Goal: Information Seeking & Learning: Find specific fact

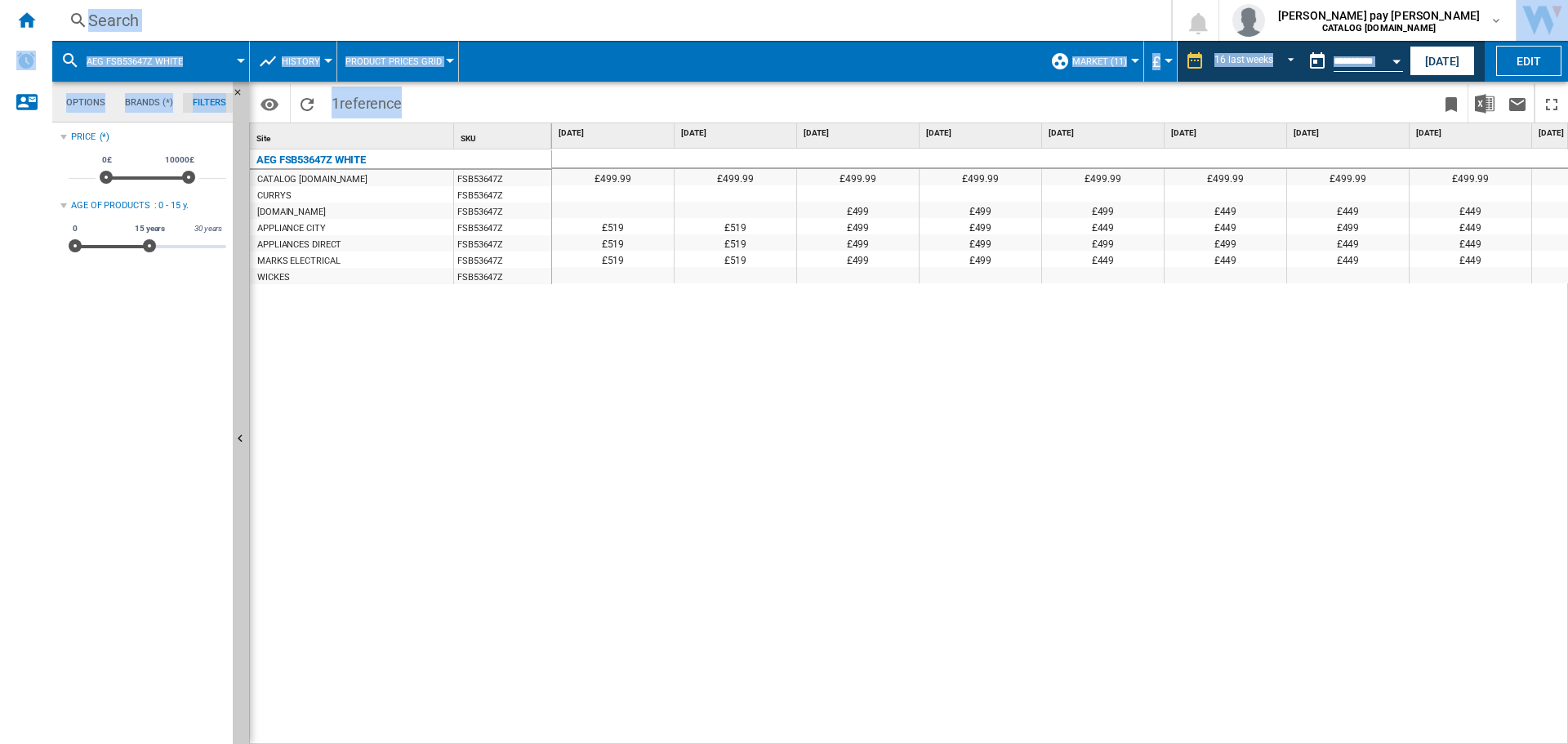
scroll to position [0, 1066]
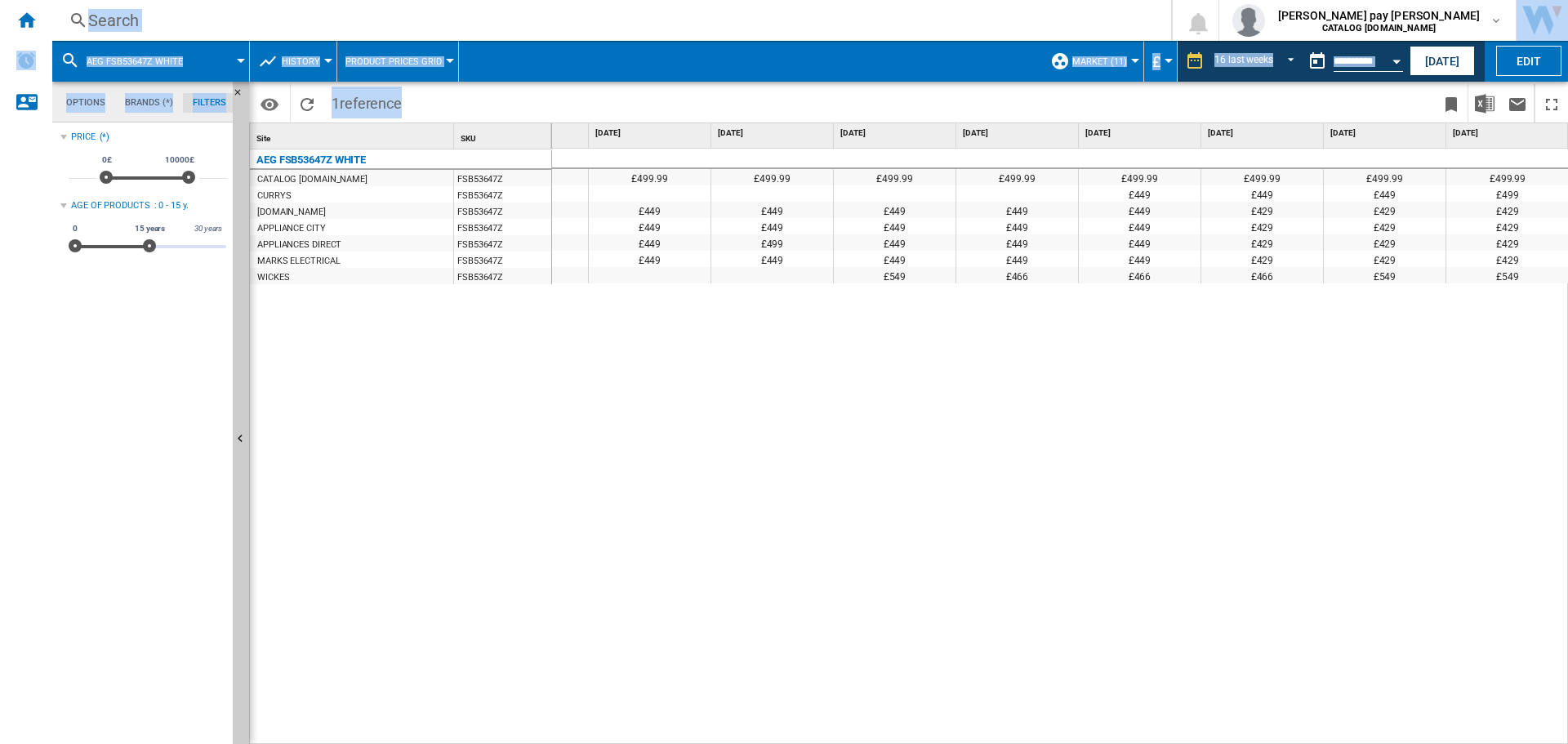
click at [466, 21] on div "Search" at bounding box center [608, 20] width 1040 height 23
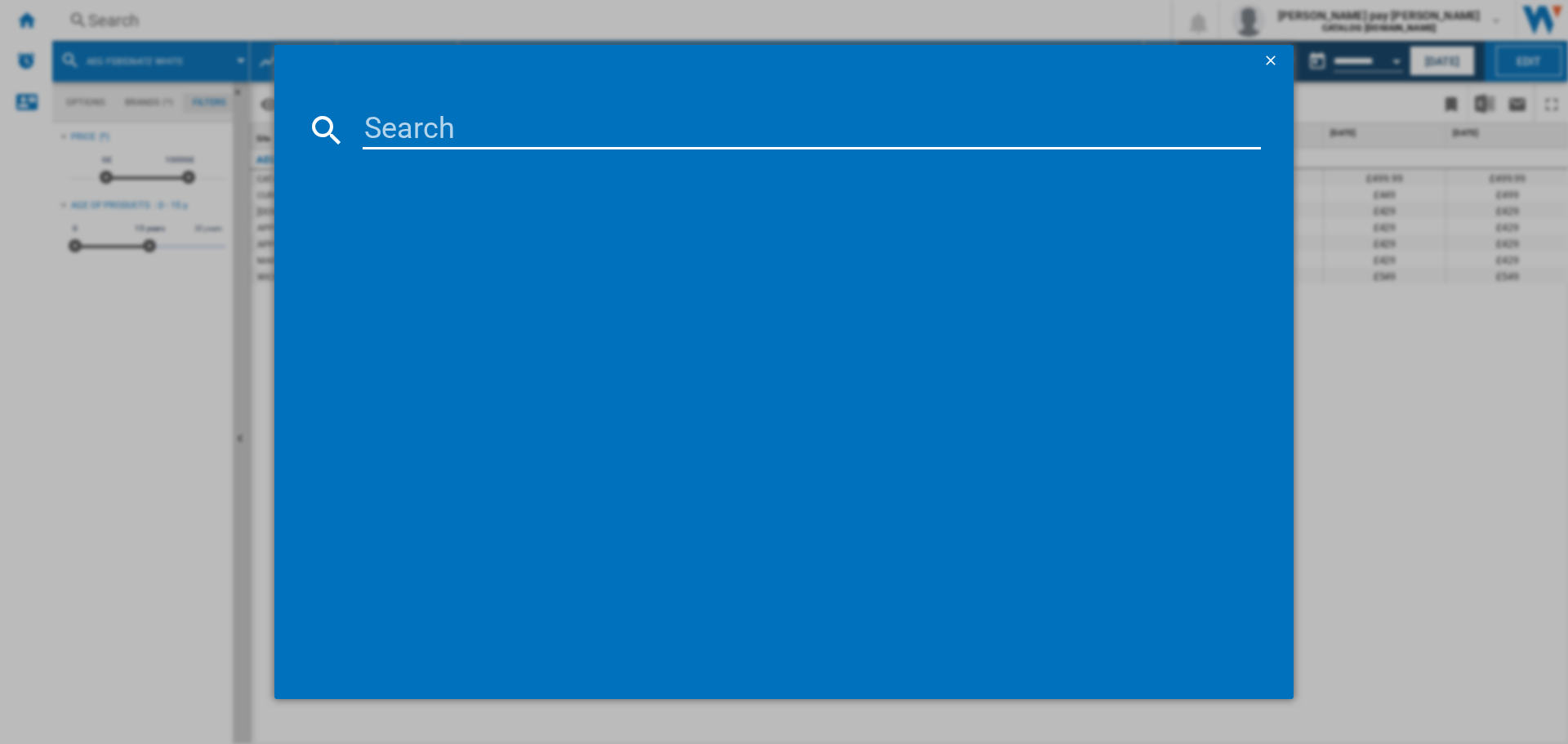
click at [463, 138] on input at bounding box center [811, 130] width 898 height 39
type input "DCB535060M"
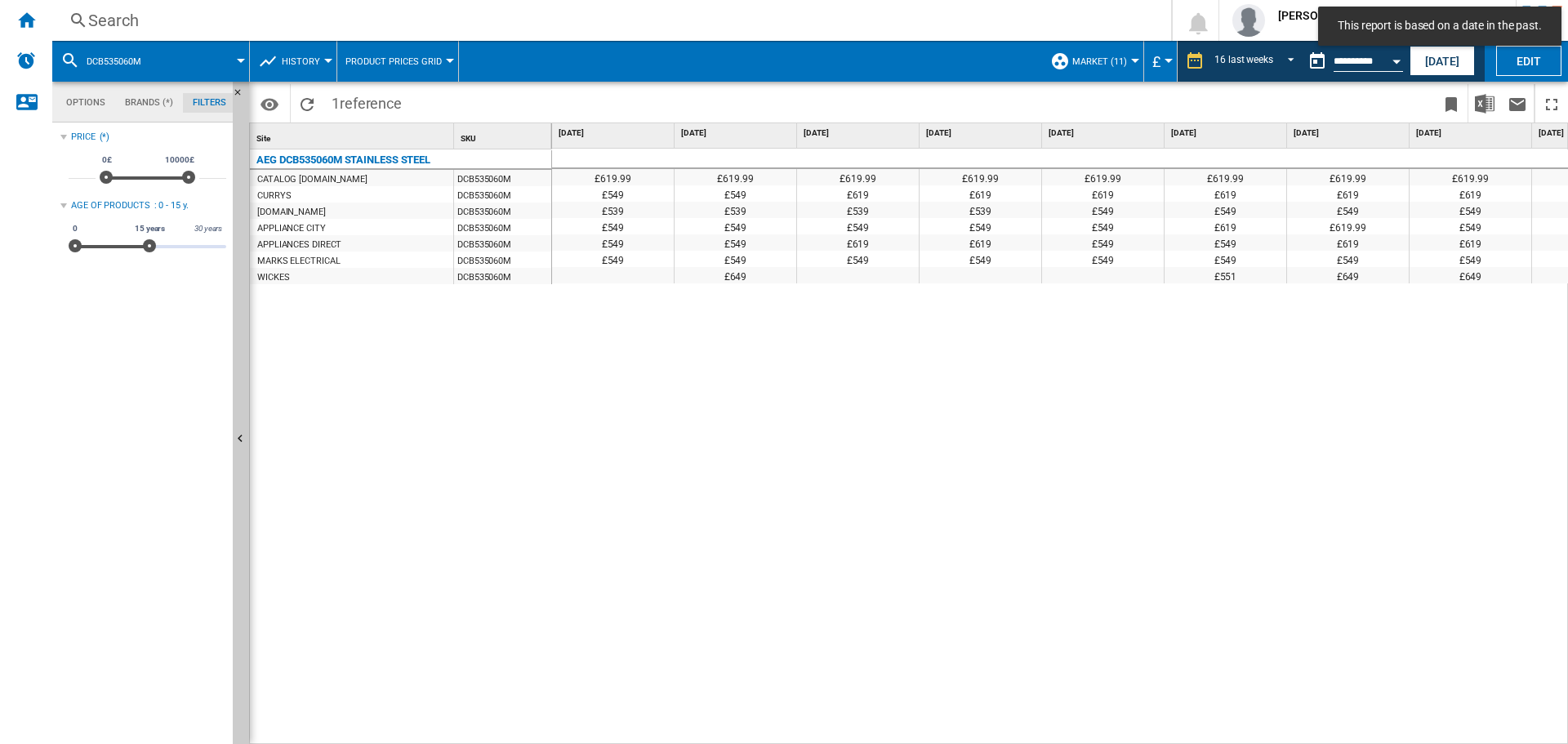
click at [851, 360] on div "£619.99 £619.99 £619.99 £619.99 £619.99 £619.99 £619.99 £619.99 £619.99 £619.99…" at bounding box center [1060, 447] width 1016 height 596
click at [1264, 61] on div "16 last weeks" at bounding box center [1244, 61] width 59 height 11
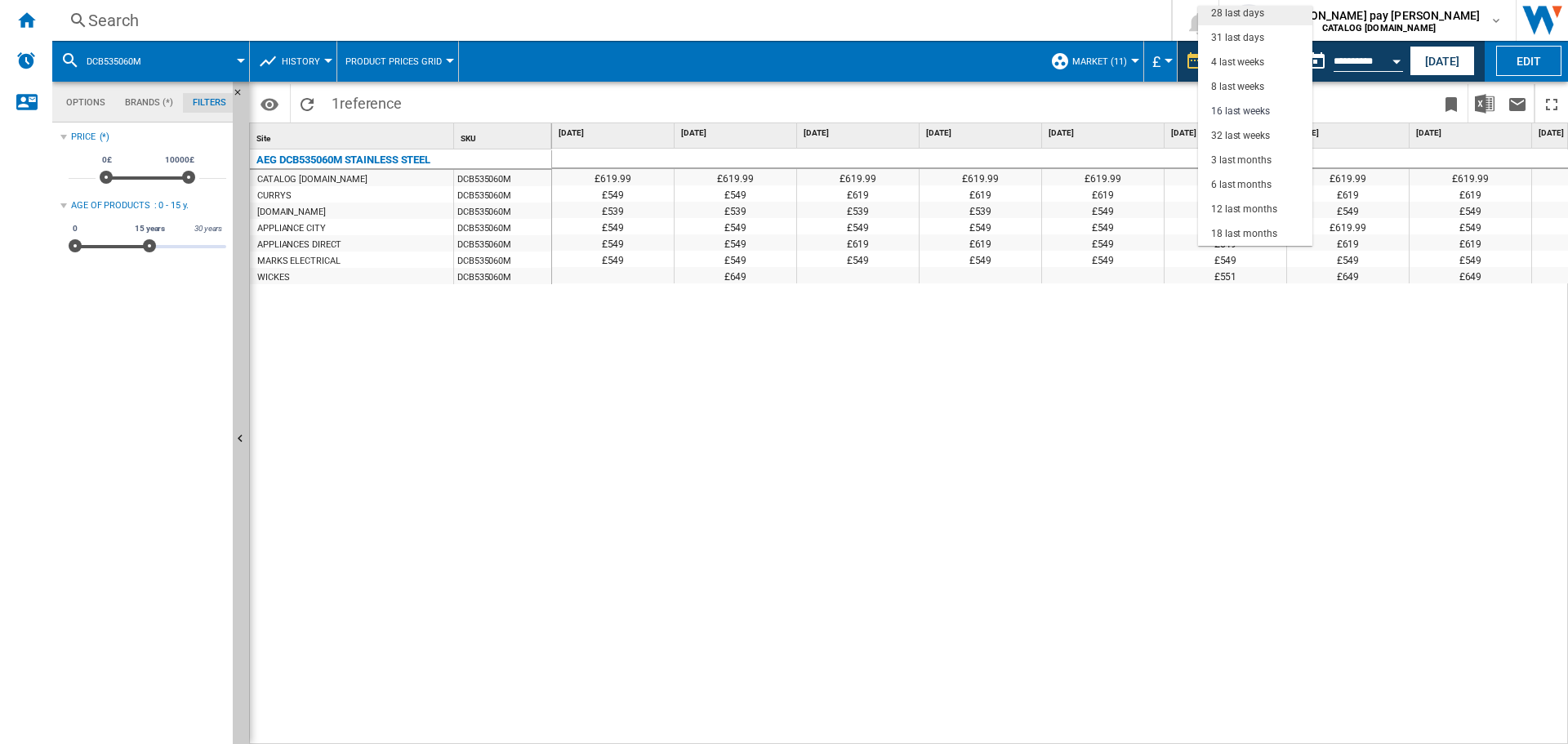
click at [1265, 16] on md-option "28 last days" at bounding box center [1255, 13] width 115 height 24
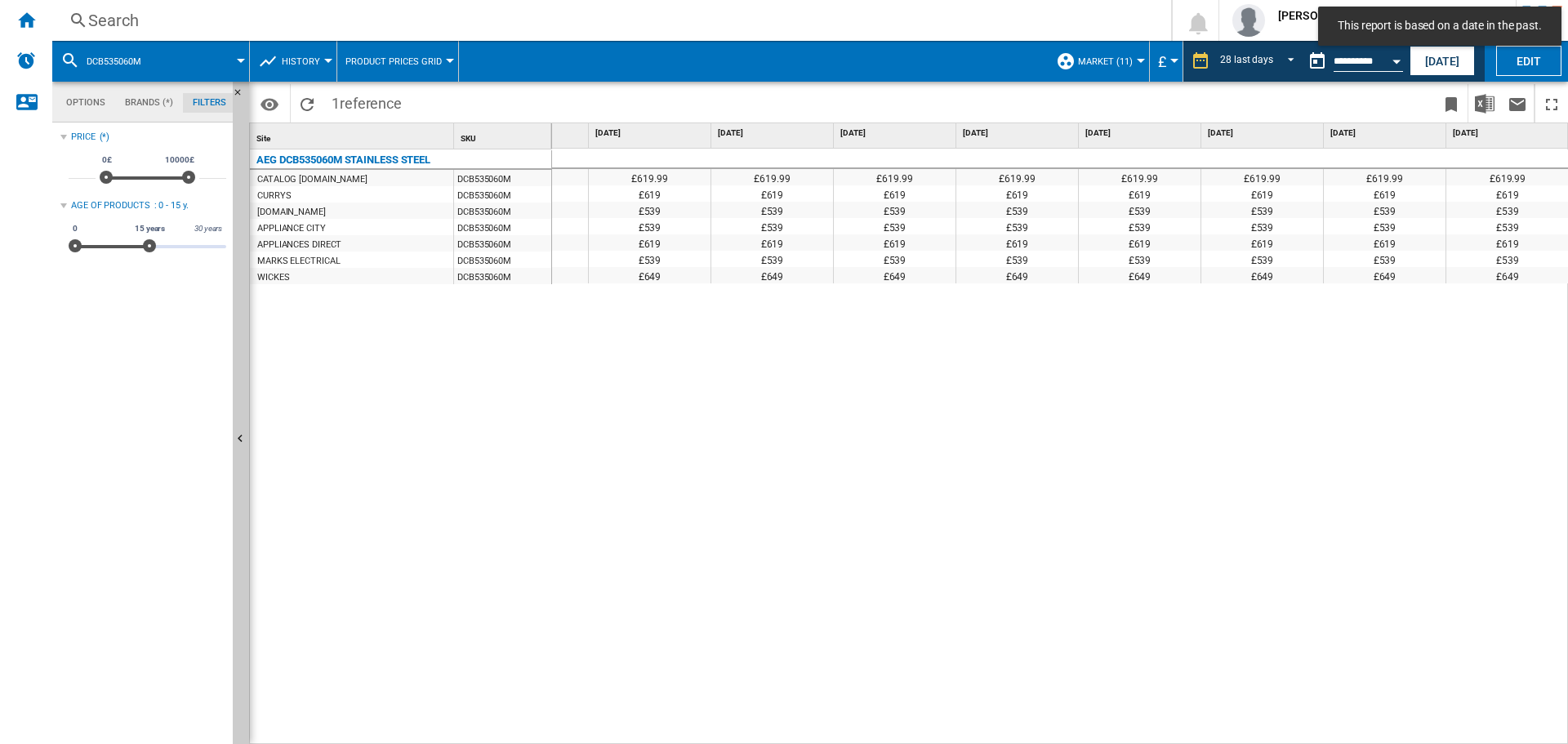
scroll to position [0, 2404]
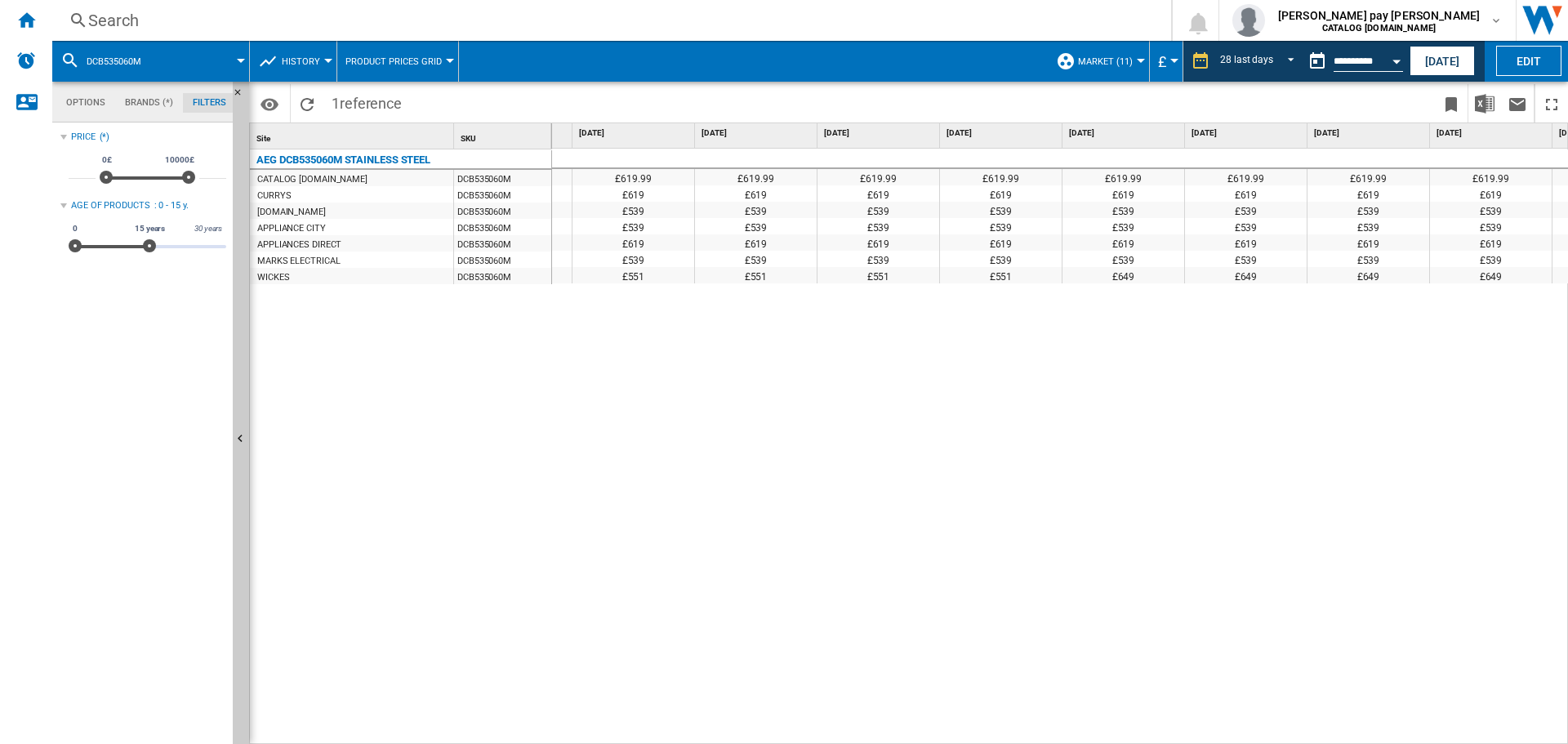
click at [962, 619] on div "£619.99 £619.99 £619.99 £619.99 £619.99 £619.99 £619.99 £619.99 £619.99 £619.99…" at bounding box center [1060, 447] width 1016 height 596
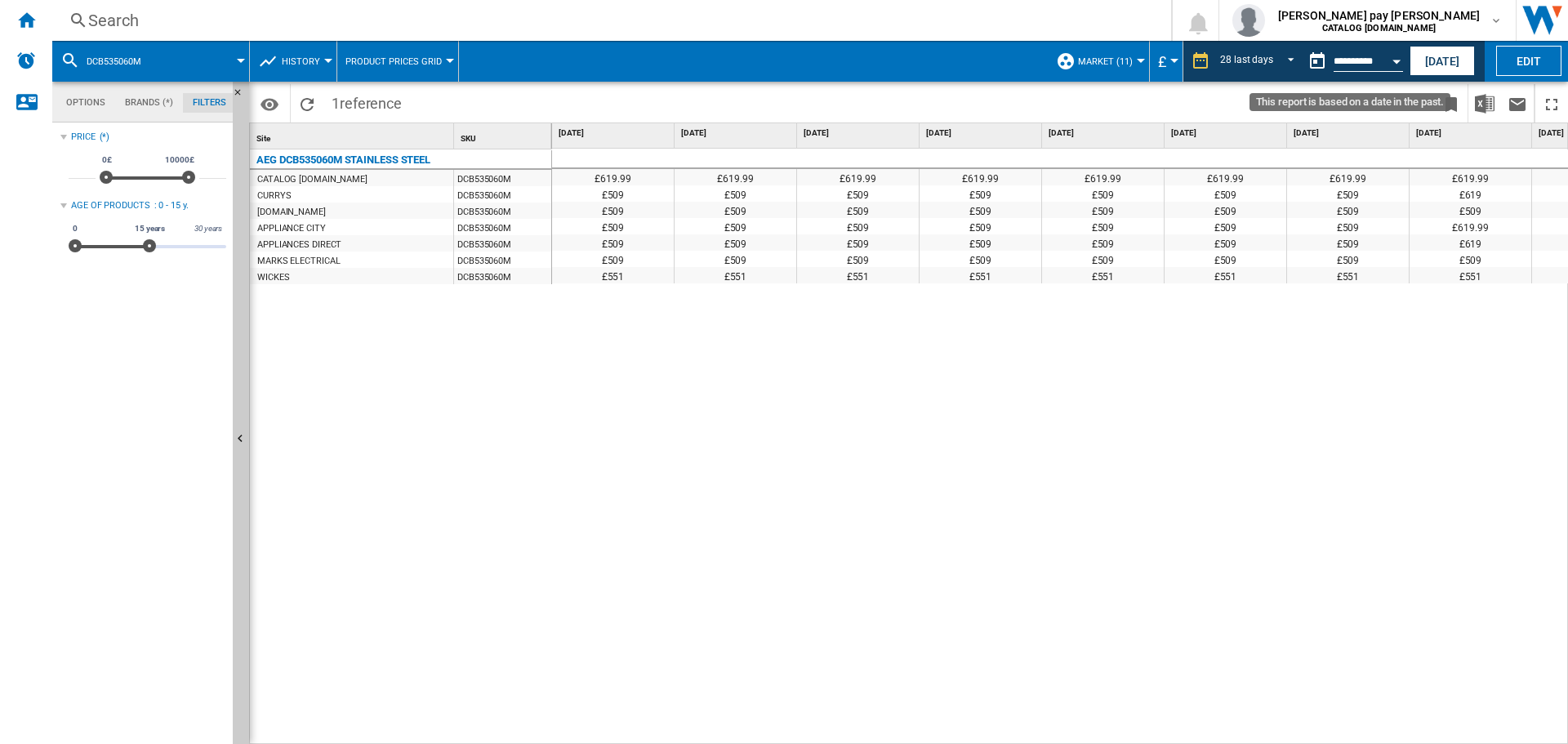
click at [1367, 62] on input "**********" at bounding box center [1368, 63] width 69 height 15
click at [1263, 63] on div "28 last days" at bounding box center [1246, 61] width 53 height 11
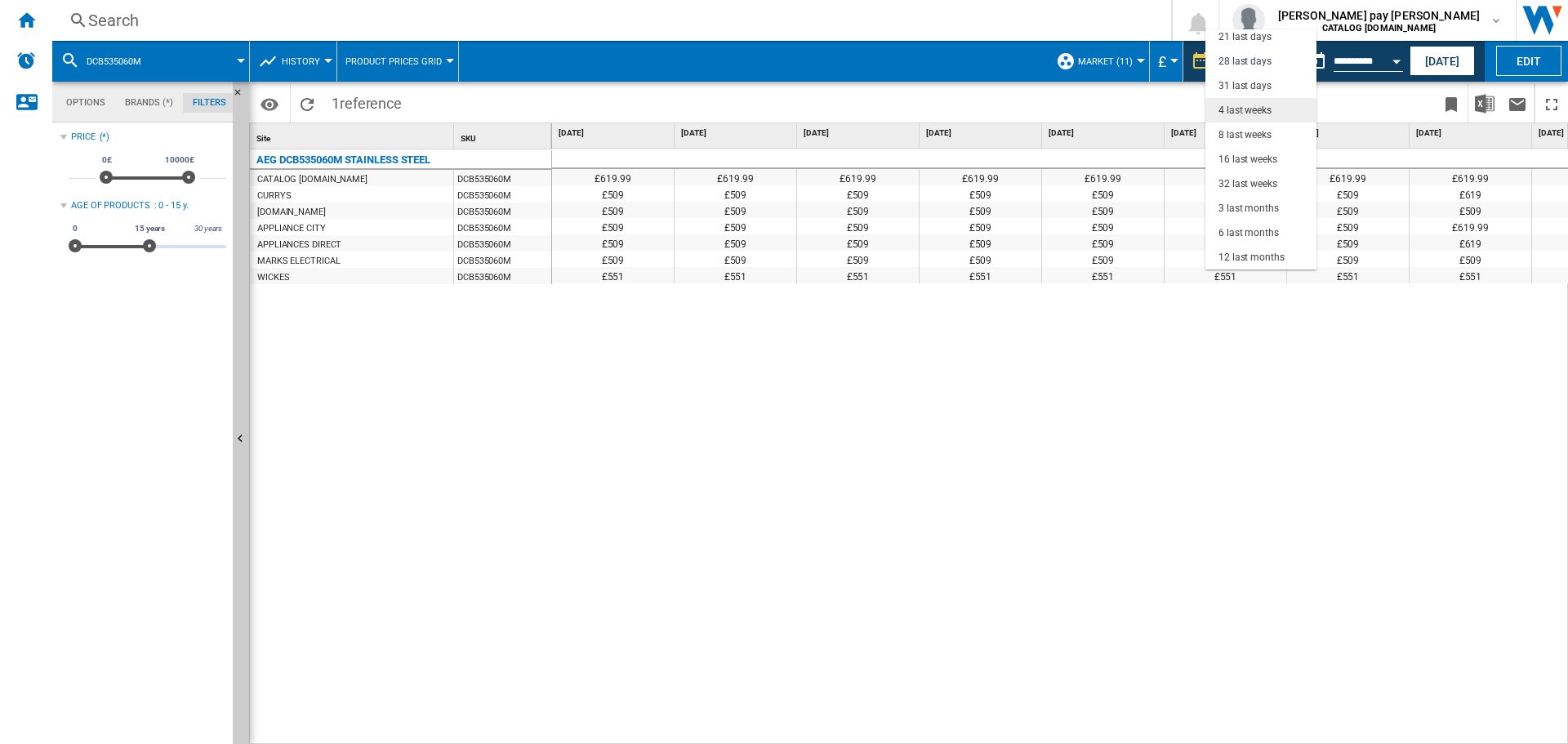
click at [1258, 110] on div "4 last weeks" at bounding box center [1244, 110] width 53 height 14
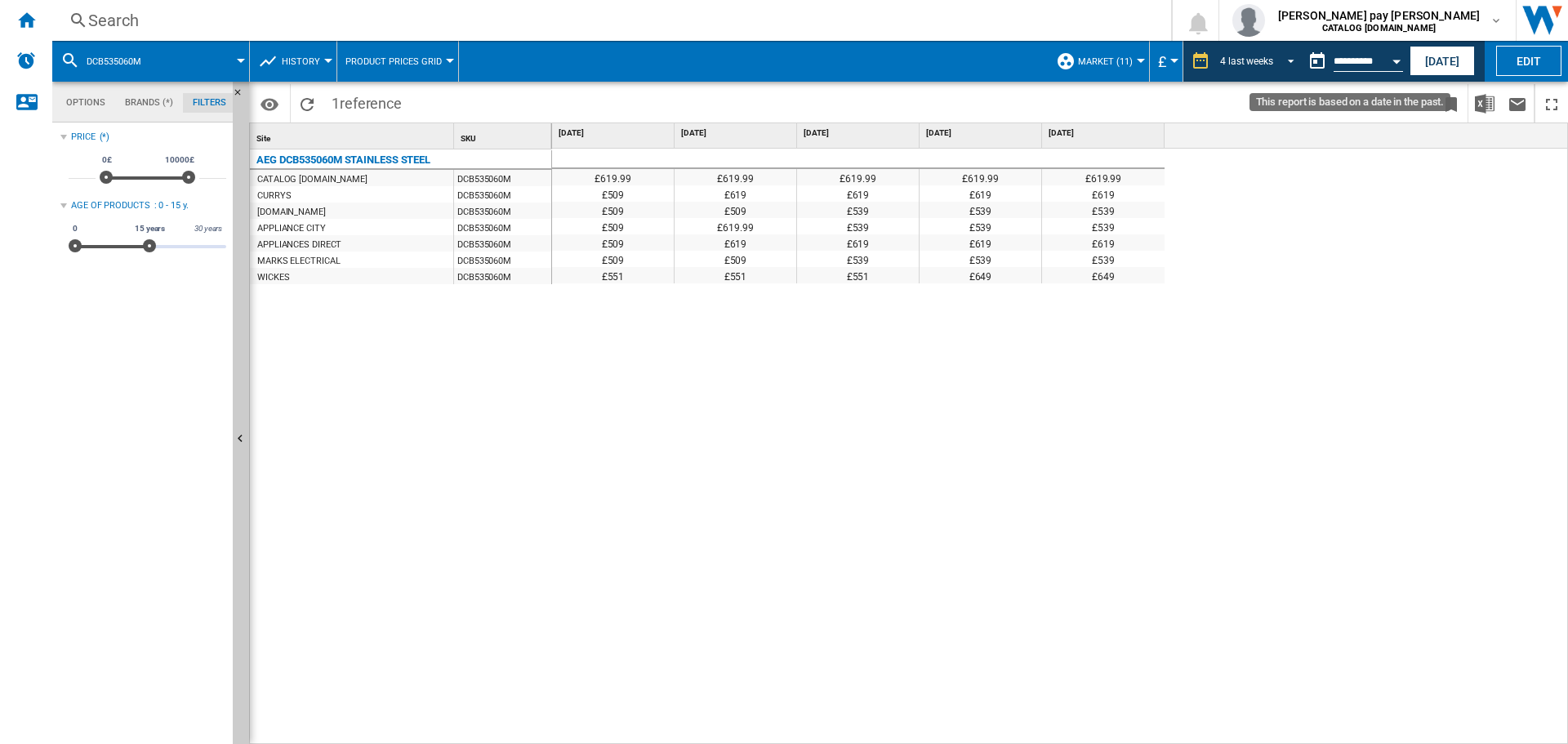
click at [1242, 63] on div "4 last weeks" at bounding box center [1246, 61] width 53 height 11
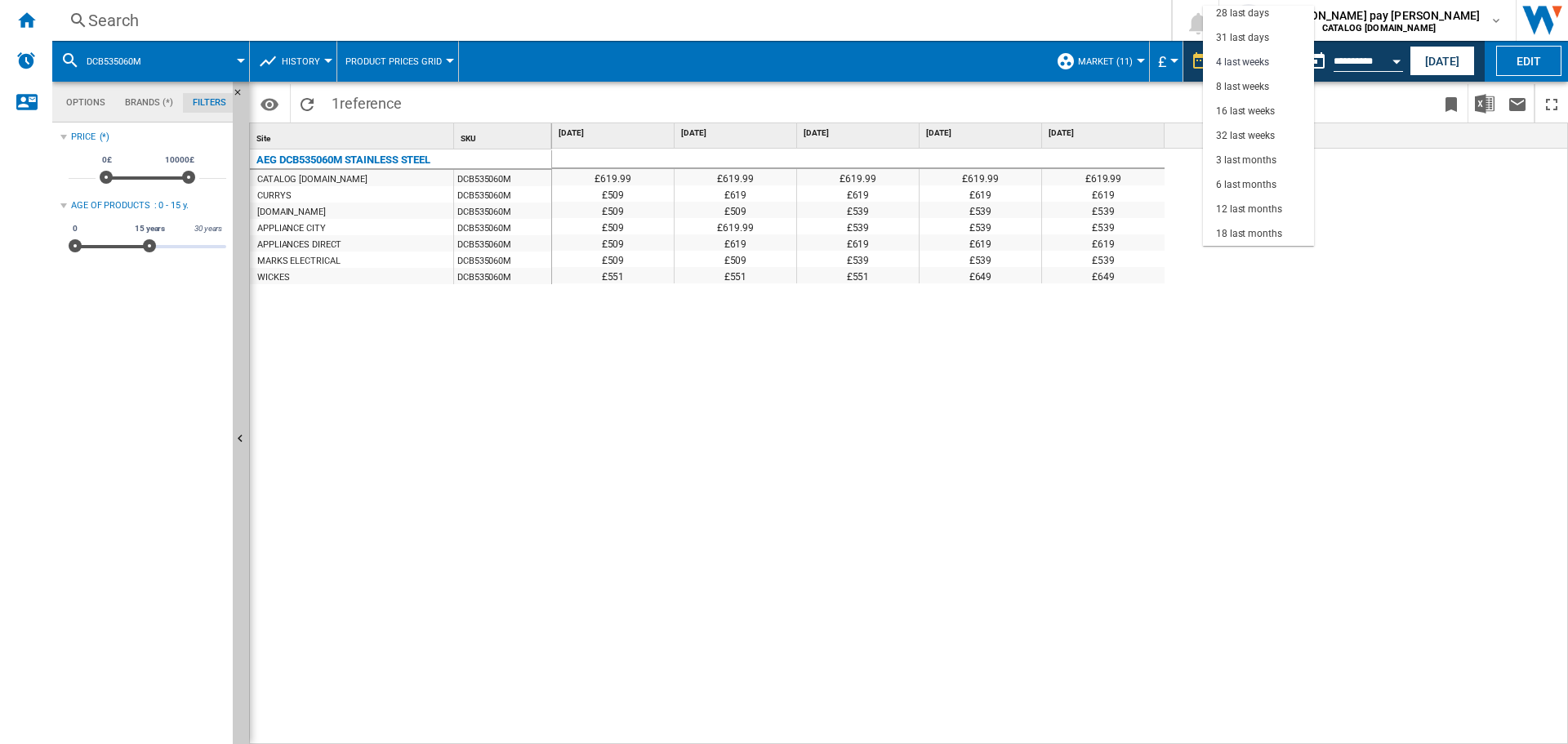
click at [327, 13] on md-backdrop at bounding box center [784, 372] width 1568 height 744
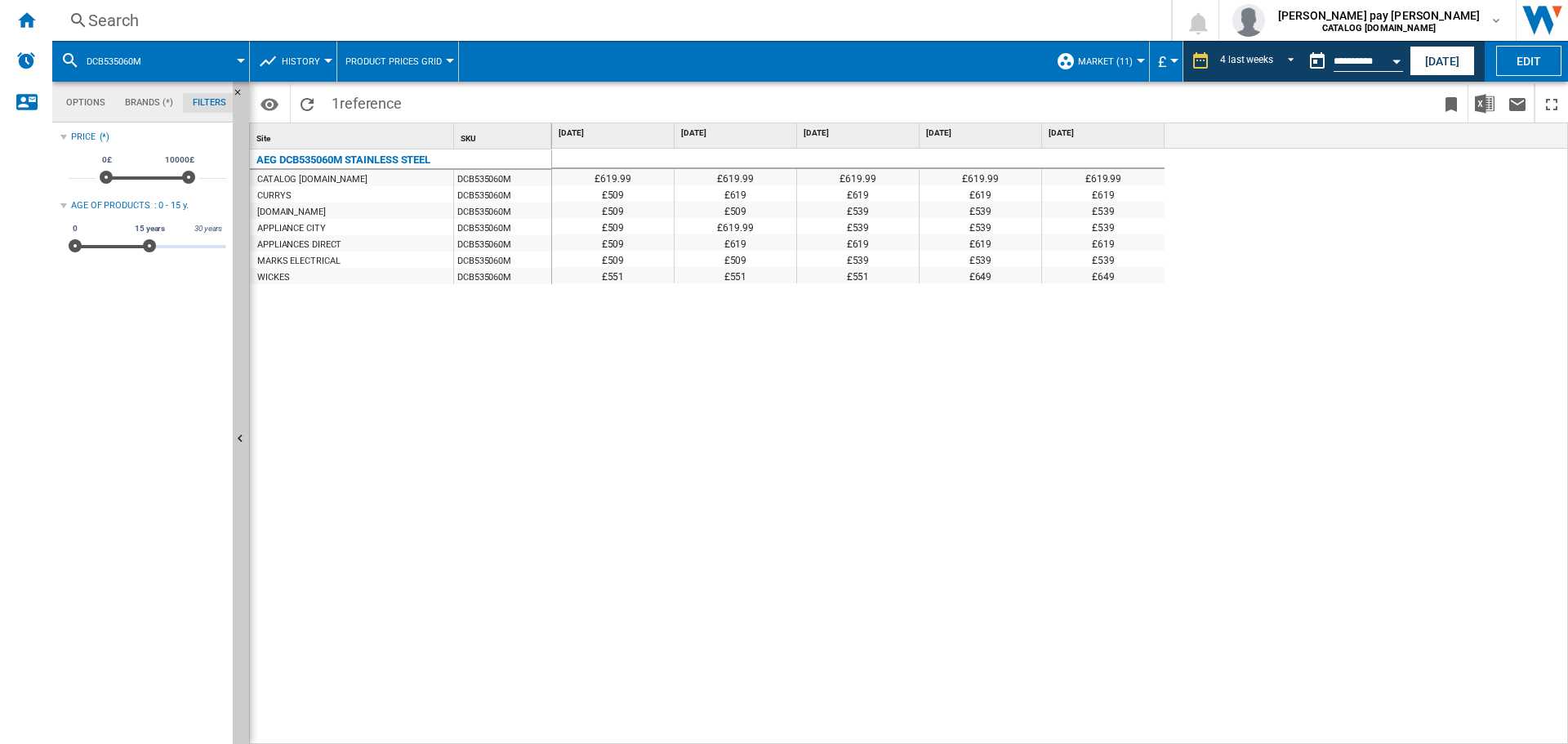
click at [326, 17] on div "Search" at bounding box center [608, 20] width 1040 height 23
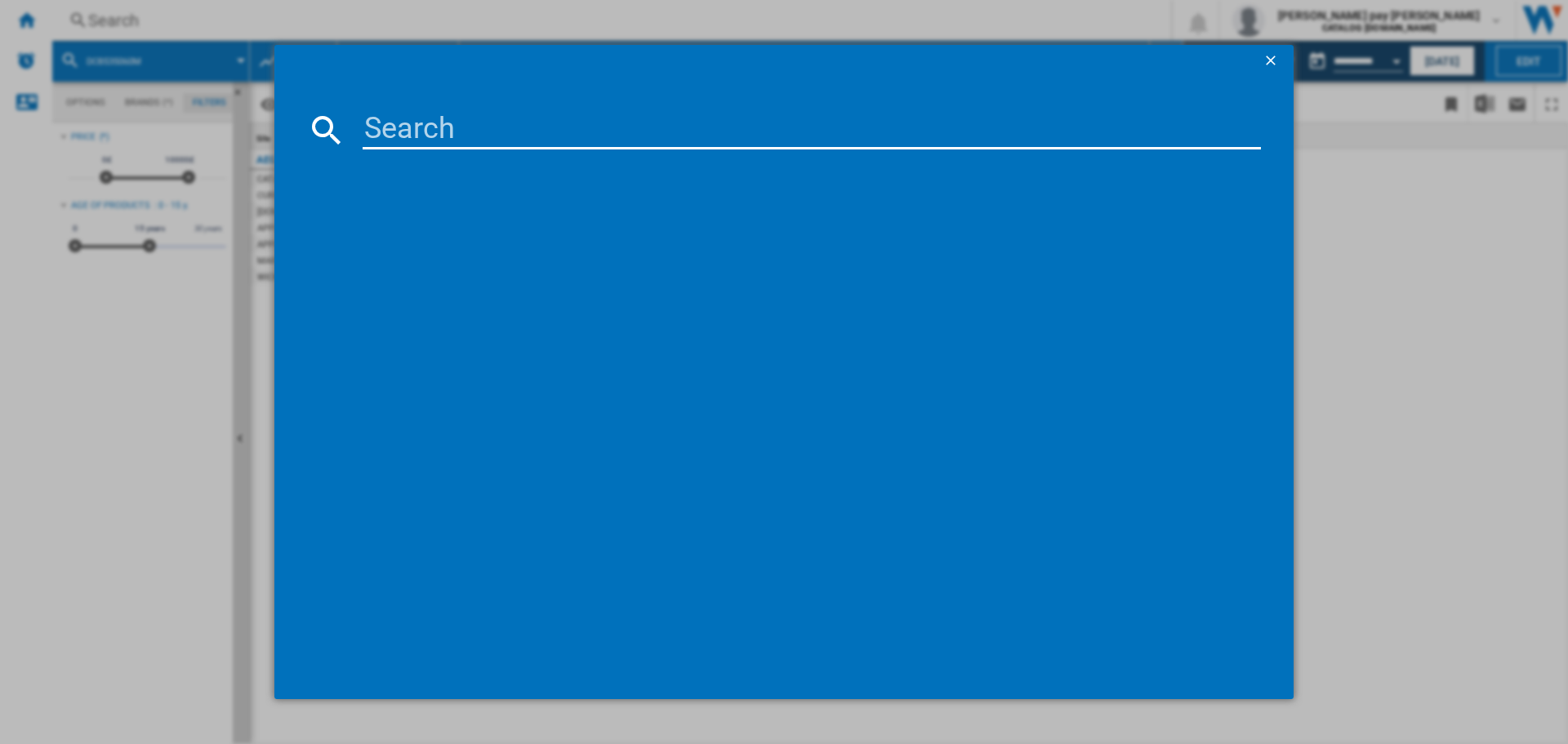
click at [416, 143] on input at bounding box center [811, 130] width 898 height 39
type input "DCE731110M"
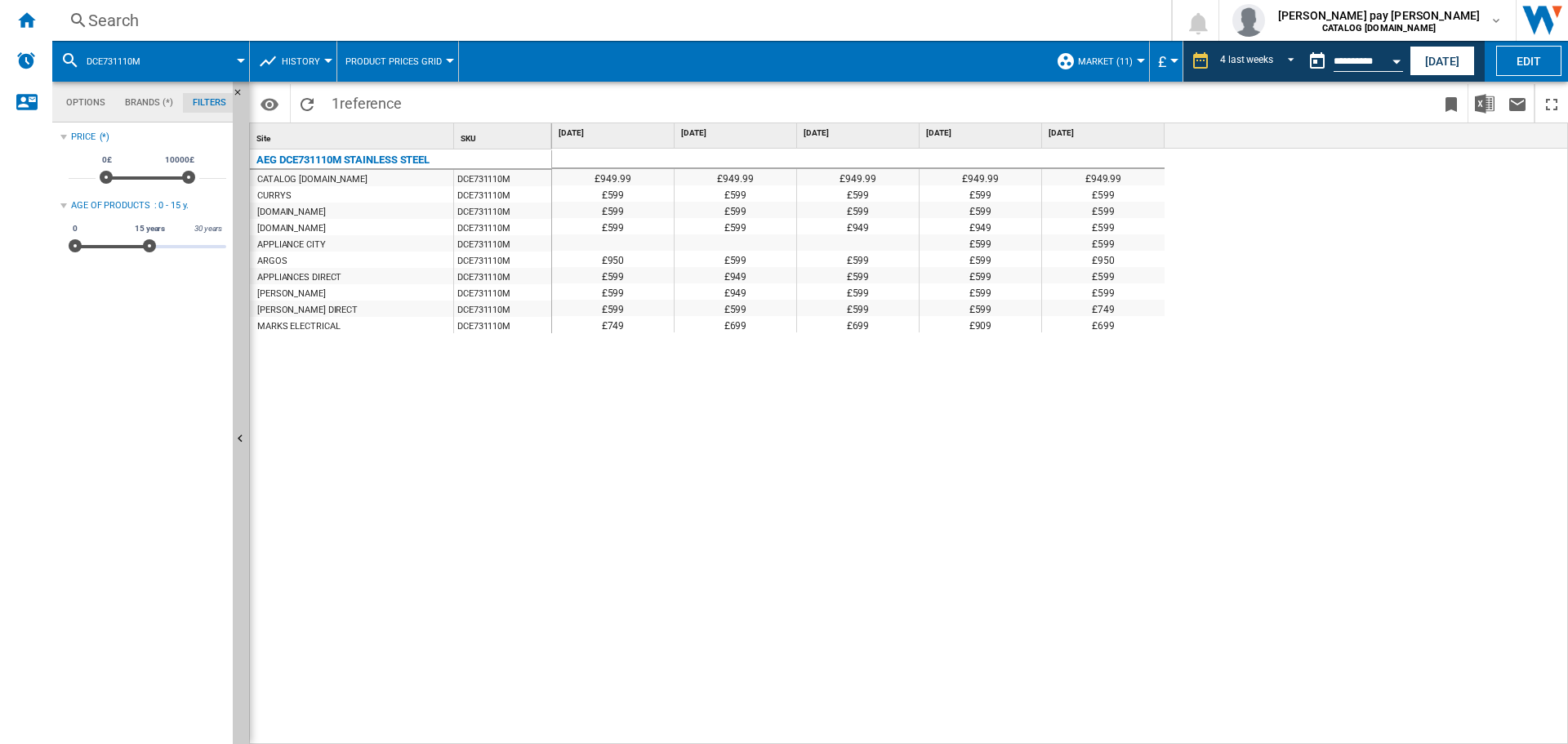
drag, startPoint x: 1311, startPoint y: 402, endPoint x: 1318, endPoint y: 293, distance: 109.2
click at [1311, 402] on div "£949.99 £949.99 £949.99 £949.99 £949.99 £599 £599 £599 £599 £599 £599 £599 £599…" at bounding box center [1060, 447] width 1016 height 596
click at [1266, 58] on div "4 last weeks" at bounding box center [1246, 61] width 53 height 11
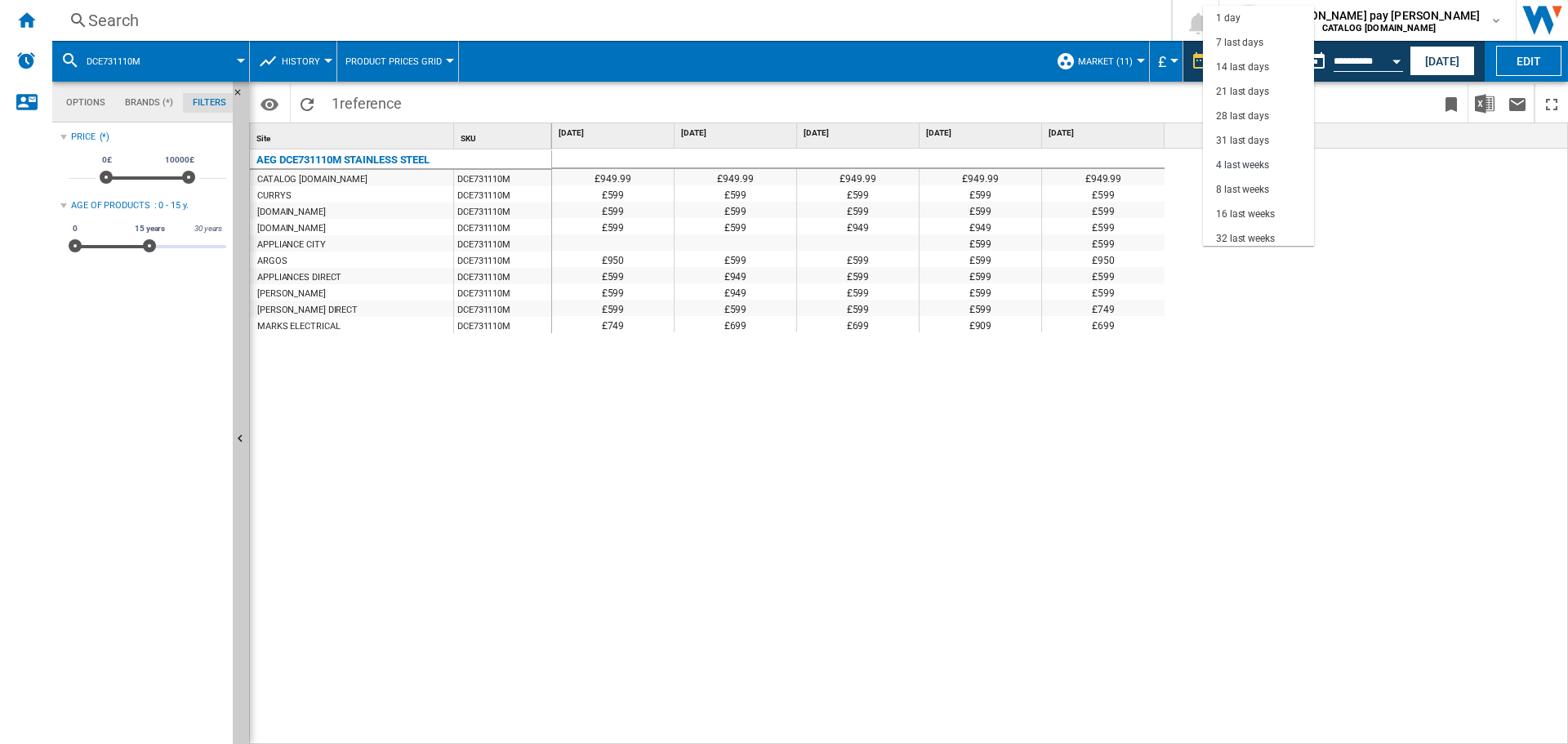
scroll to position [103, 0]
click at [1269, 80] on div "8 last weeks" at bounding box center [1242, 87] width 53 height 14
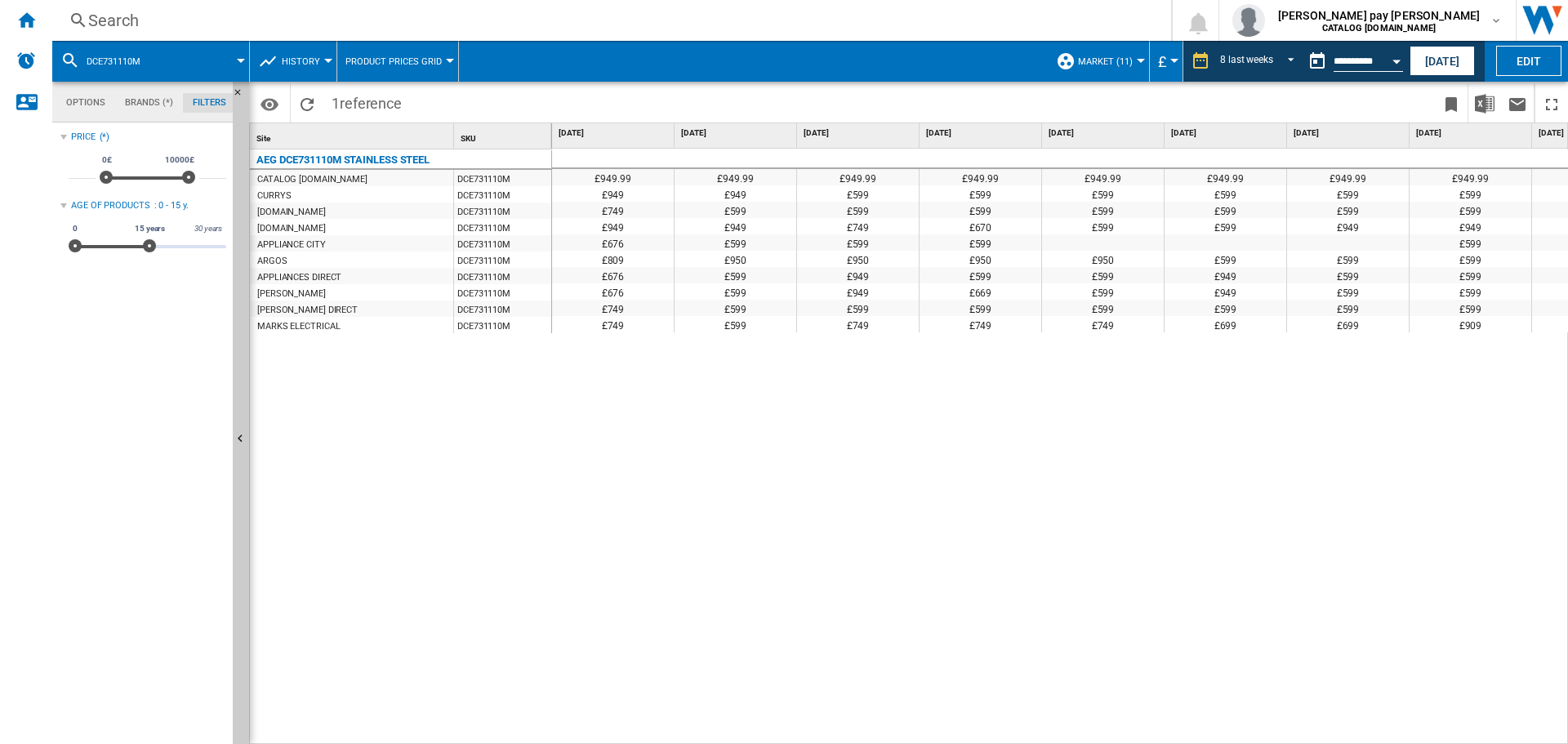
click at [607, 664] on div "£949.99 £949.99 £949.99 £949.99 £949.99 £949.99 £949.99 £949.99 £949.99 £949 £9…" at bounding box center [1060, 447] width 1016 height 596
click at [394, 25] on div "Search" at bounding box center [608, 20] width 1040 height 23
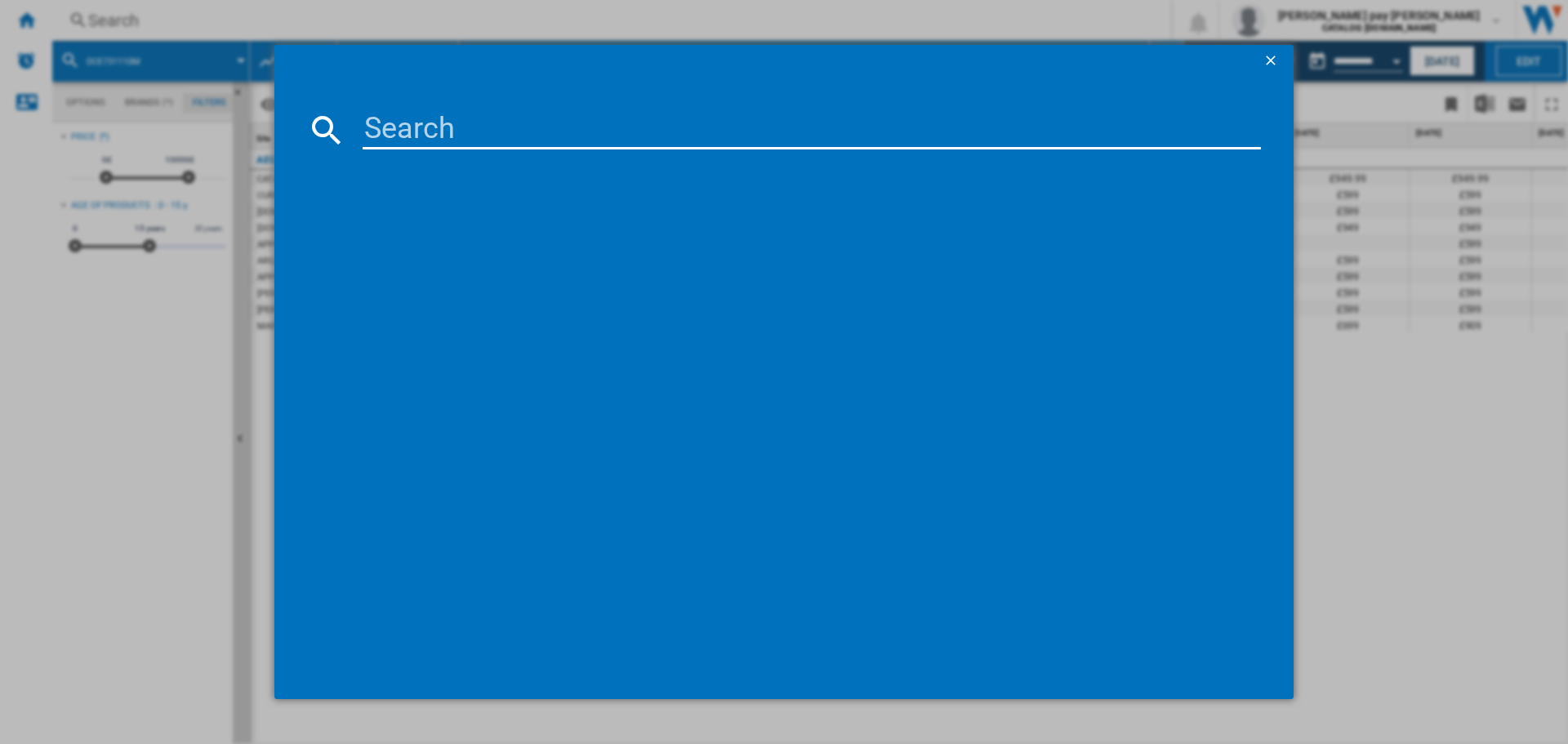
click at [453, 111] on input at bounding box center [811, 130] width 898 height 39
click at [453, 125] on input at bounding box center [811, 130] width 898 height 39
type input "DEB331010M"
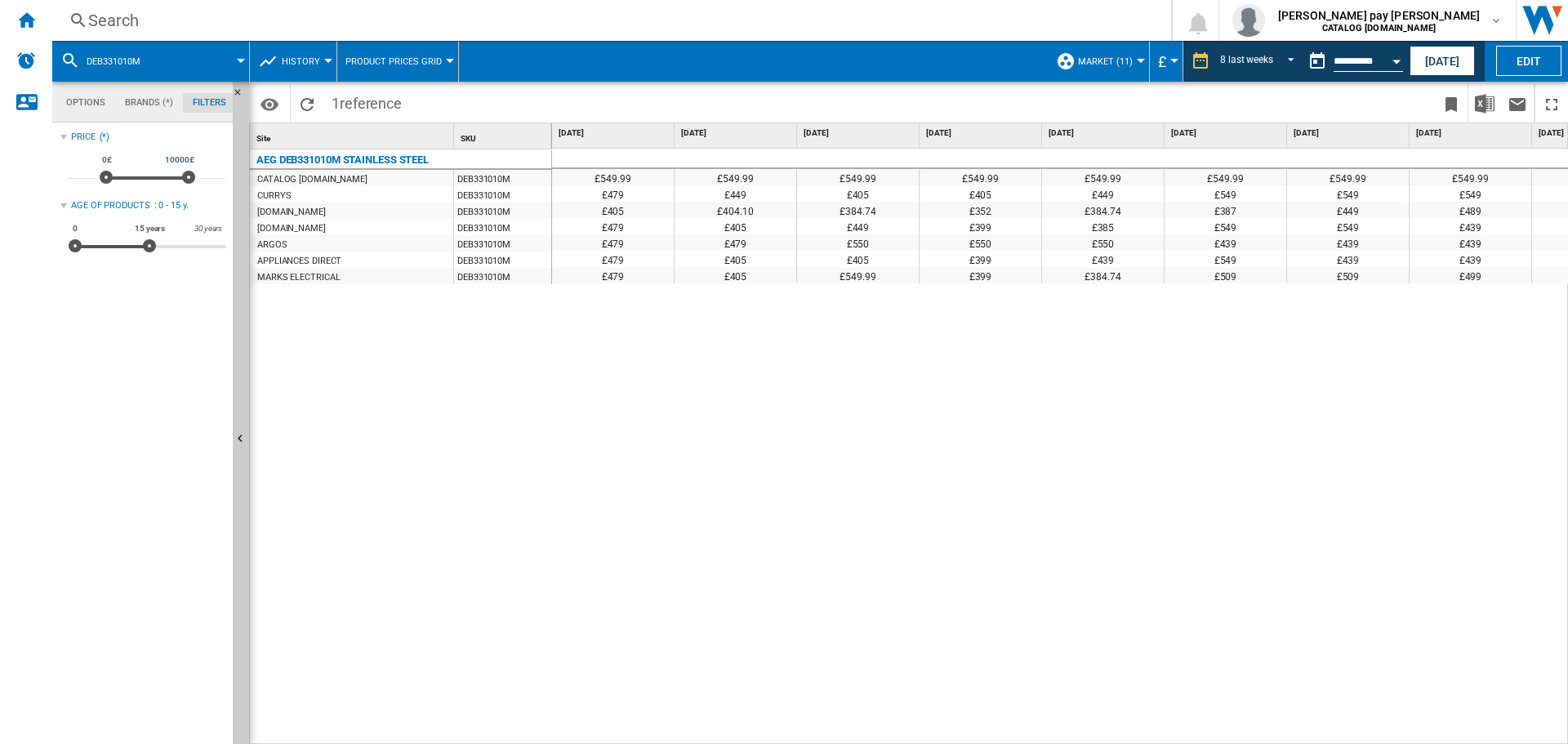
click at [1249, 551] on div "£549.99 £549.99 £549.99 £549.99 £549.99 £549.99 £549.99 £549.99 £549.99 £479 £4…" at bounding box center [1060, 447] width 1016 height 596
click at [1388, 57] on button "Open calendar" at bounding box center [1396, 59] width 30 height 30
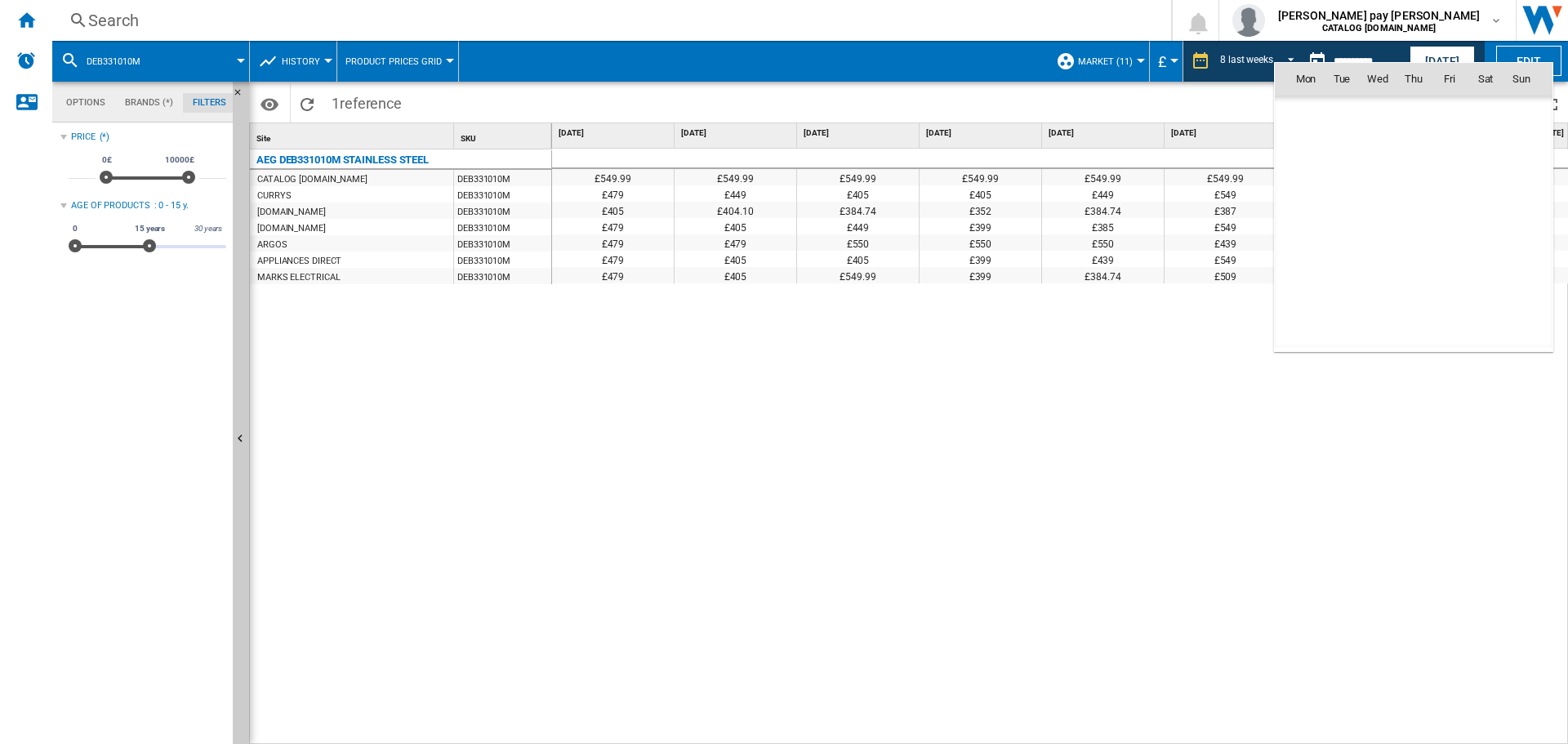
scroll to position [7794, 0]
click at [1337, 114] on md-icon "August 2025" at bounding box center [1337, 114] width 20 height 20
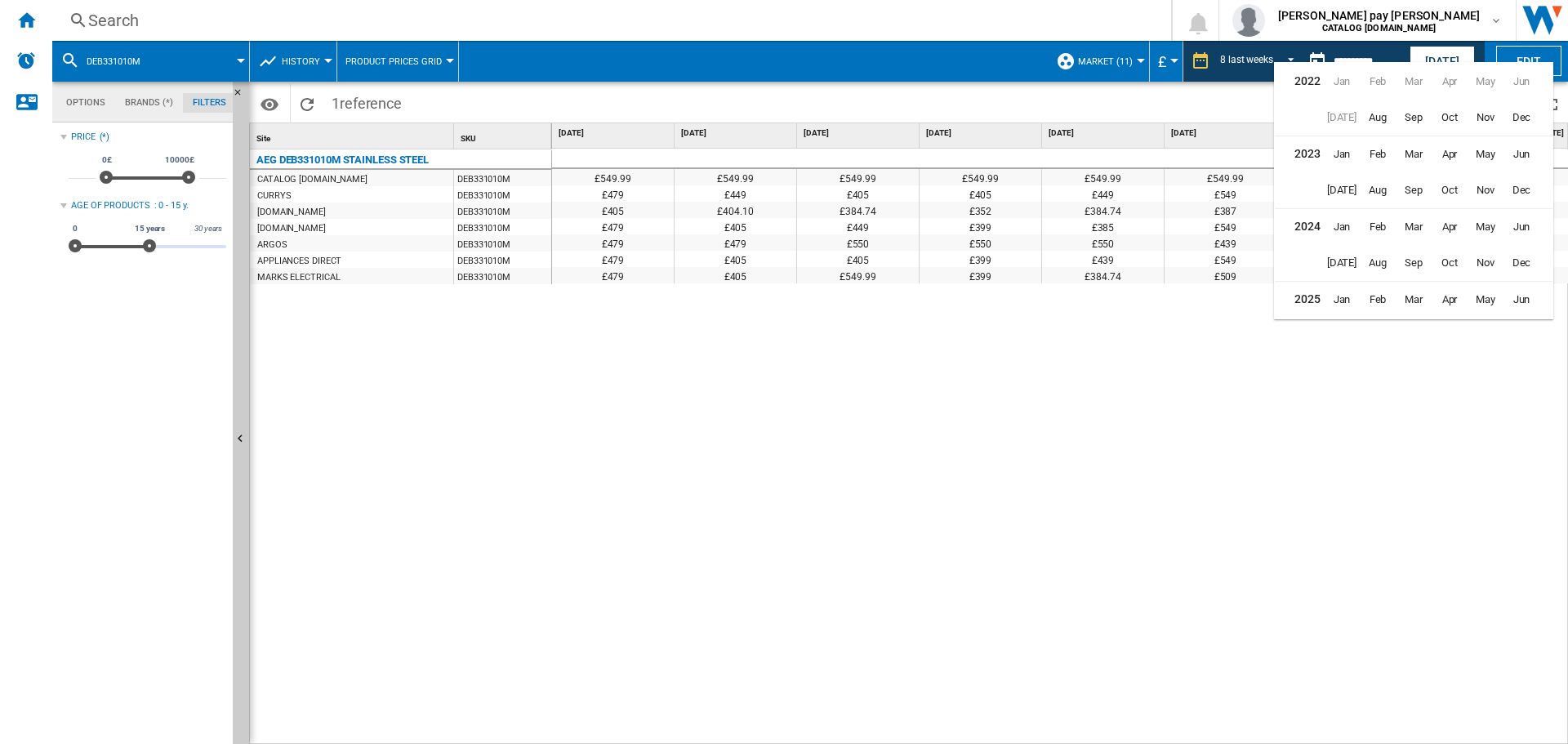
scroll to position [40, 0]
click at [1346, 294] on span "[DATE]" at bounding box center [1341, 296] width 33 height 33
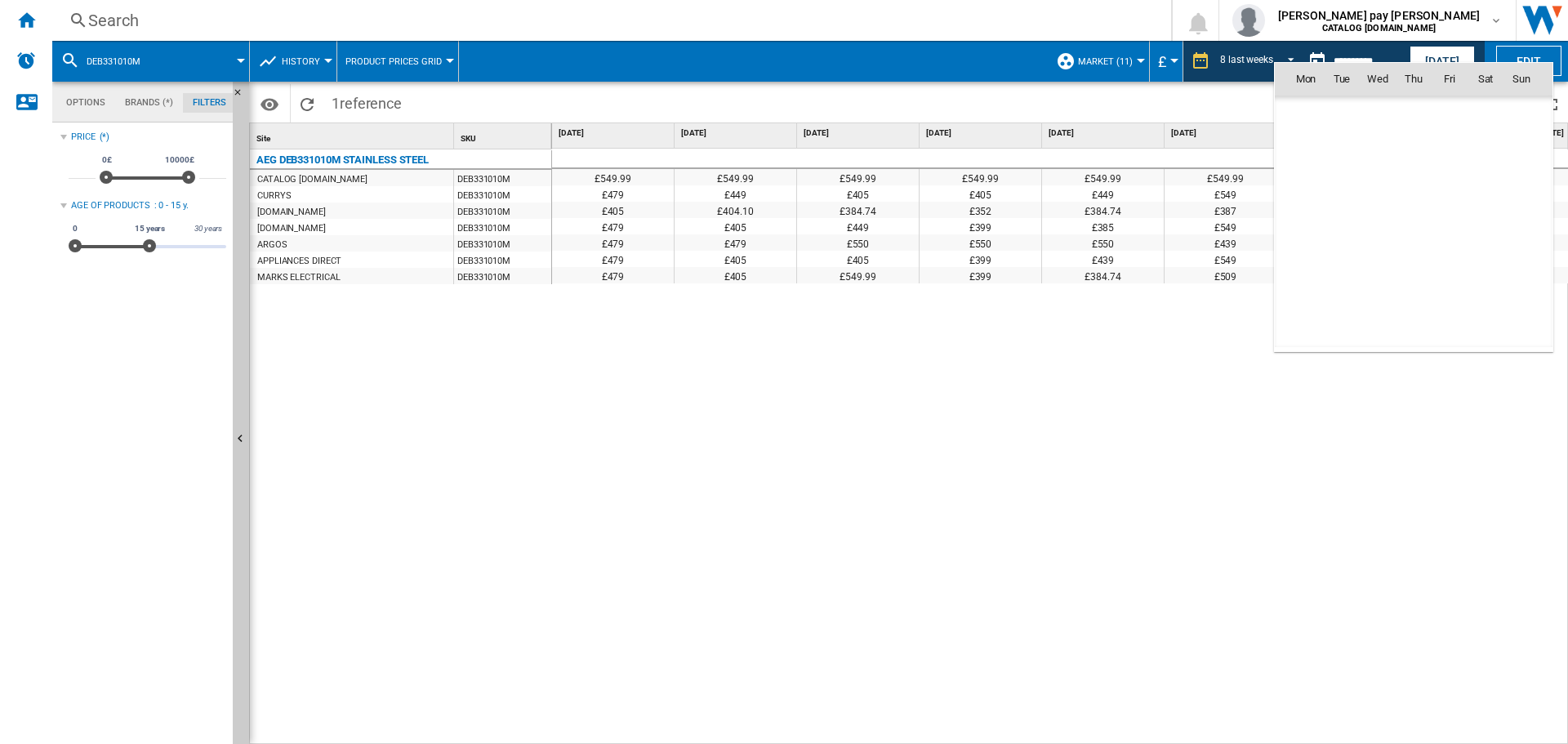
scroll to position [7577, 0]
click at [1513, 152] on span "6" at bounding box center [1521, 150] width 33 height 33
type input "**********"
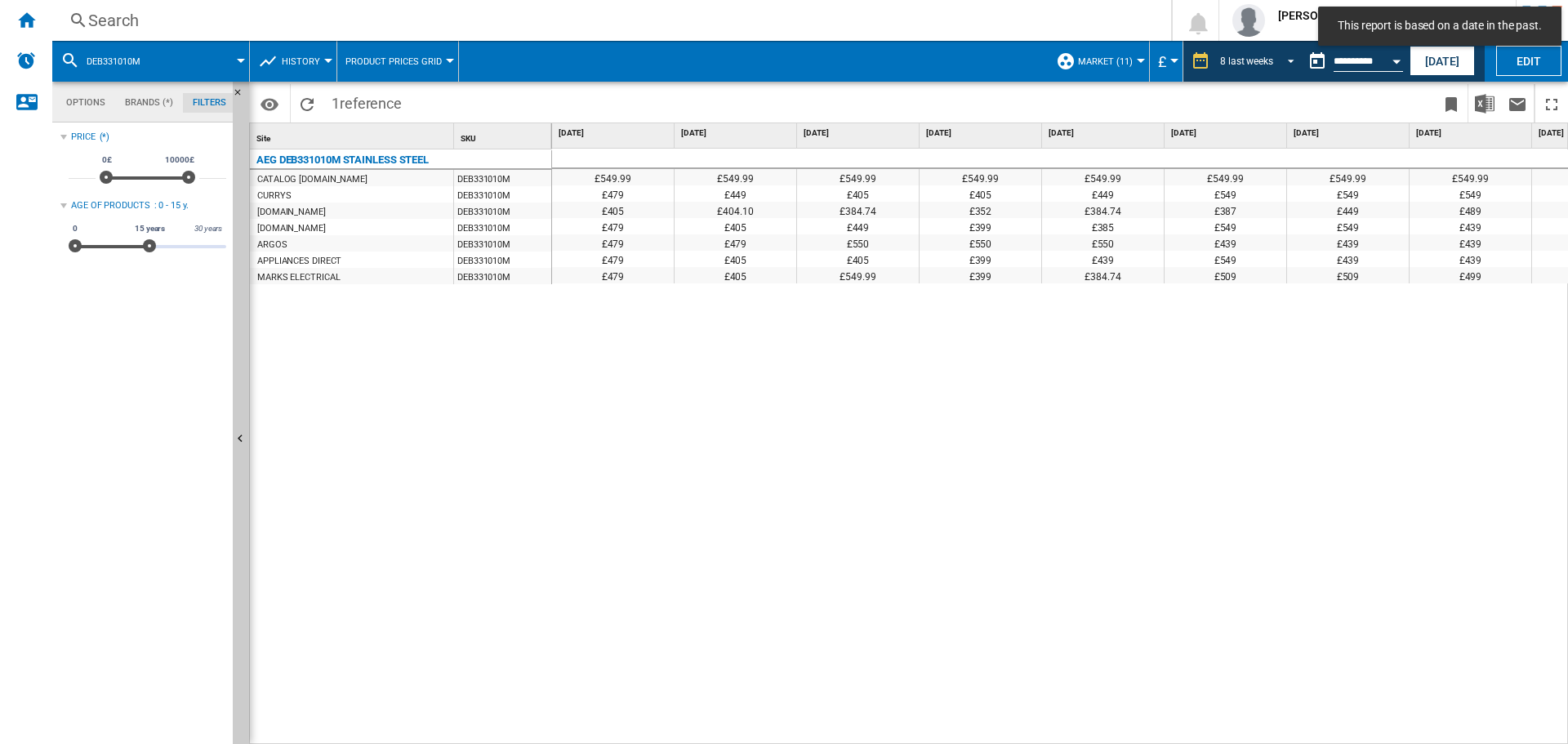
click at [1284, 62] on span "REPORTS.WIZARD.STEPS.REPORT.STEPS.REPORT_OPTIONS.PERIOD: 8 last weeks" at bounding box center [1286, 59] width 20 height 15
click at [1266, 37] on md-option "7 last days" at bounding box center [1259, 43] width 111 height 24
click at [1267, 56] on div "7 last days" at bounding box center [1249, 61] width 48 height 11
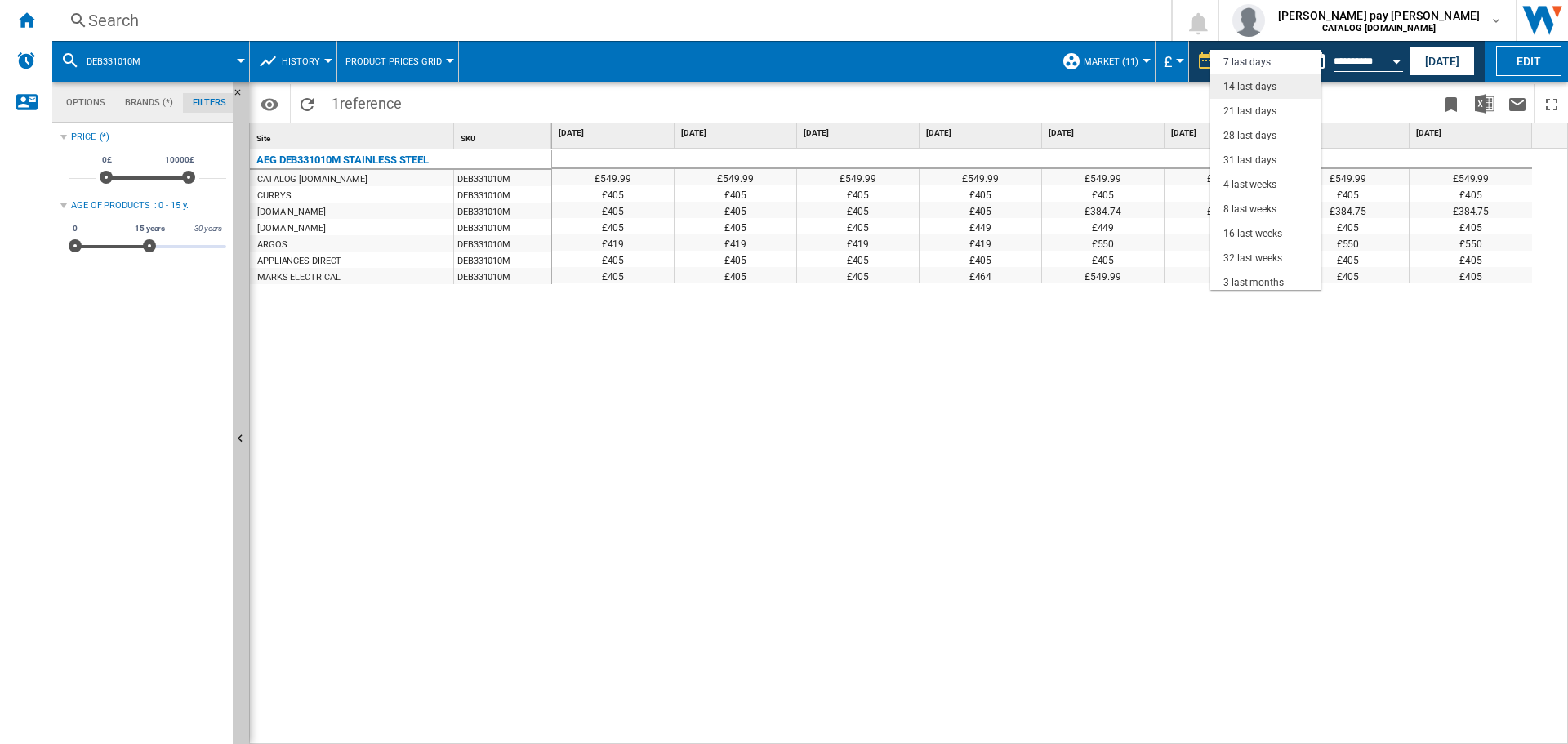
click at [1264, 90] on div "14 last days" at bounding box center [1249, 87] width 53 height 14
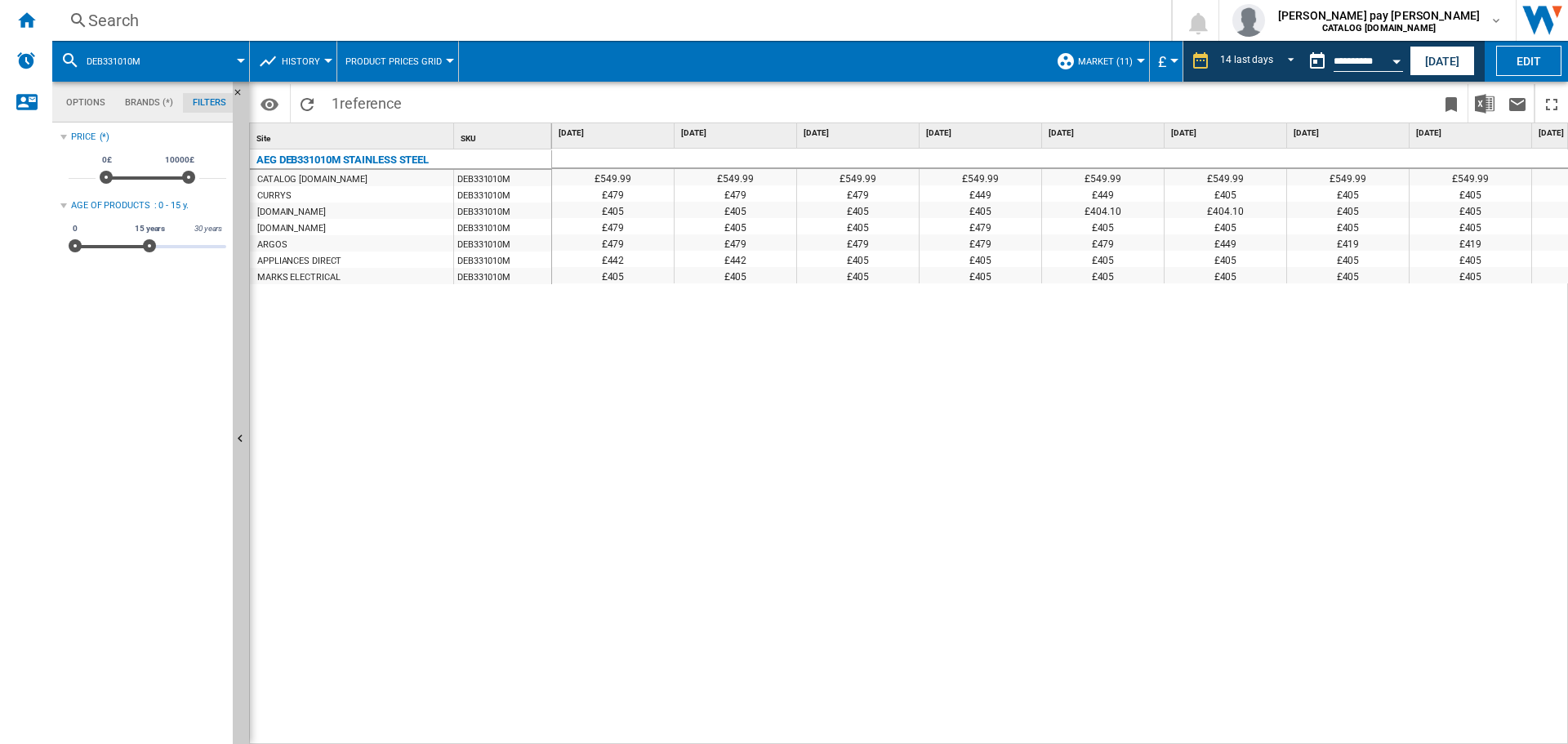
drag, startPoint x: 626, startPoint y: 197, endPoint x: 1141, endPoint y: 197, distance: 515.0
click at [1141, 185] on div "£479 £479 £479 £449 £449 £405 £405 £405 £405 £405 £405 £405 £405 £405 £405" at bounding box center [1470, 185] width 1837 height 0
click at [1399, 61] on div "Open calendar" at bounding box center [1396, 62] width 8 height 4
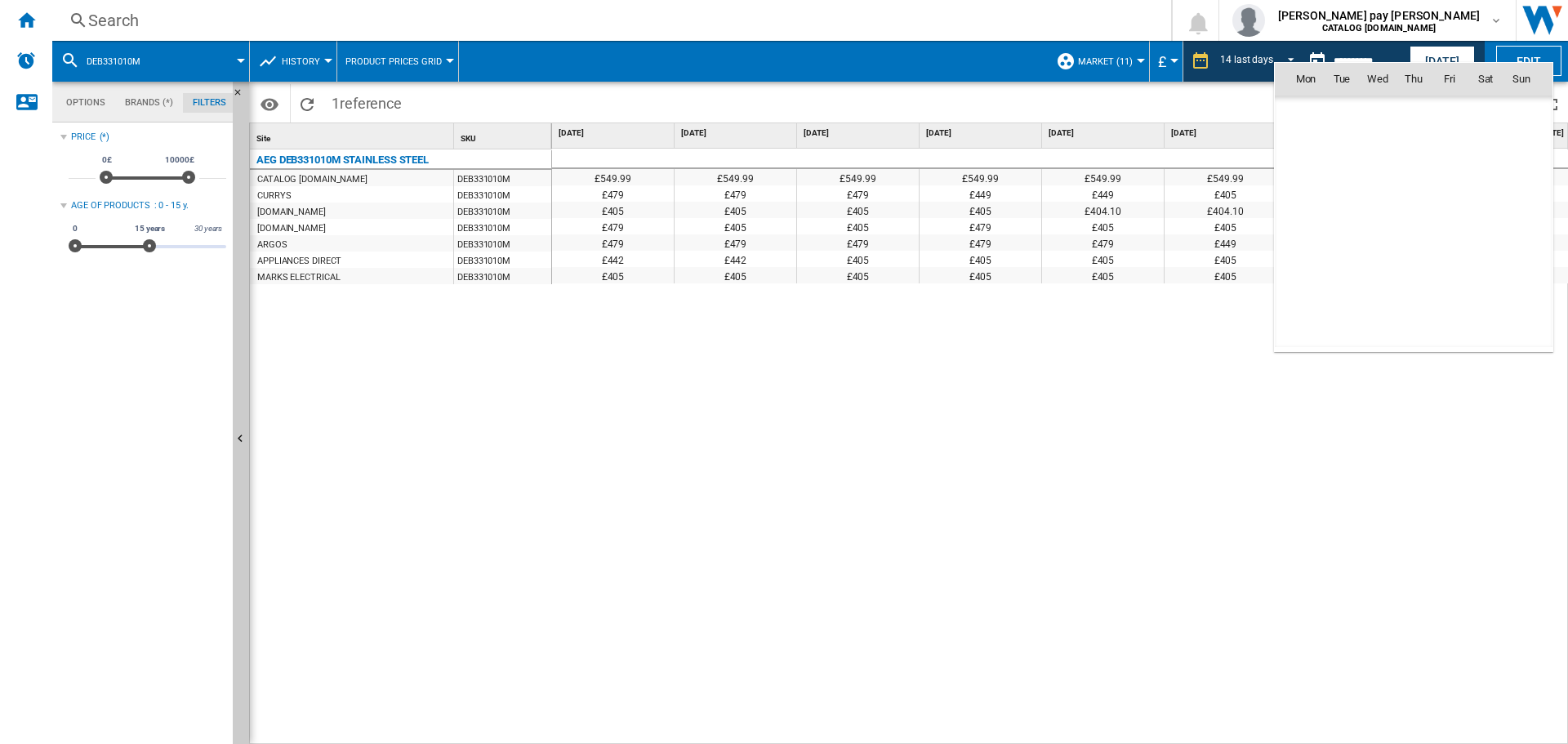
scroll to position [7577, 0]
click at [1318, 123] on td "[DATE]" at bounding box center [1413, 114] width 278 height 37
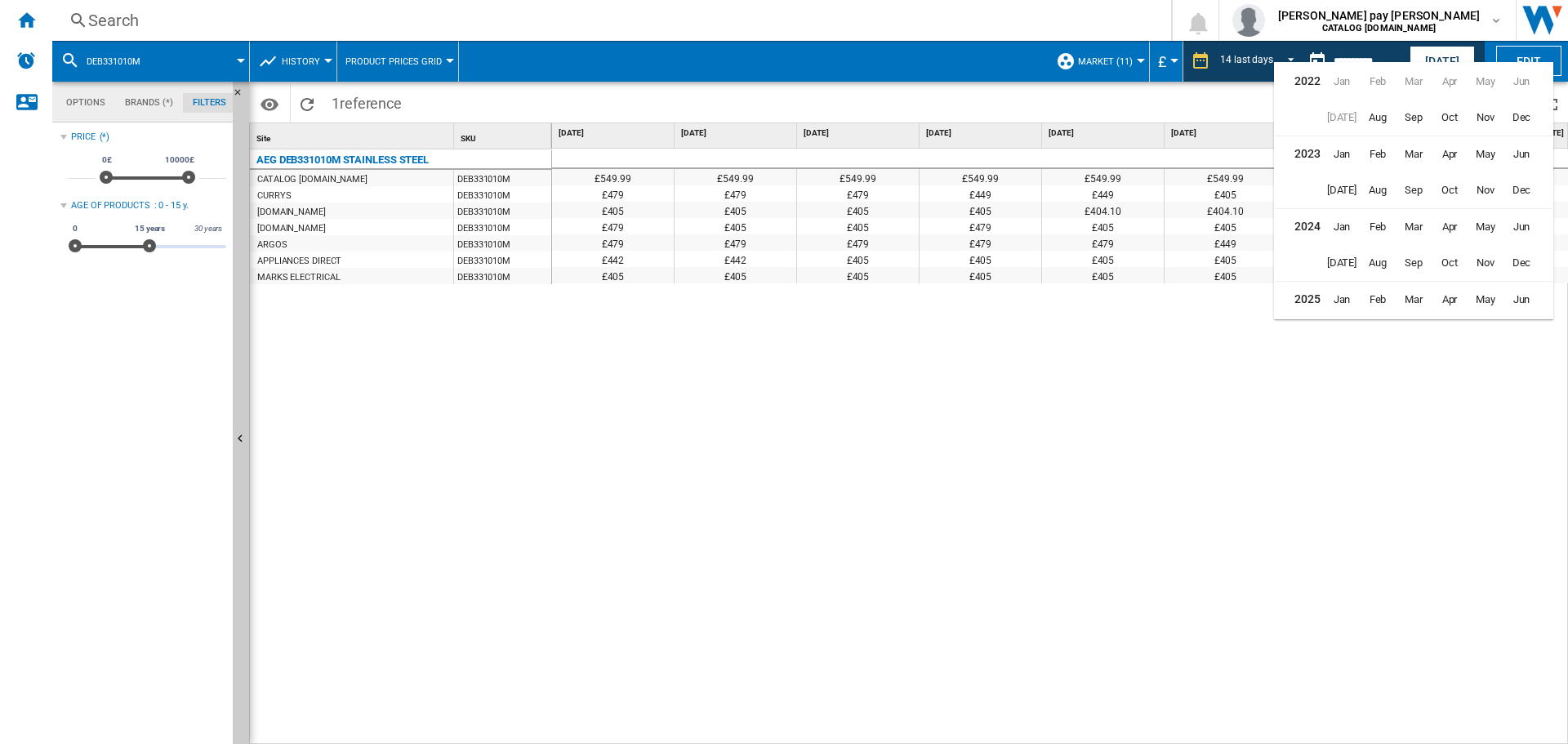
scroll to position [40, 0]
click at [1527, 258] on span "Jun" at bounding box center [1521, 260] width 33 height 33
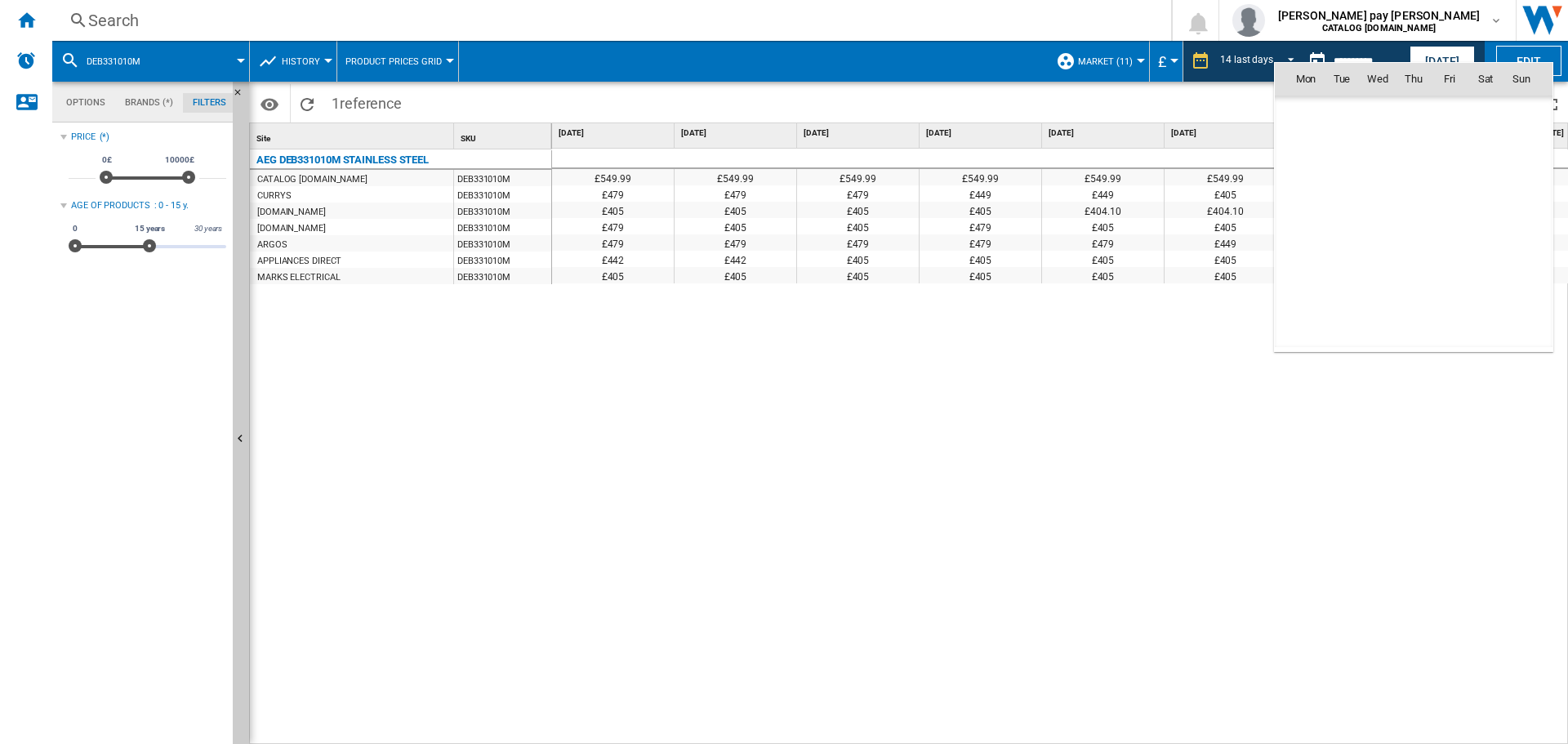
scroll to position [7361, 0]
click at [1470, 260] on span "28" at bounding box center [1485, 258] width 33 height 33
type input "**********"
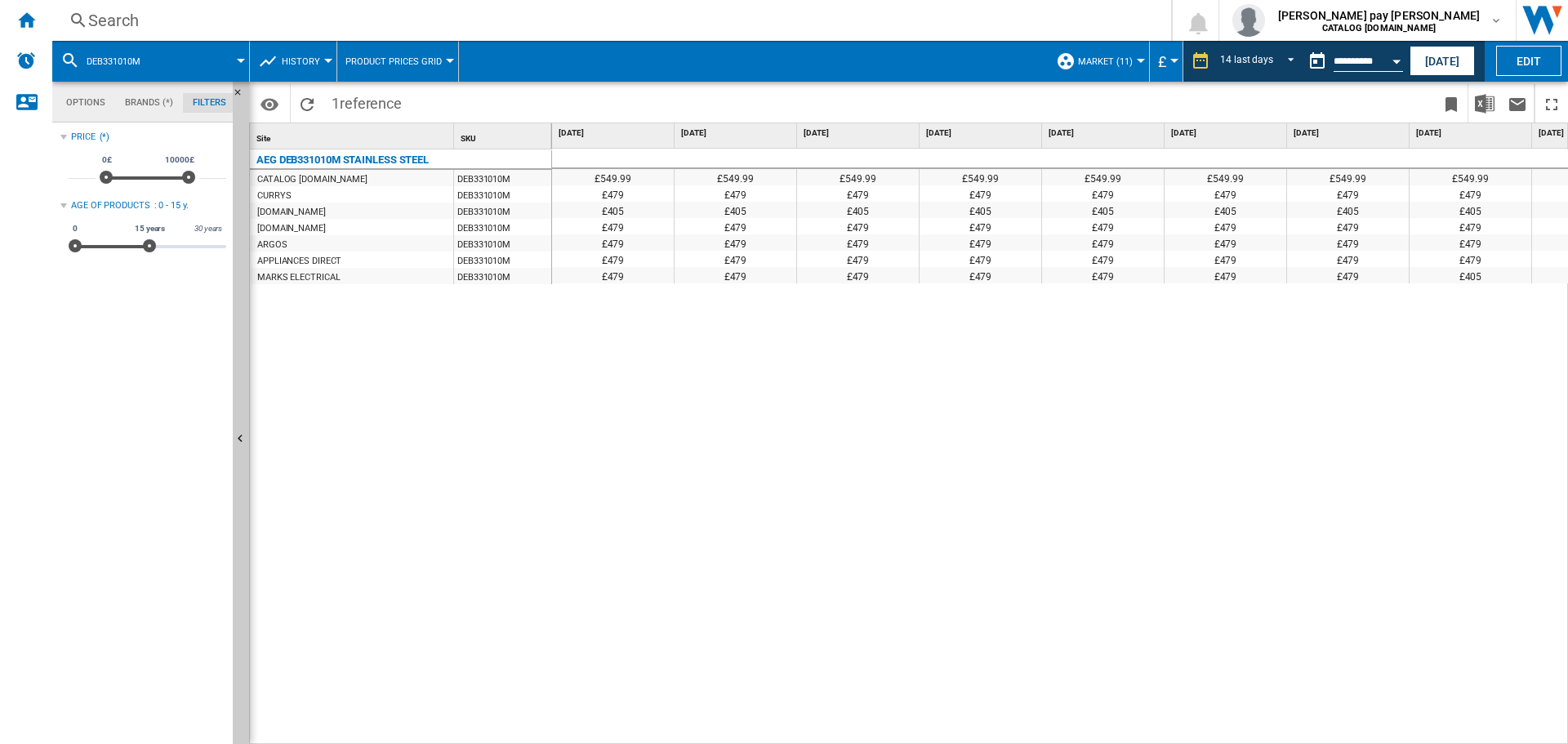
click at [371, 6] on div "Search Search 0 [PERSON_NAME] pay [PERSON_NAME] CATALOG [DOMAIN_NAME] CATALOG […" at bounding box center [810, 20] width 1515 height 41
click at [374, 14] on div "Search" at bounding box center [608, 20] width 1040 height 23
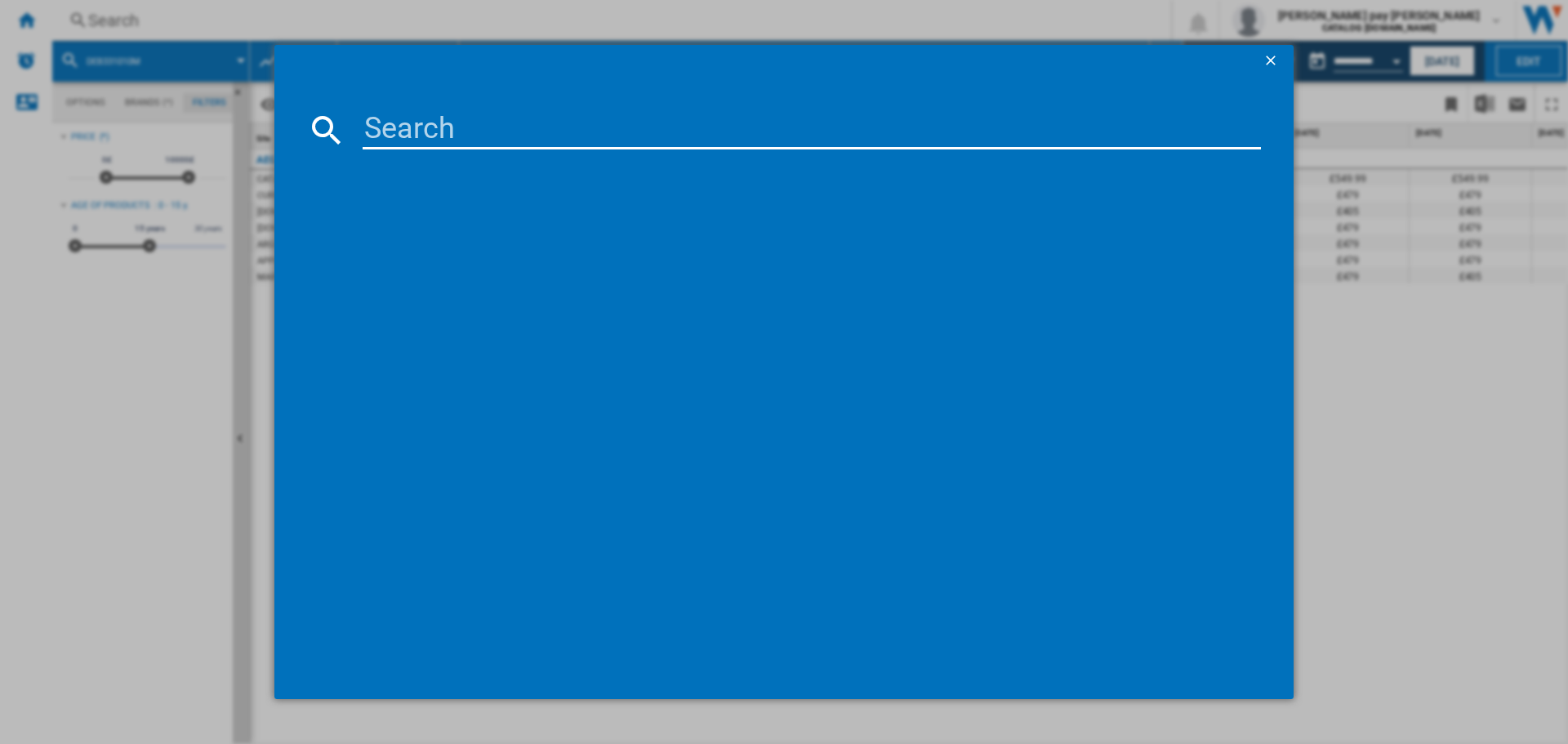
click at [581, 130] on input at bounding box center [811, 130] width 898 height 39
type input "LF7C8636BI"
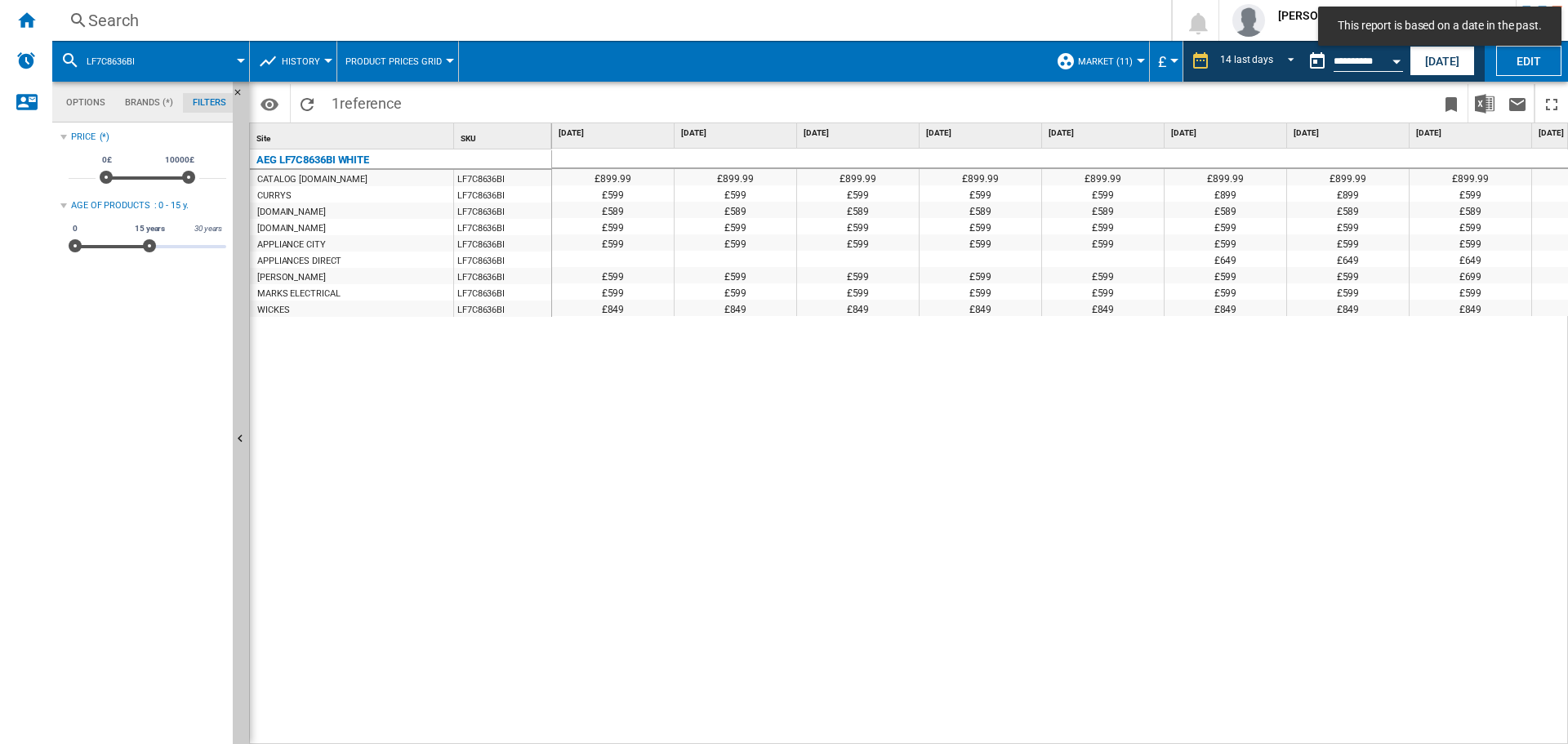
click at [913, 386] on div "£899.99 £899.99 £899.99 £899.99 £899.99 £899.99 £899.99 £899.99 £899.99 £899.99…" at bounding box center [1060, 447] width 1016 height 596
click at [1064, 528] on div "£899.99 £899.99 £899.99 £899.99 £899.99 £899.99 £899.99 £899.99 £899.99 £899.99…" at bounding box center [1060, 447] width 1016 height 596
click at [1029, 679] on div "£899.99 £899.99 £899.99 £899.99 £899.99 £899.99 £899.99 £899.99 £899.99 £899.99…" at bounding box center [1060, 447] width 1016 height 596
drag, startPoint x: 978, startPoint y: 734, endPoint x: 1118, endPoint y: 733, distance: 140.0
click at [1118, 733] on div "£899.99 £899.99 £899.99 £899.99 £899.99 £899.99 £899.99 £899.99 £899.99 £899.99…" at bounding box center [1060, 447] width 1016 height 596
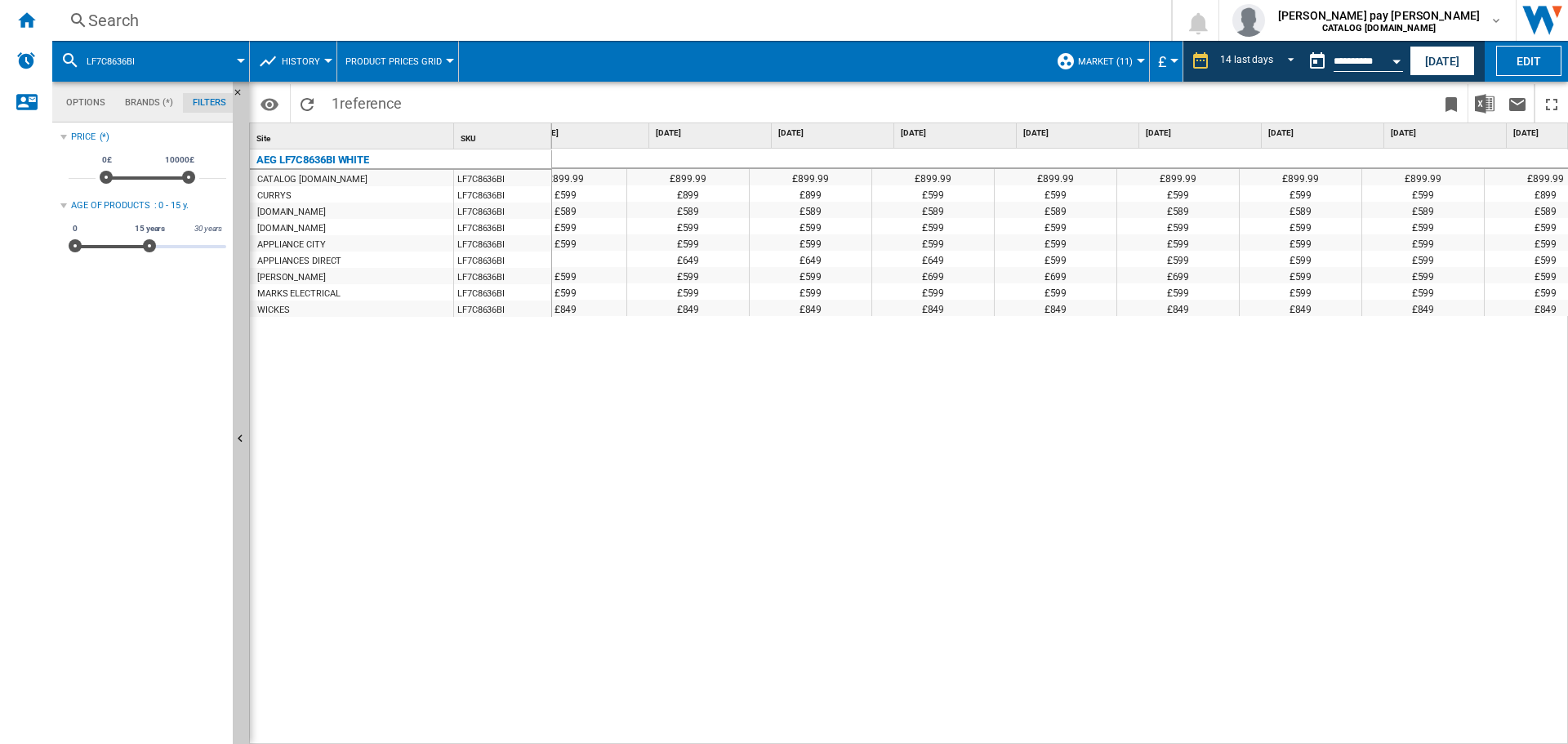
scroll to position [0, 537]
click at [1398, 48] on button "Open calendar" at bounding box center [1396, 59] width 30 height 30
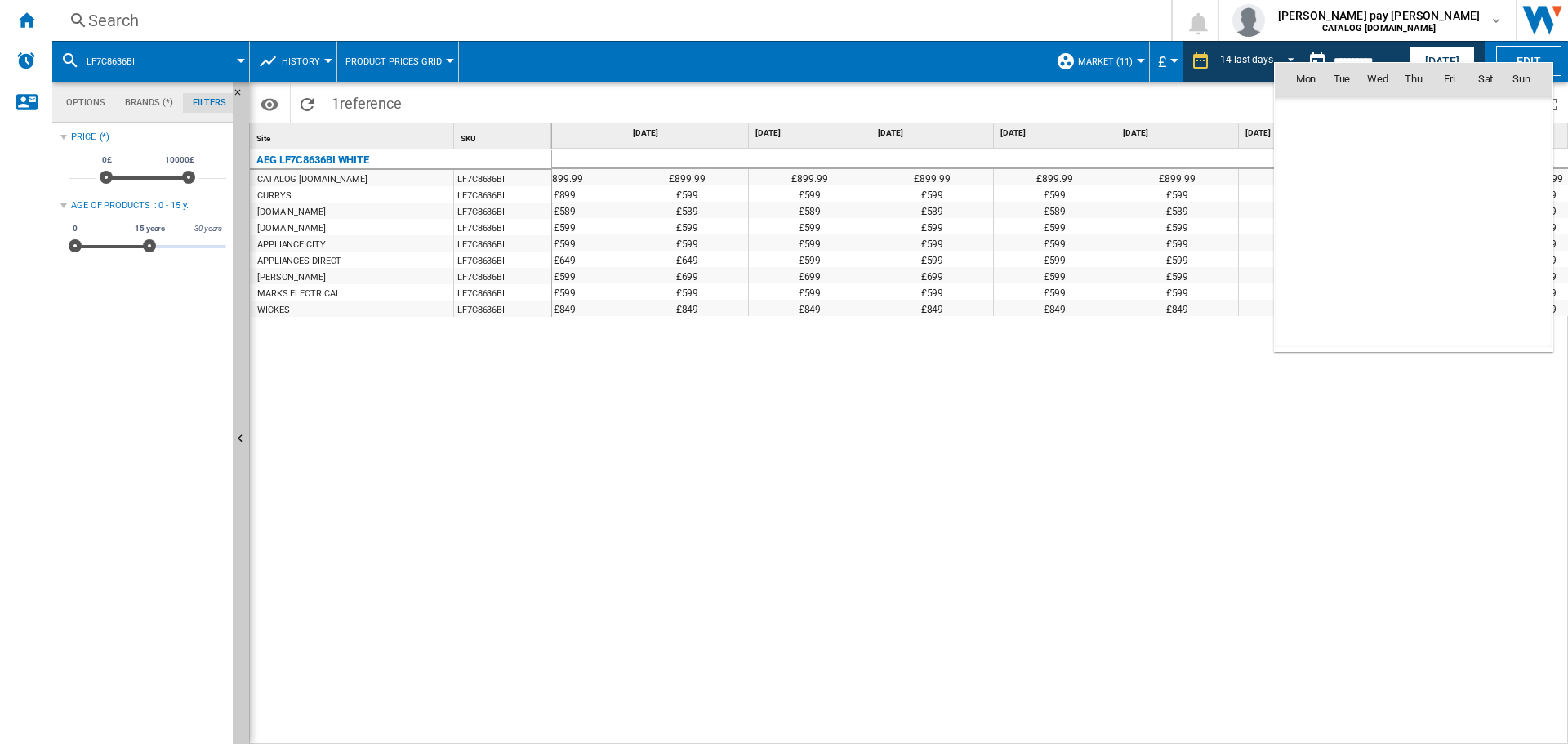
scroll to position [7361, 0]
click at [1436, 54] on div at bounding box center [784, 372] width 1568 height 744
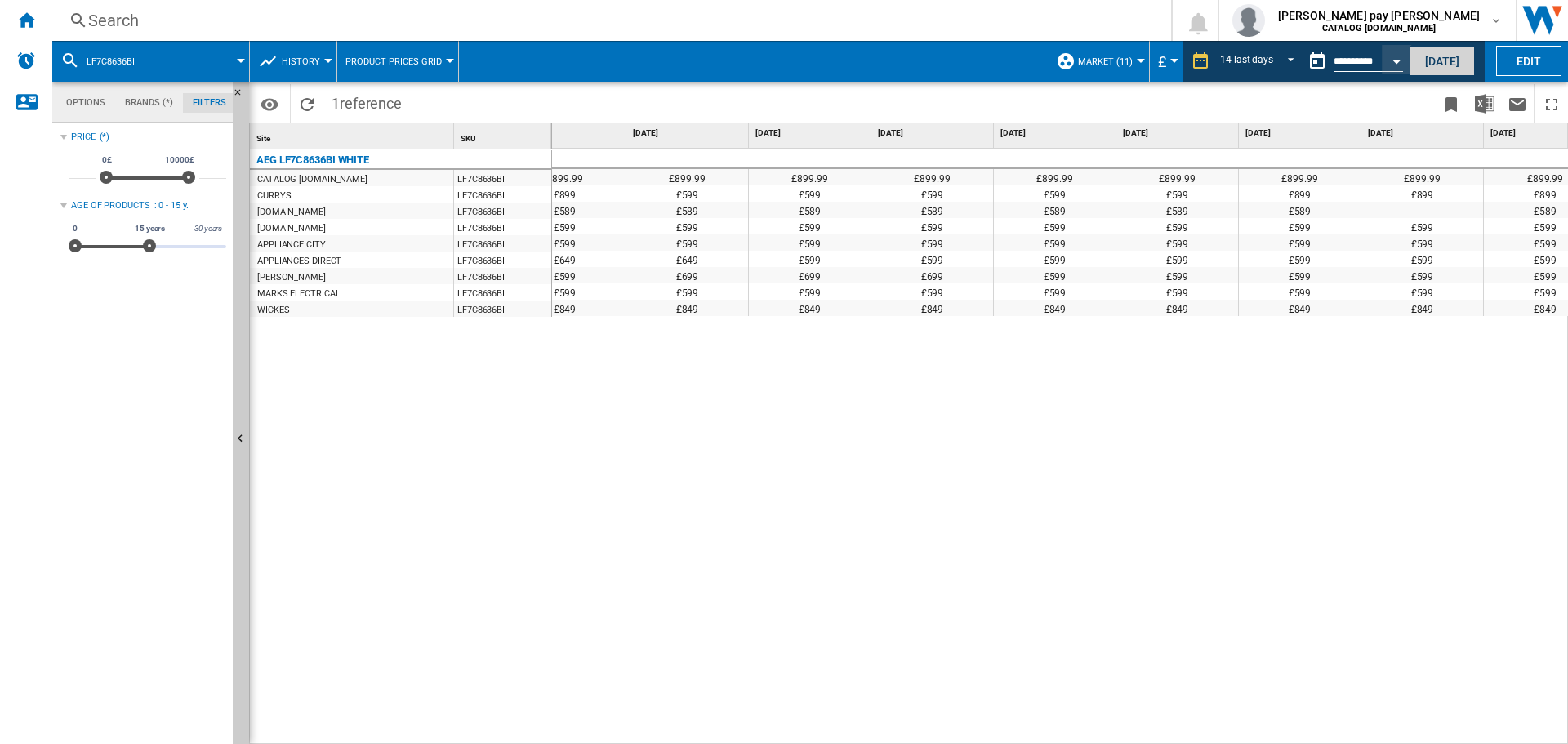
click at [1445, 55] on button "[DATE]" at bounding box center [1441, 61] width 65 height 30
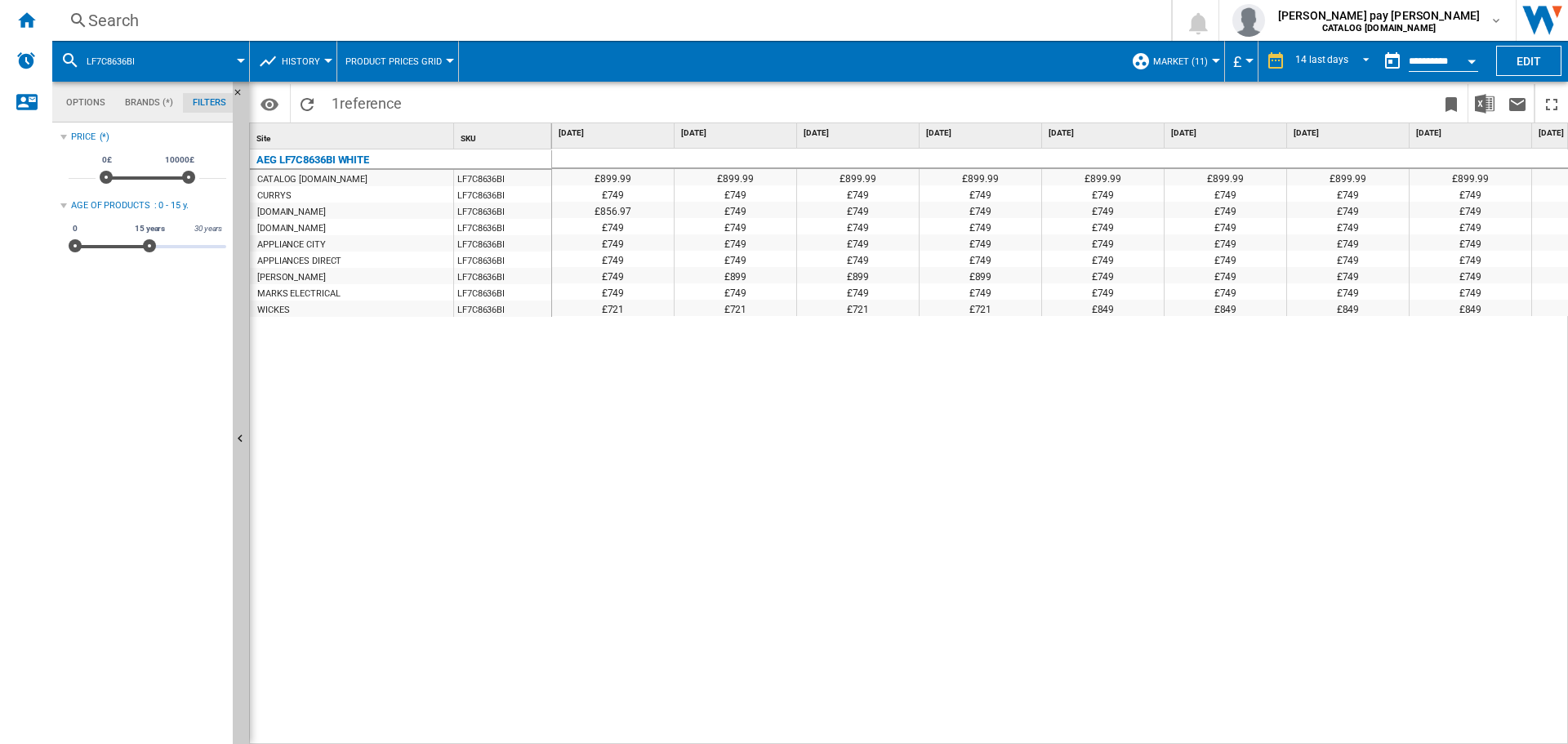
click at [1027, 483] on div "£899.99 £899.99 £899.99 £899.99 £899.99 £899.99 £899.99 £899.99 £899.99 £899.99…" at bounding box center [1060, 447] width 1016 height 596
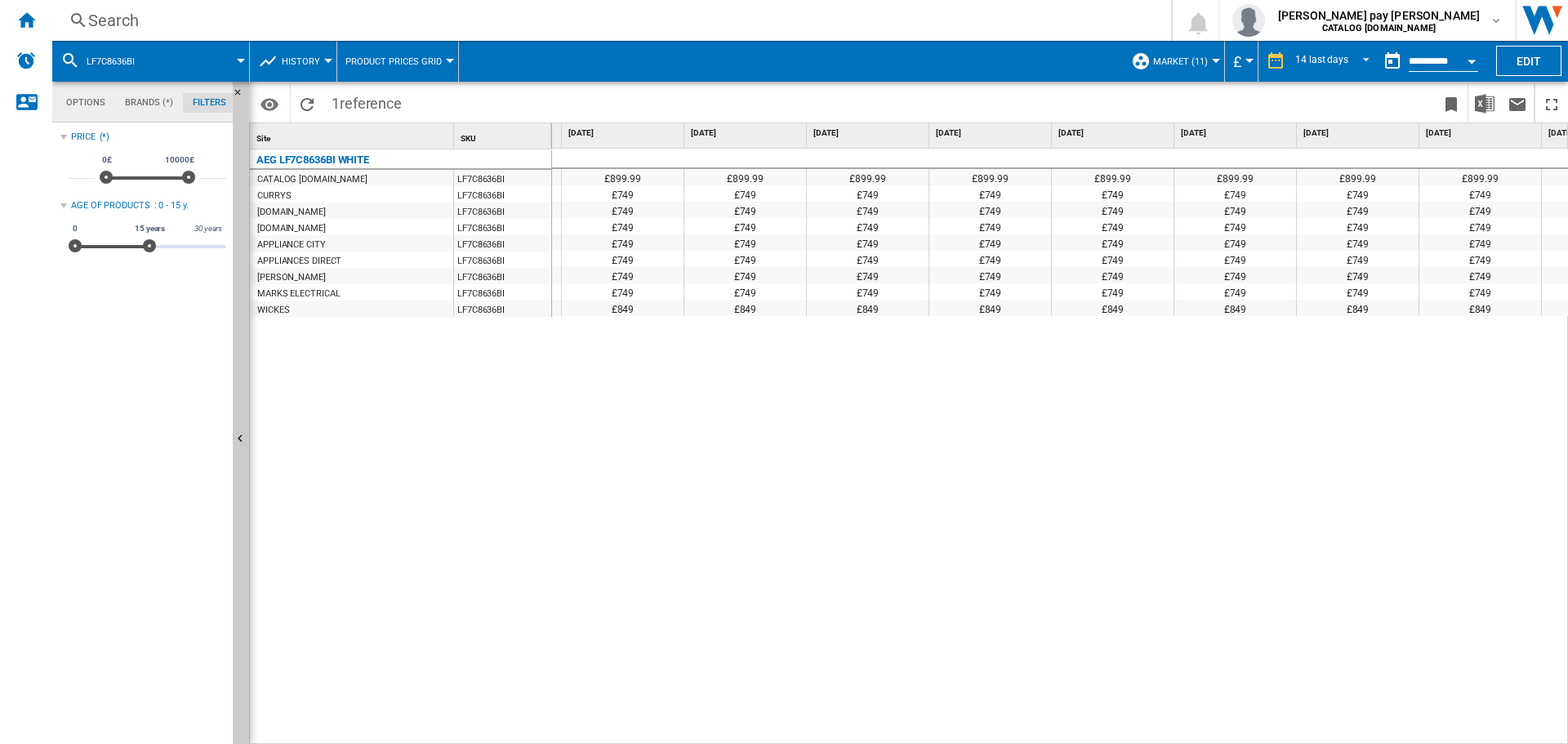
scroll to position [0, 496]
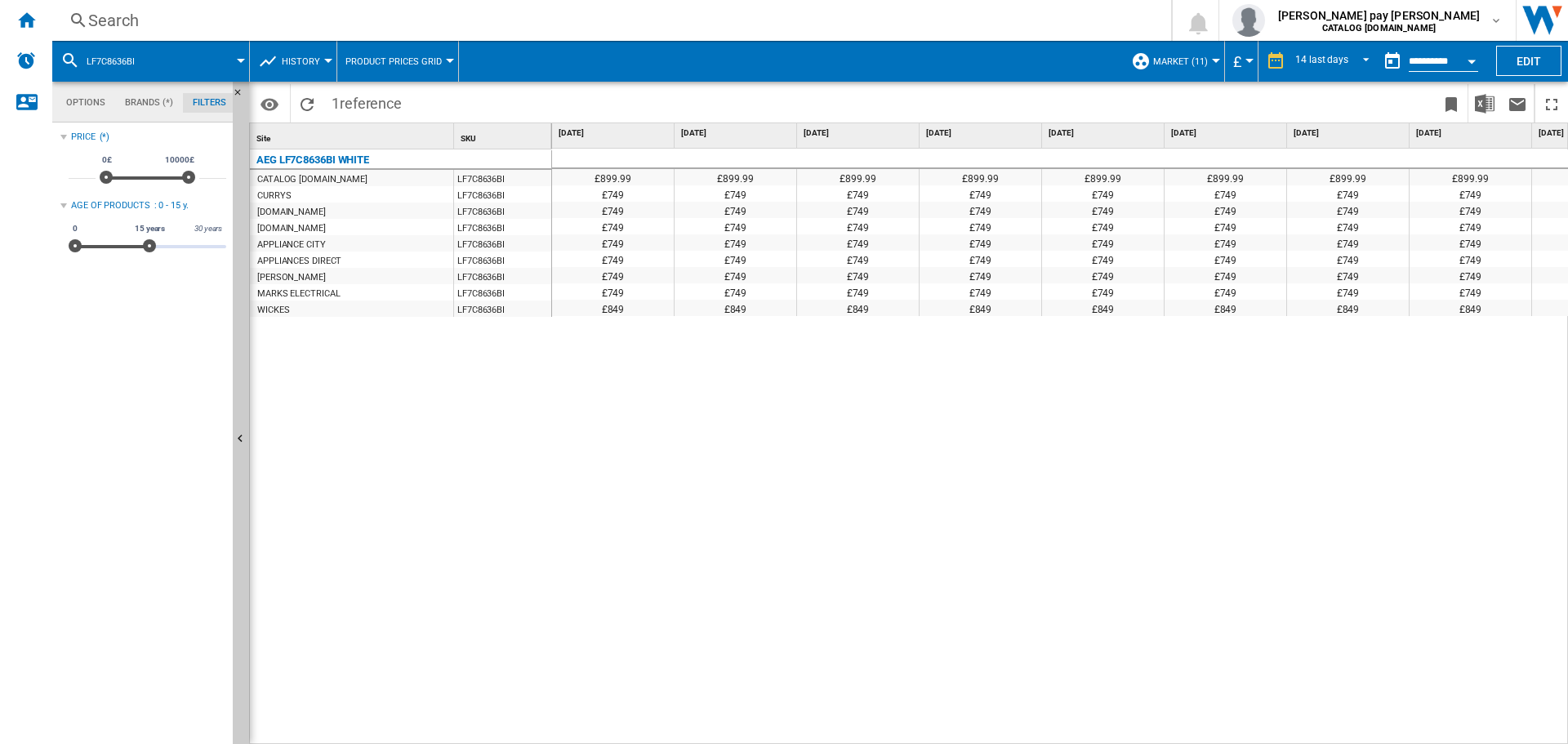
click at [348, 15] on div "Search" at bounding box center [608, 20] width 1040 height 23
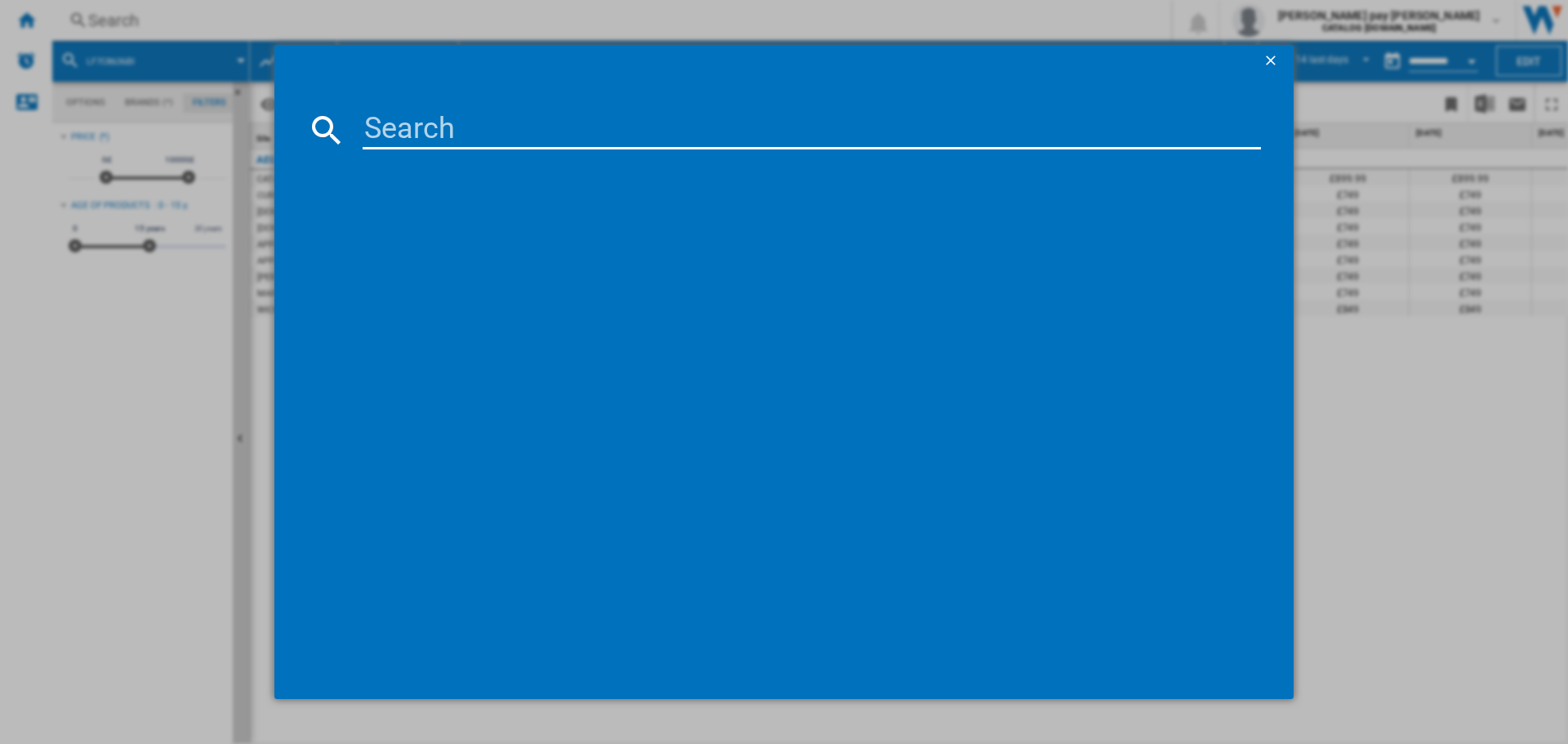
click at [574, 130] on input at bounding box center [811, 130] width 898 height 39
type input "LX6WG74634BI"
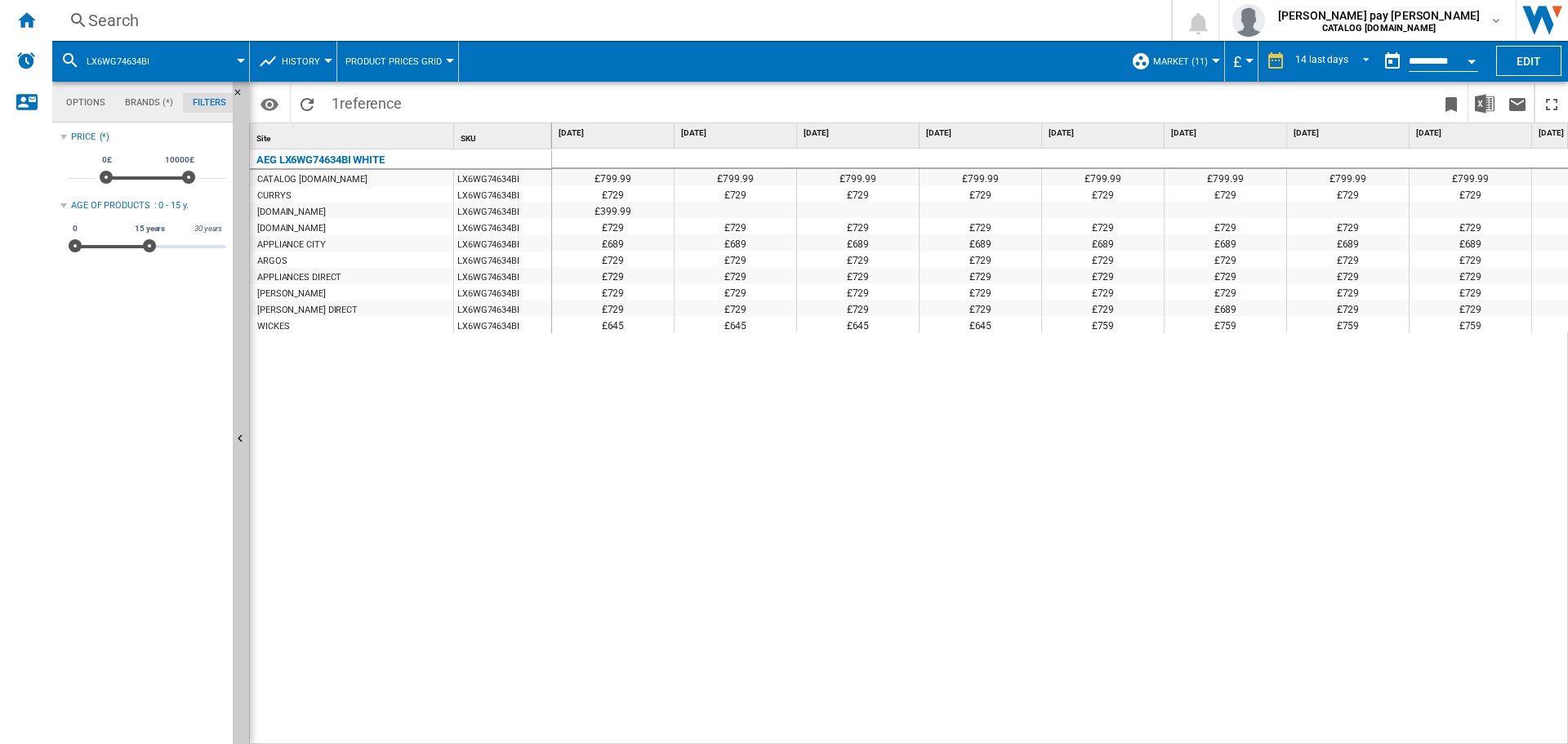
click at [699, 374] on div "£799.99 £799.99 £799.99 £799.99 £799.99 £799.99 £799.99 £799.99 £799.99 £799.99…" at bounding box center [1060, 447] width 1016 height 596
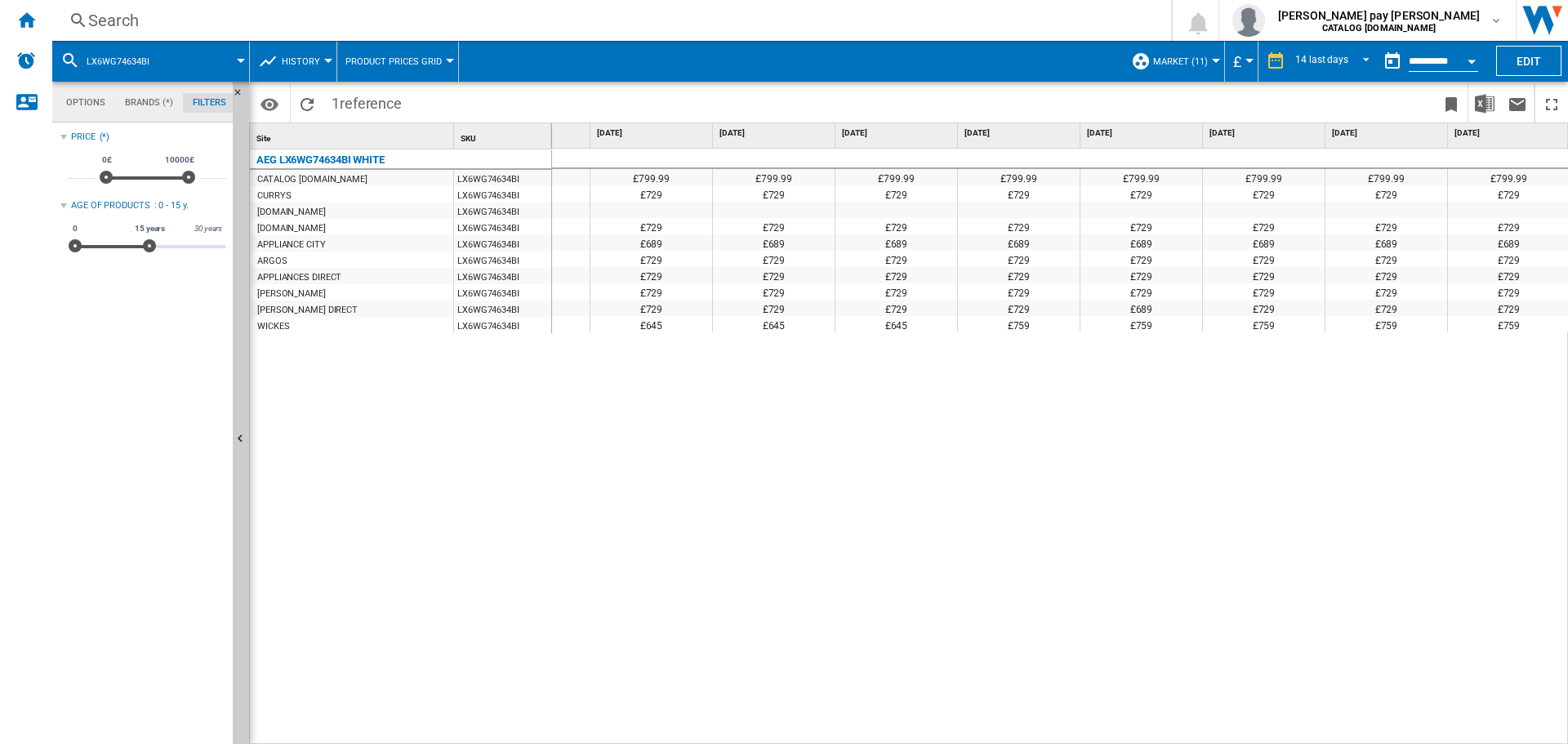
scroll to position [0, 33]
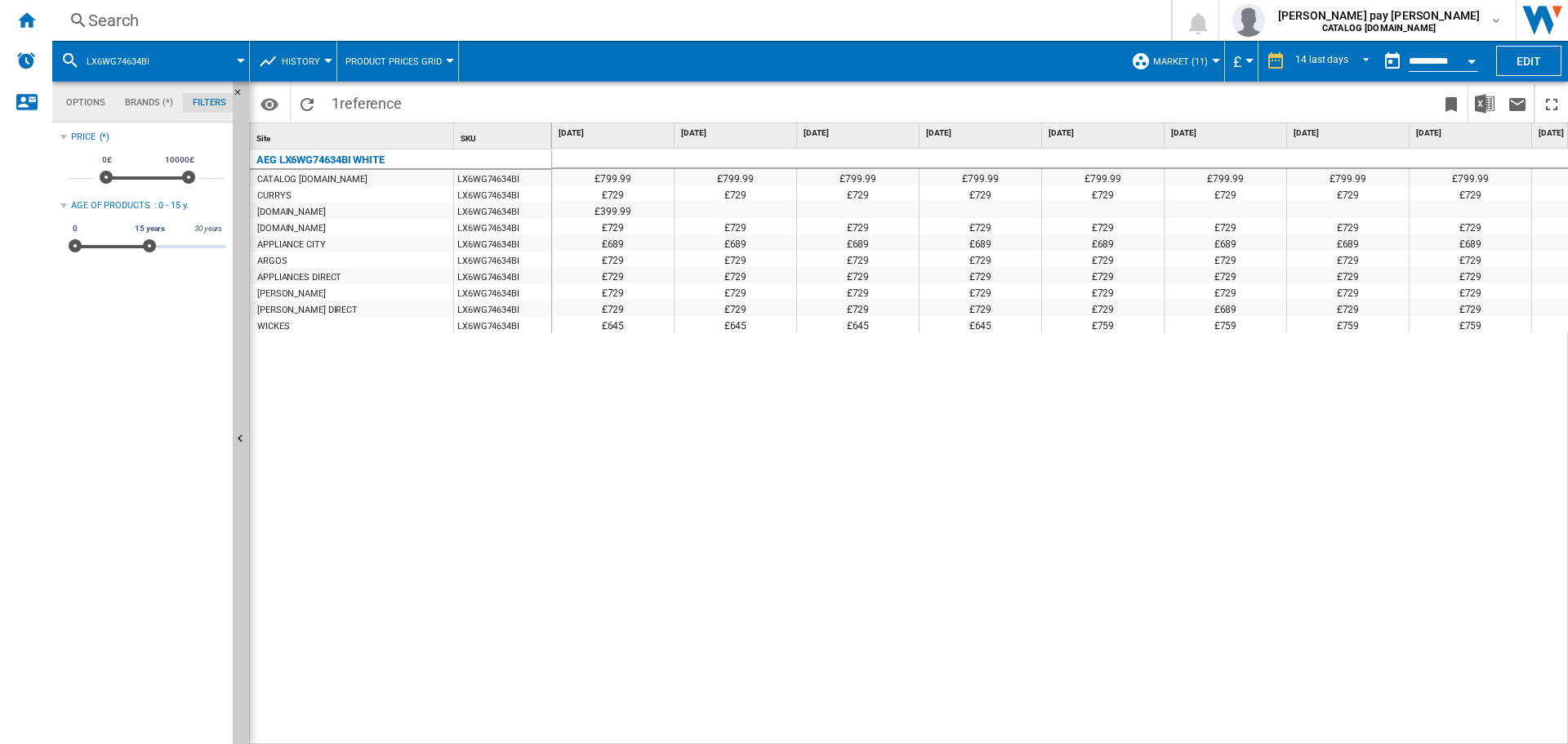
click at [307, 21] on div "Search" at bounding box center [608, 20] width 1040 height 23
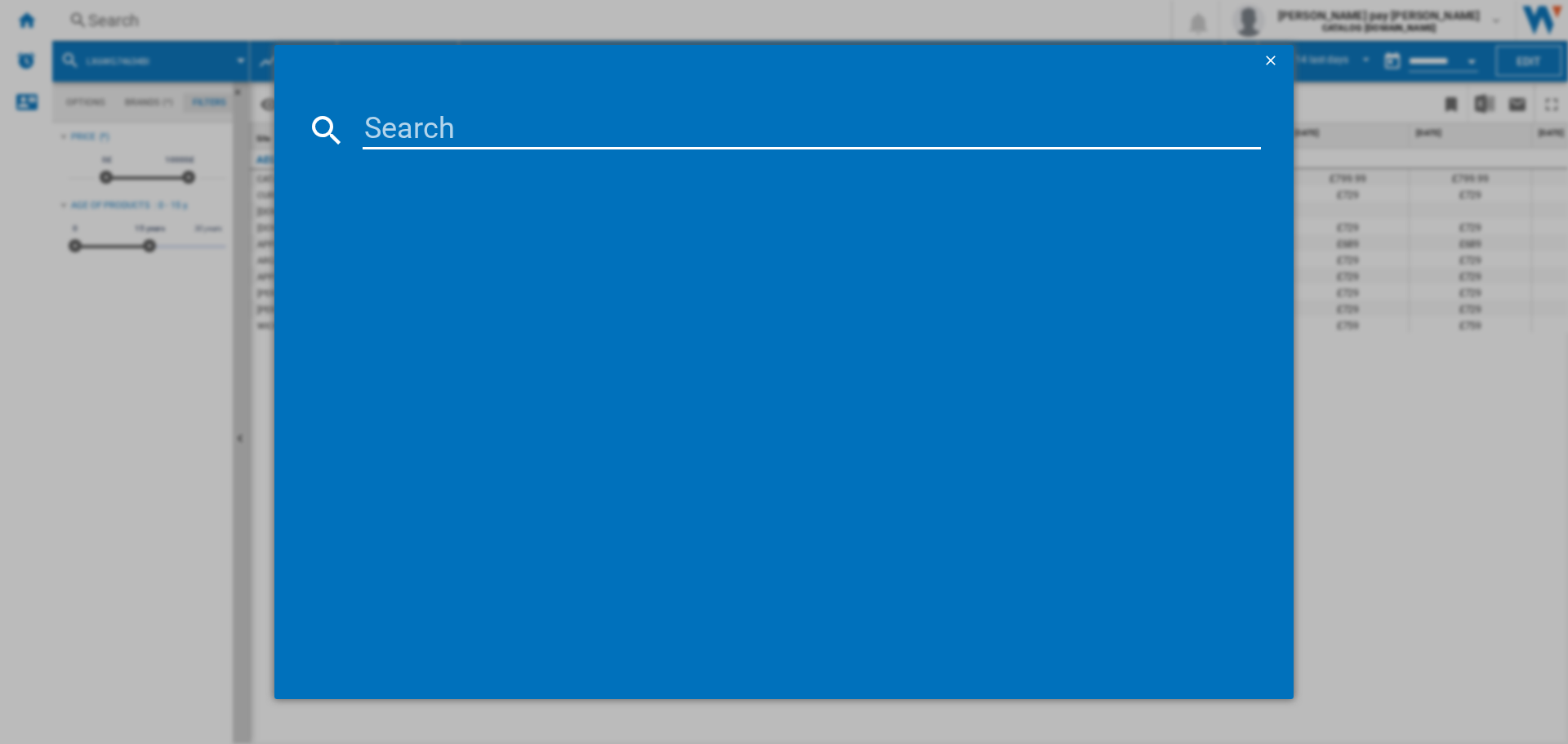
click at [468, 127] on input at bounding box center [811, 130] width 898 height 39
type input "CCB6741MCB"
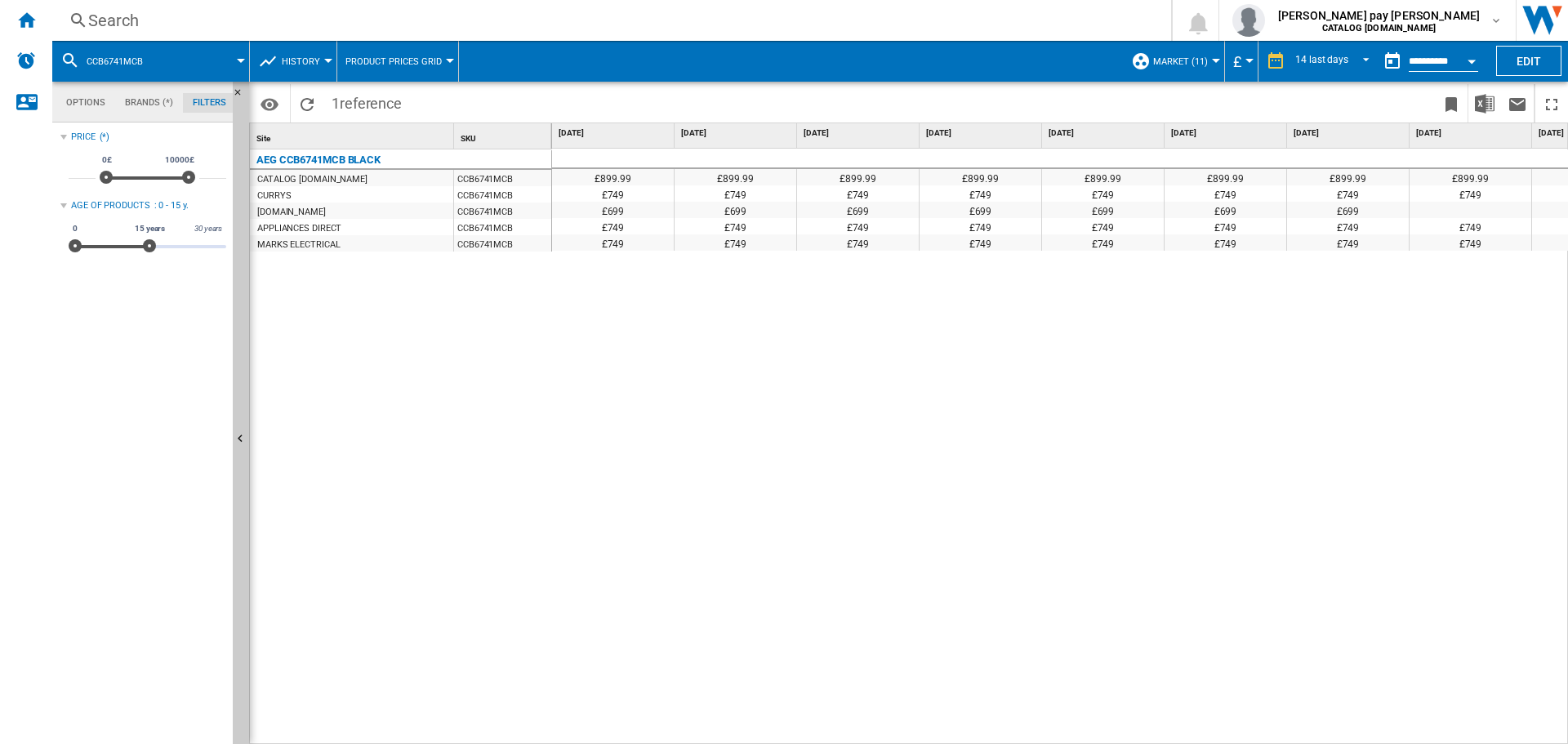
click at [1275, 318] on div "£899.99 £899.99 £899.99 £899.99 £899.99 £899.99 £899.99 £899.99 £899.99 £899.99…" at bounding box center [1060, 447] width 1016 height 596
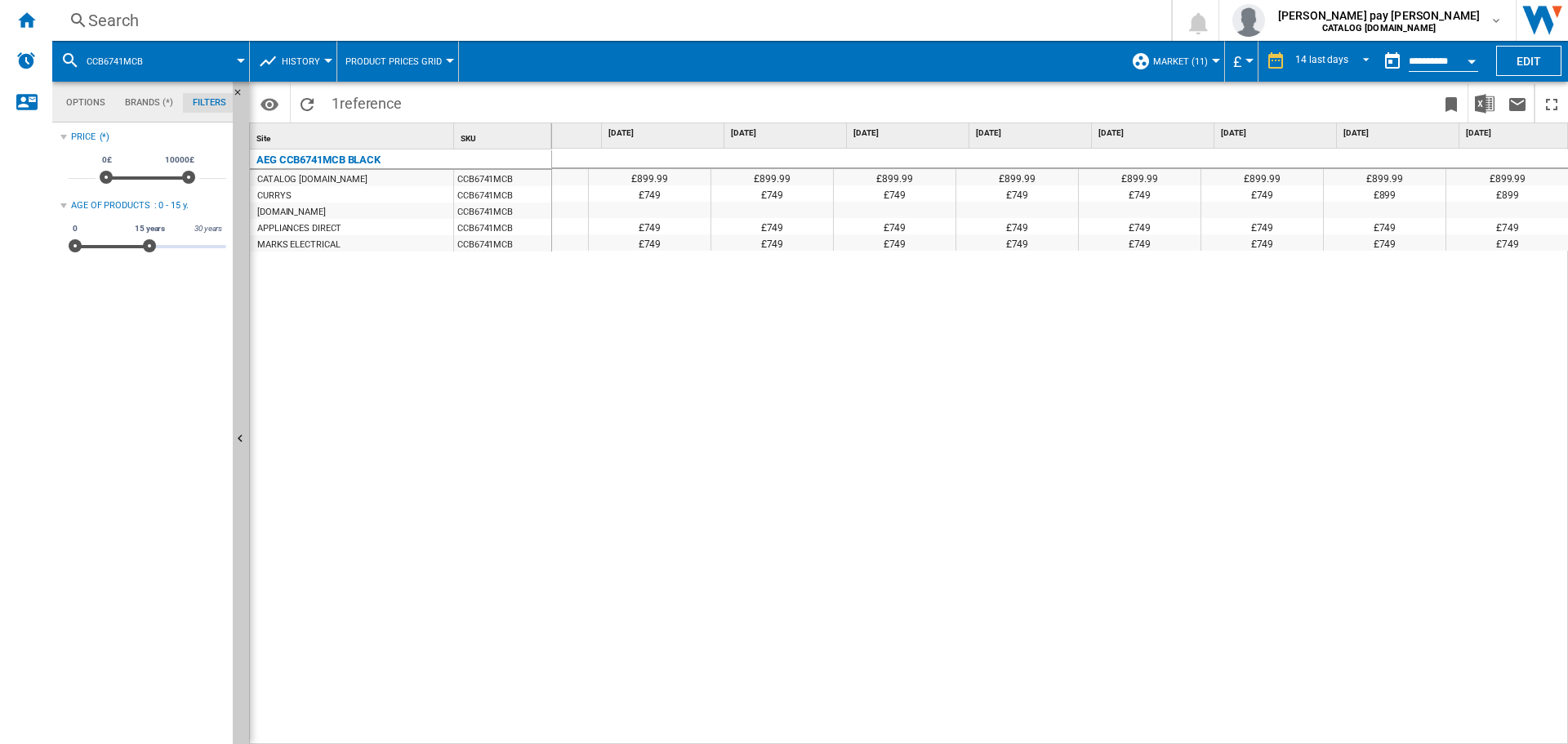
scroll to position [0, 821]
click at [281, 30] on div "Search" at bounding box center [608, 20] width 1040 height 23
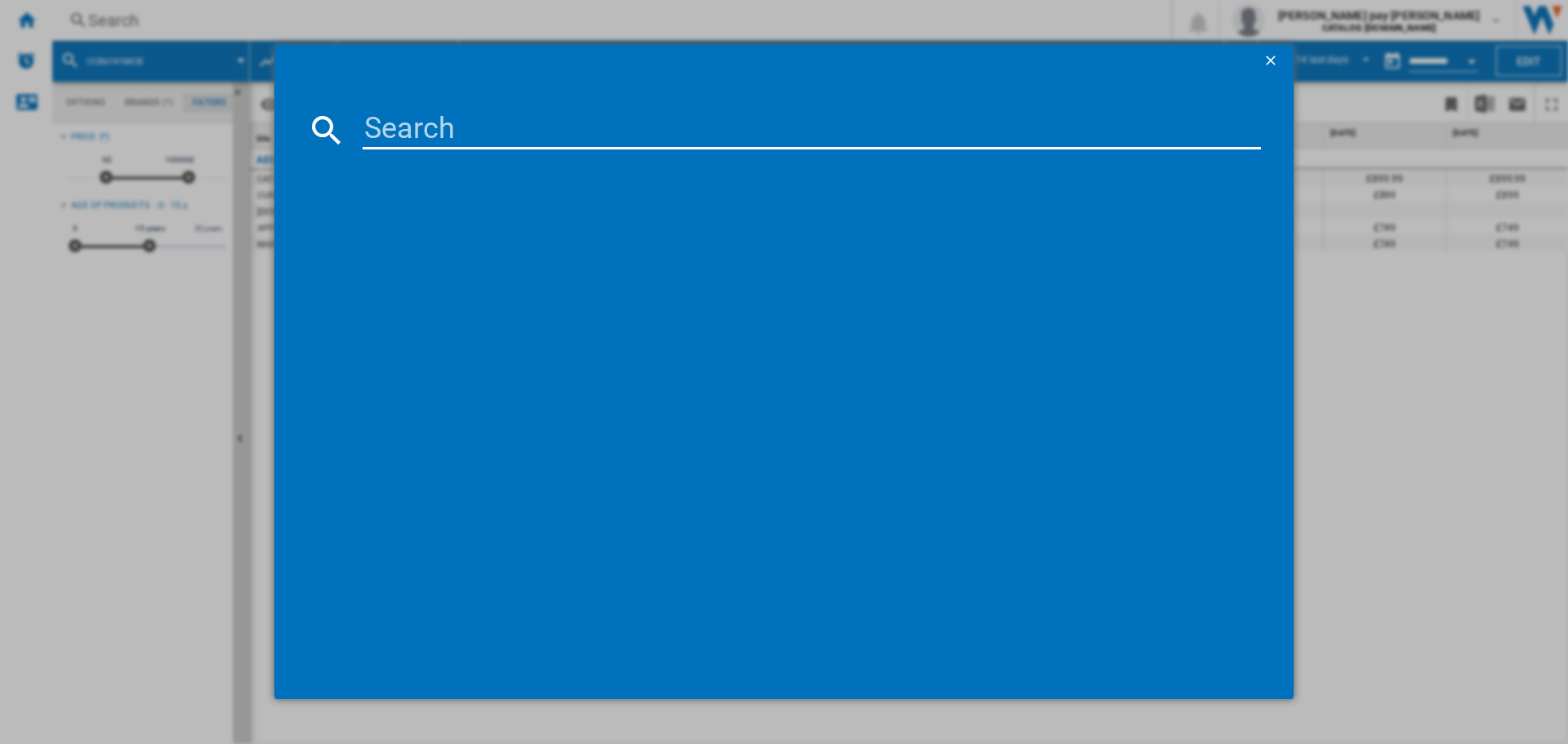
click at [455, 132] on input at bounding box center [811, 130] width 898 height 39
type input "CCS6742ACM"
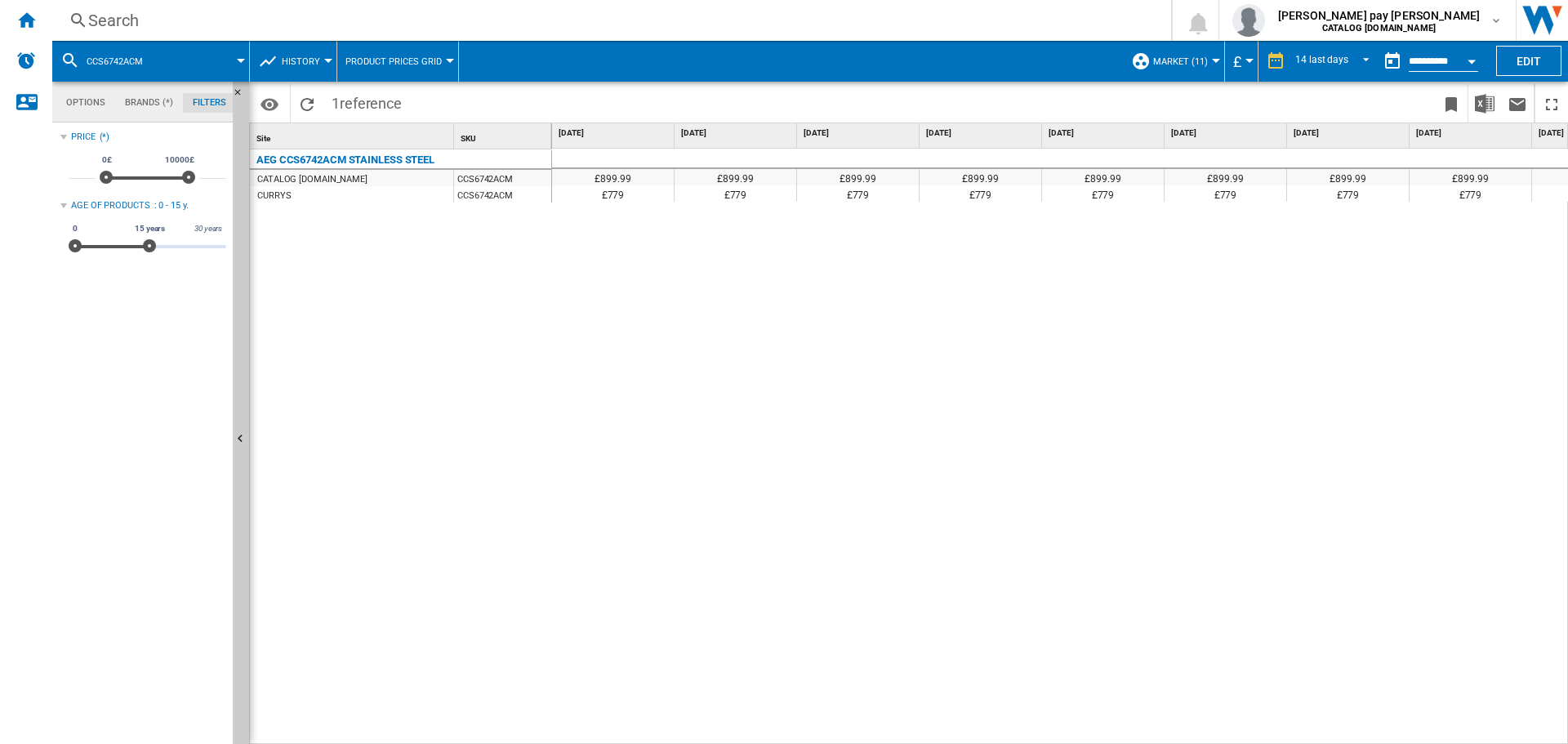
click at [836, 380] on div "£899.99 £899.99 £899.99 £899.99 £899.99 £899.99 £899.99 £899.99 £899.99 £899.99…" at bounding box center [1060, 447] width 1016 height 596
click at [485, 244] on div "AEG CCS6742ACM STAINLESS STEEL CATALOG [DOMAIN_NAME] CCS6742ACM CURRYS CCS6742A…" at bounding box center [401, 443] width 302 height 588
click at [506, 190] on div "CCS6742ACM" at bounding box center [503, 194] width 97 height 17
click at [516, 284] on div "AEG CCS6742ACM STAINLESS STEEL CATALOG [DOMAIN_NAME] CCS6742ACM CURRYS CCS6742A…" at bounding box center [401, 443] width 302 height 588
drag, startPoint x: 890, startPoint y: 436, endPoint x: 884, endPoint y: 487, distance: 51.4
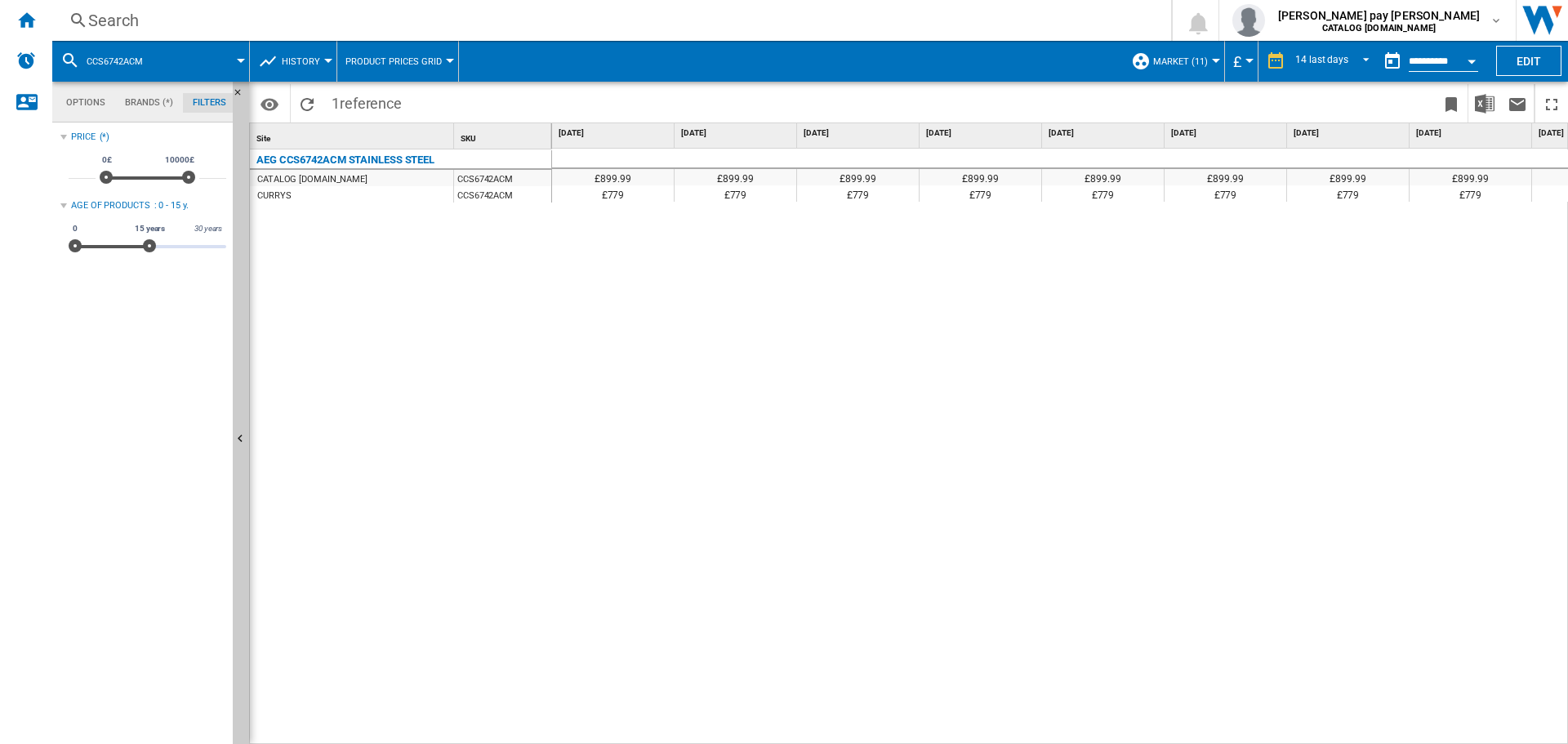
click at [890, 436] on div "£899.99 £899.99 £899.99 £899.99 £899.99 £899.99 £899.99 £899.99 £899.99 £899.99…" at bounding box center [1060, 447] width 1016 height 596
drag, startPoint x: 844, startPoint y: 535, endPoint x: 1068, endPoint y: 247, distance: 364.9
click at [844, 535] on div "£899.99 £899.99 £899.99 £899.99 £899.99 £899.99 £899.99 £899.99 £899.99 £899.99…" at bounding box center [1060, 447] width 1016 height 596
click at [321, 19] on div "Search" at bounding box center [608, 20] width 1040 height 23
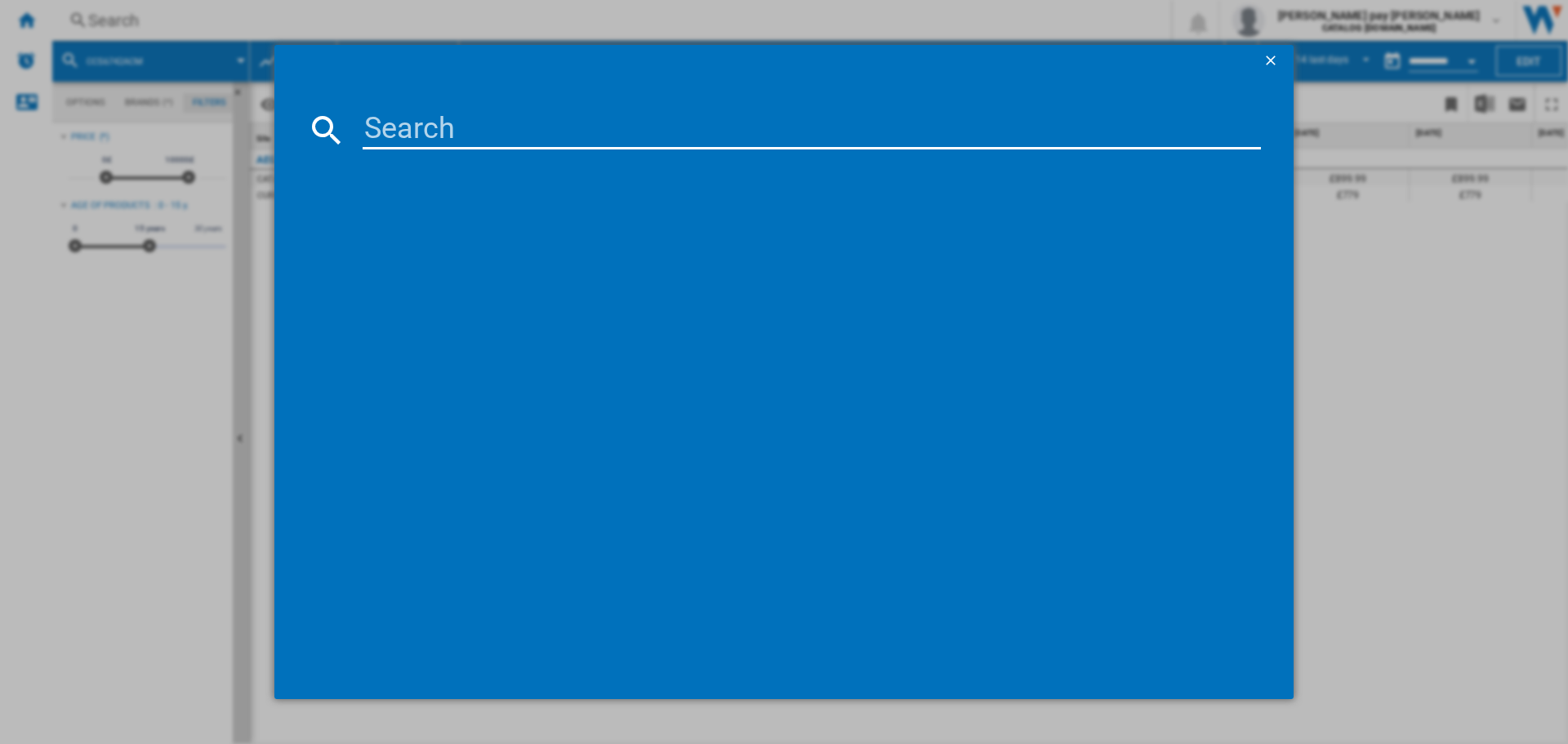
click at [430, 134] on input at bounding box center [811, 130] width 898 height 39
type input "CCX1530ACB"
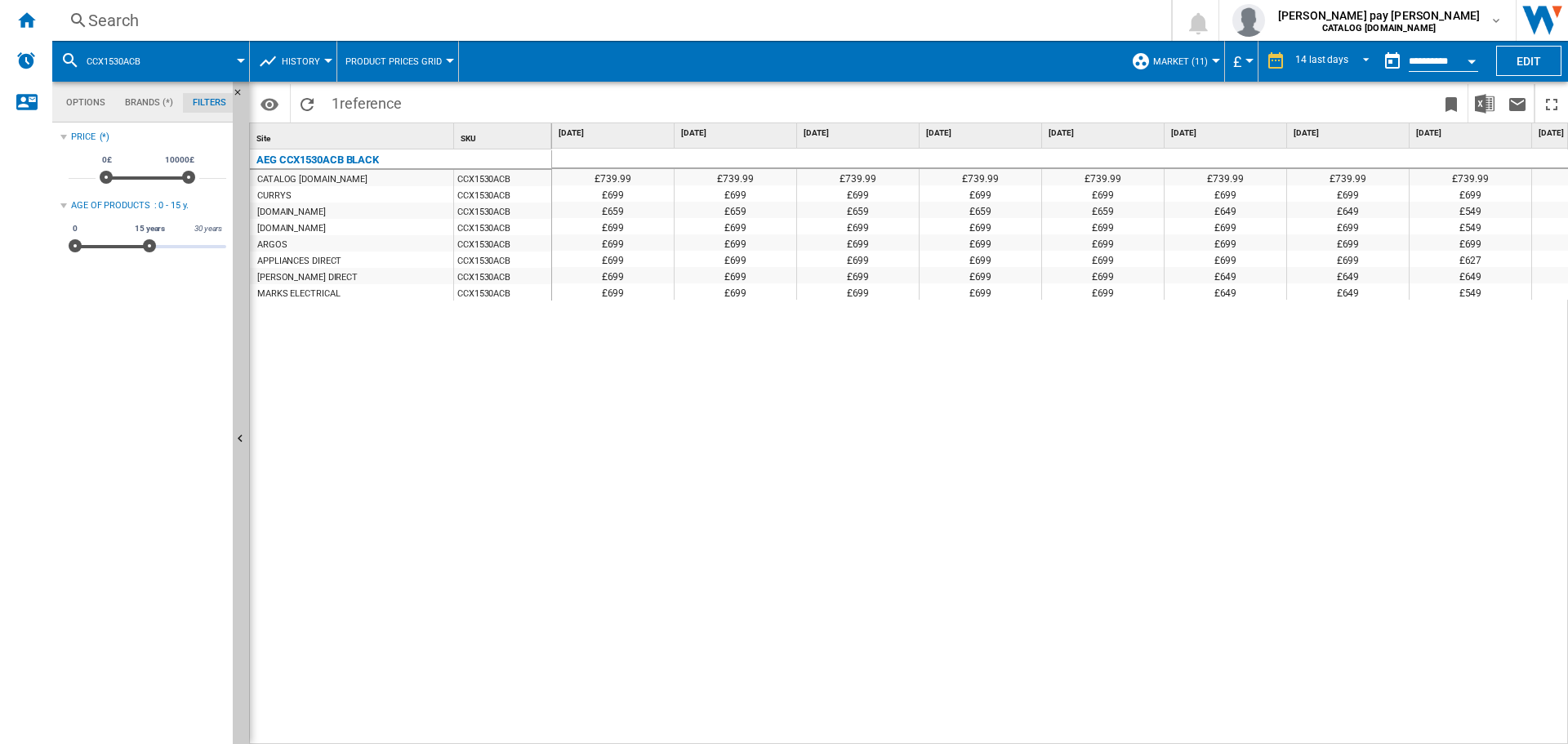
click at [638, 409] on div "£739.99 £739.99 £739.99 £739.99 £739.99 £739.99 £739.99 £739.99 £739.99 £739.99…" at bounding box center [1060, 447] width 1016 height 596
click at [1031, 694] on div "£739.99 £739.99 £739.99 £739.99 £739.99 £739.99 £739.99 £739.99 £739.99 £739.99…" at bounding box center [1060, 447] width 1016 height 596
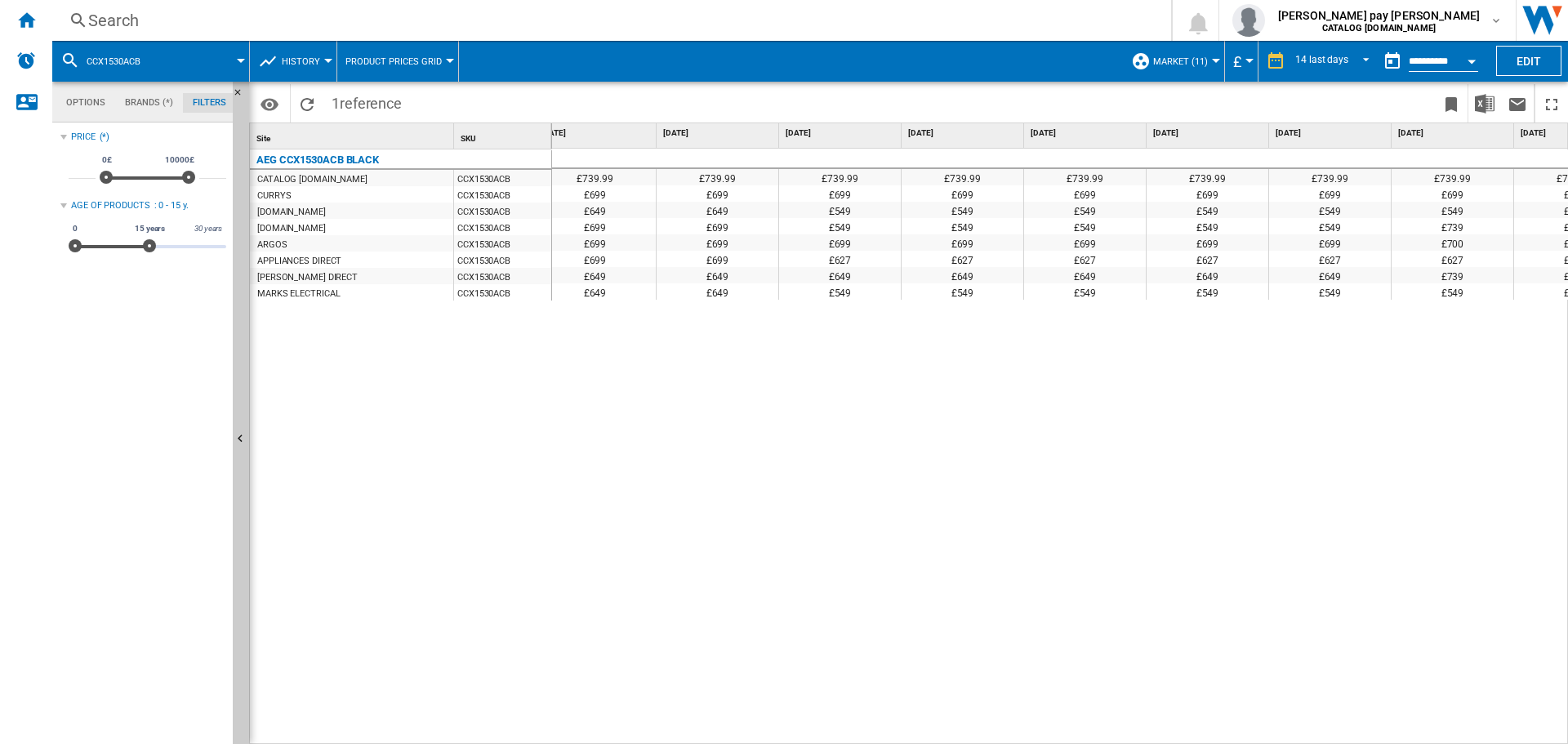
scroll to position [0, 821]
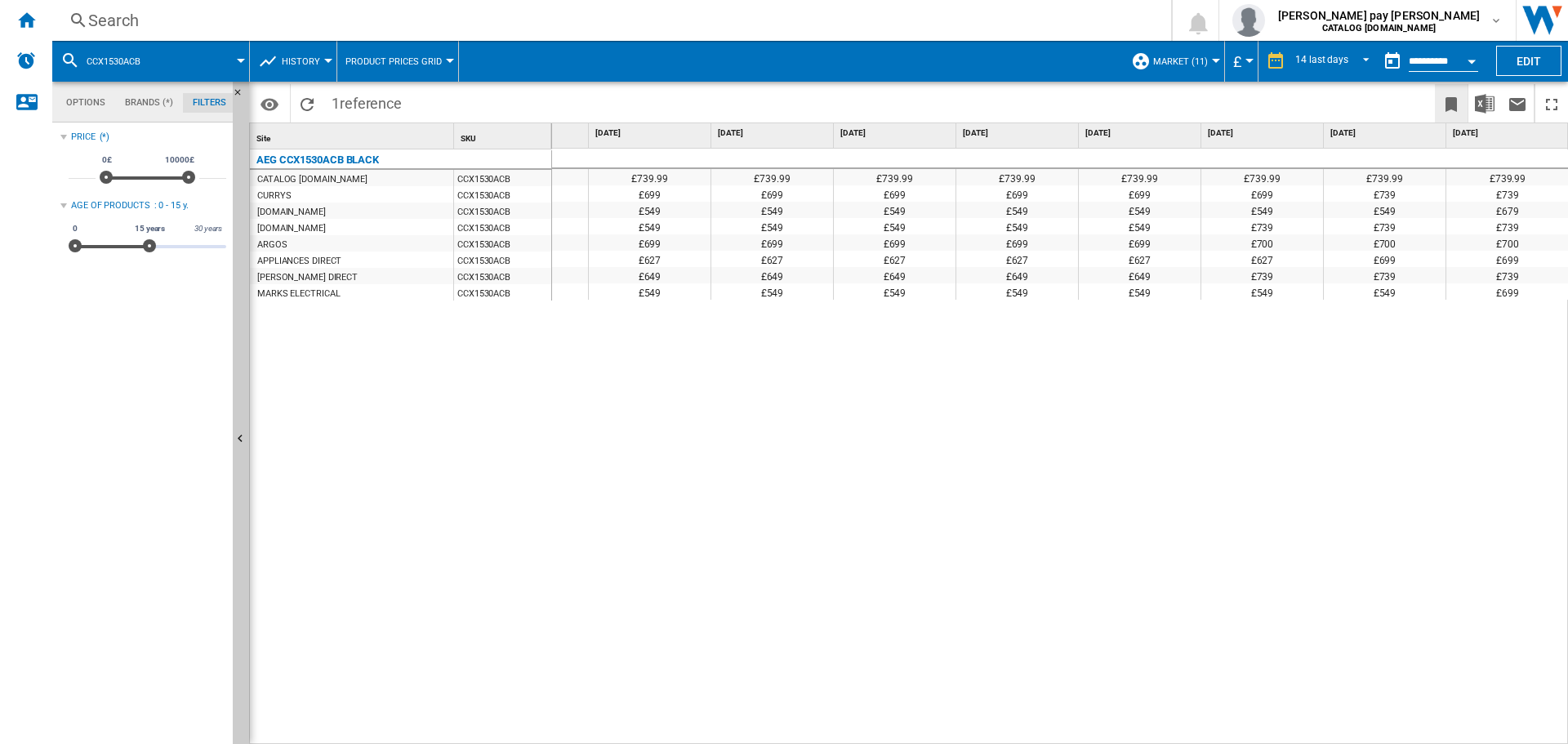
drag, startPoint x: 923, startPoint y: 552, endPoint x: 1460, endPoint y: 117, distance: 691.1
click at [923, 552] on div "£739.99 £739.99 £739.99 £739.99 £739.99 £739.99 £739.99 £739.99 £739.99 £739.99…" at bounding box center [1060, 447] width 1016 height 596
click at [455, 31] on div "Search" at bounding box center [608, 20] width 1040 height 23
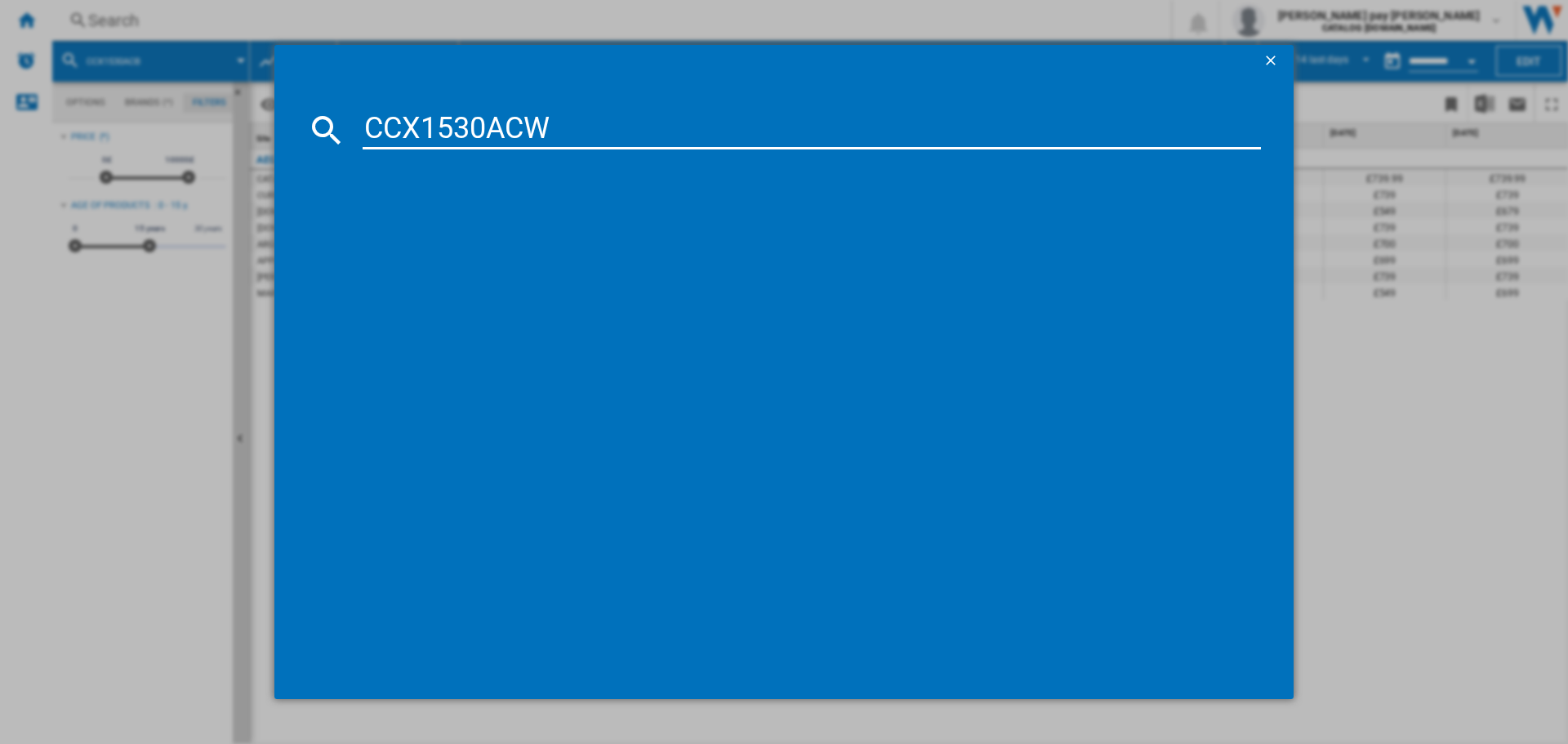
type input "CCX1530ACW"
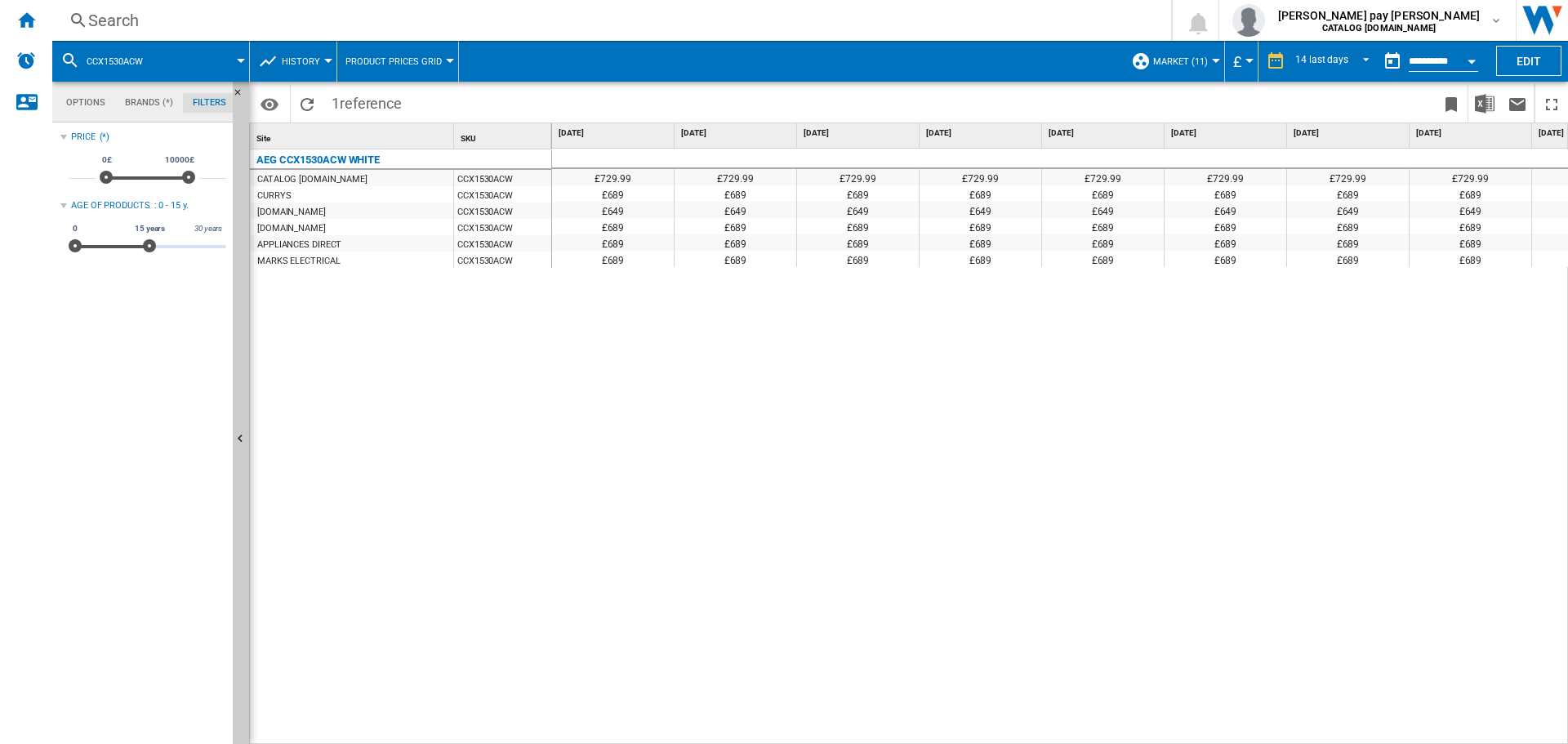
click at [300, 29] on div "Search" at bounding box center [608, 20] width 1040 height 23
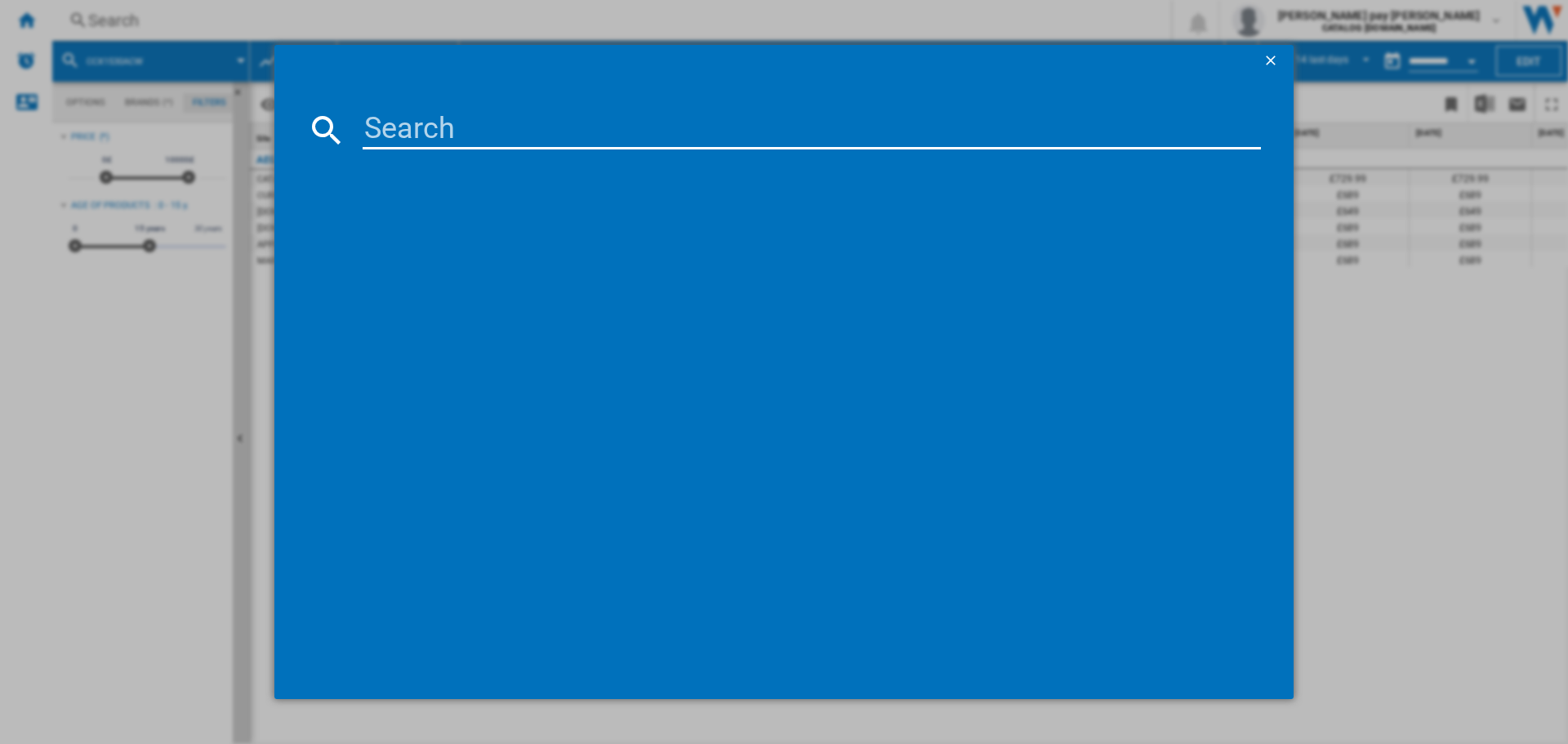
type input "CCX6501ACB"
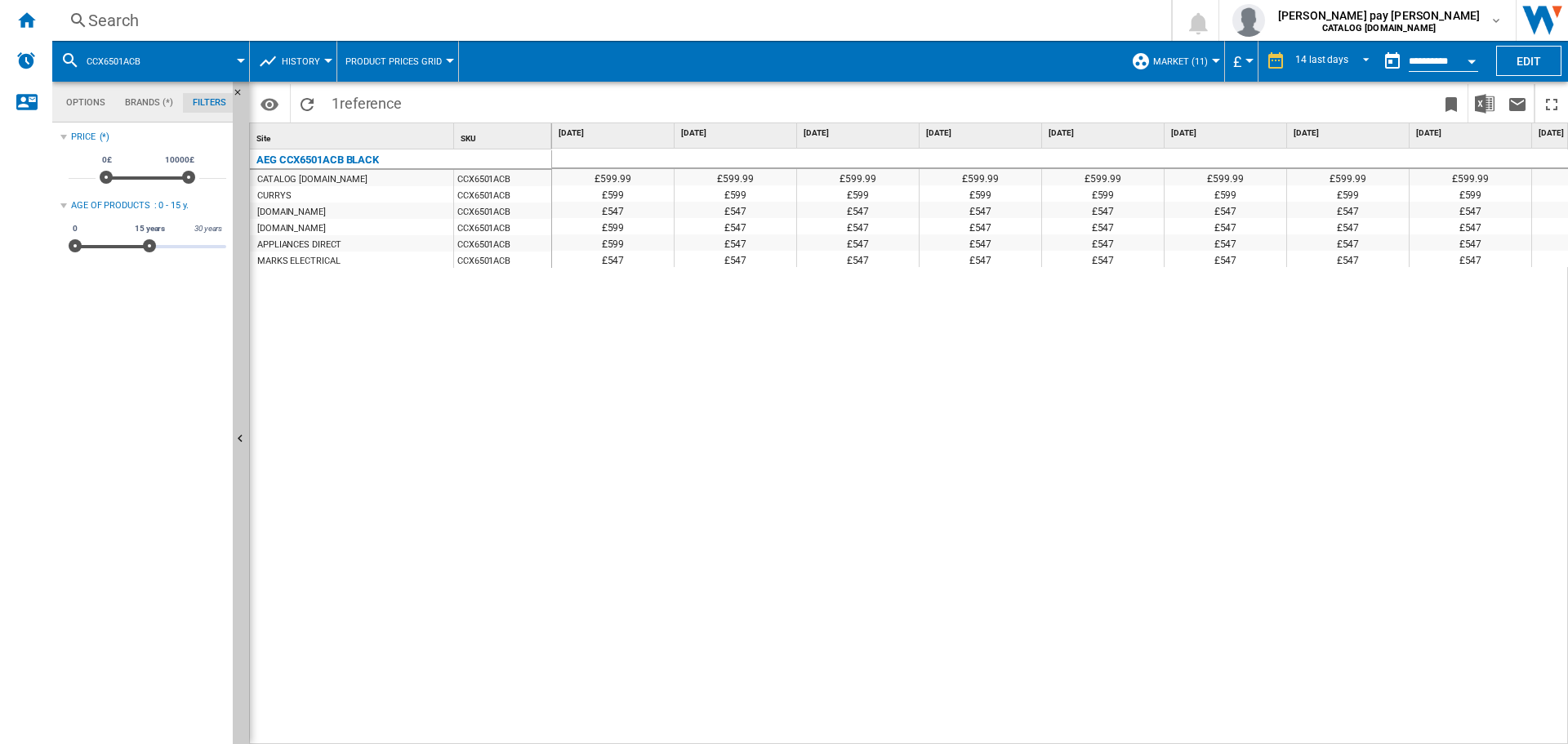
click at [581, 581] on div "£599.99 £599.99 £599.99 £599.99 £599.99 £599.99 £599.99 £599.99 £599.99 £599.99…" at bounding box center [1060, 447] width 1016 height 596
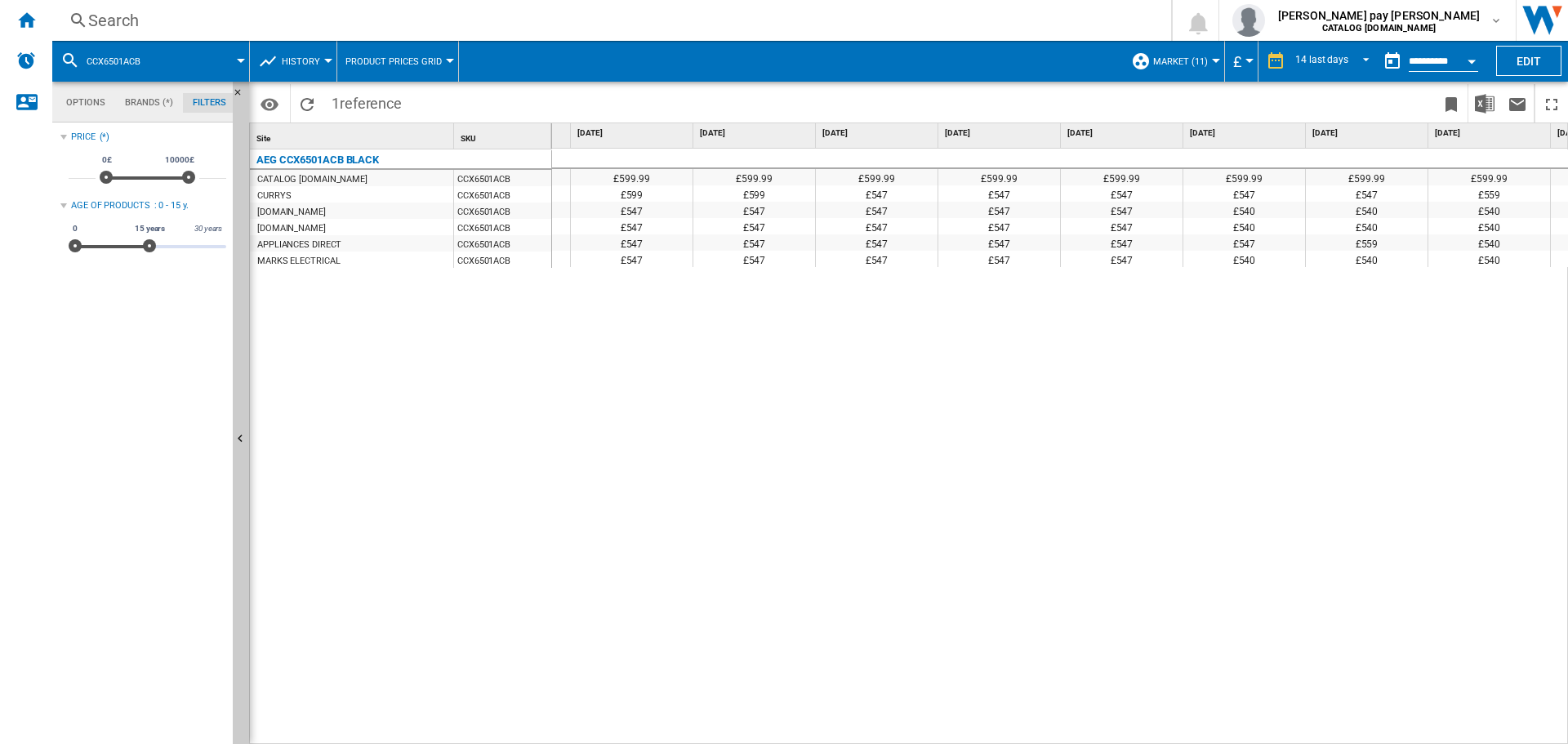
scroll to position [0, 752]
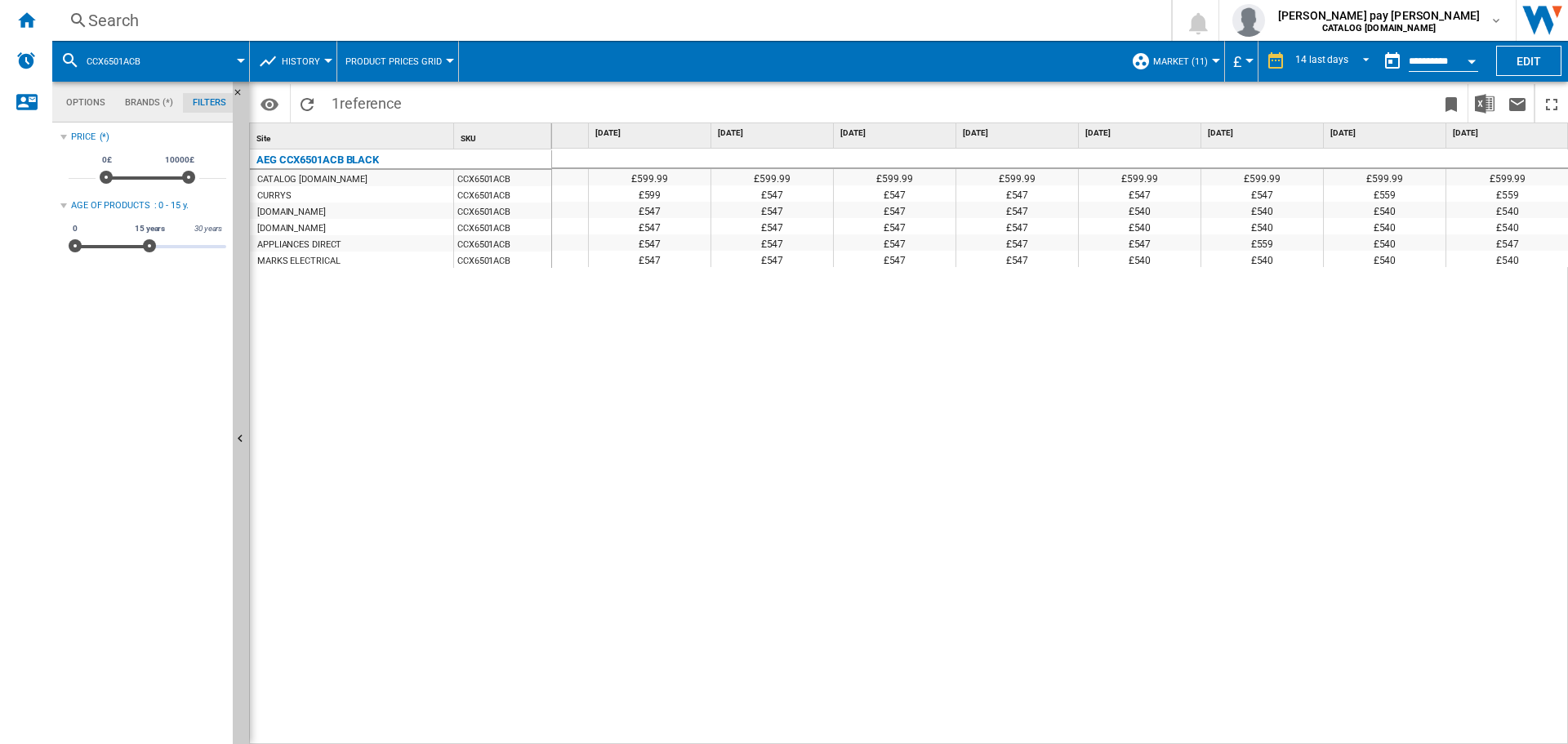
click at [280, 10] on div "Search" at bounding box center [608, 20] width 1040 height 23
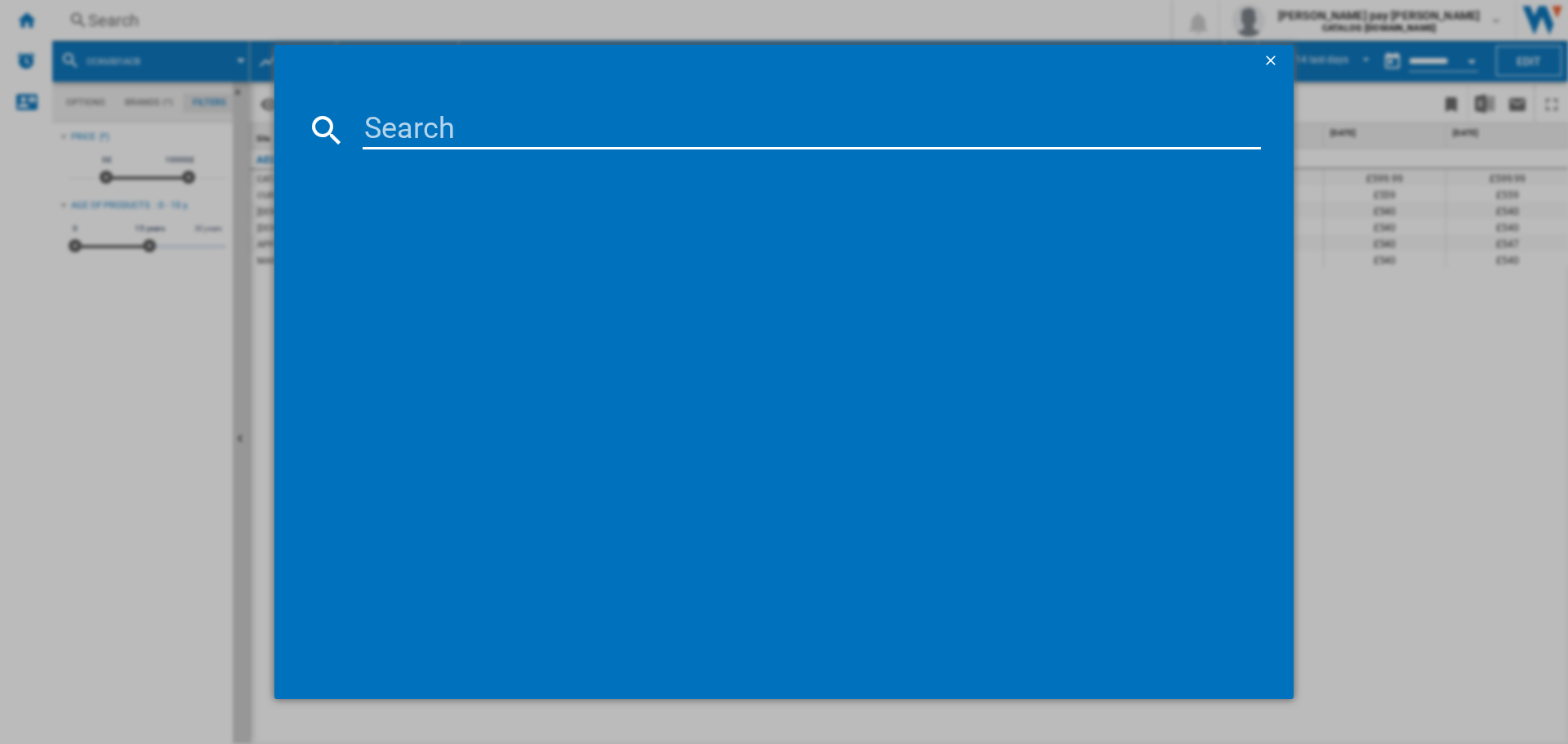
click at [408, 120] on input at bounding box center [811, 130] width 898 height 39
type input "CIB6743ACB"
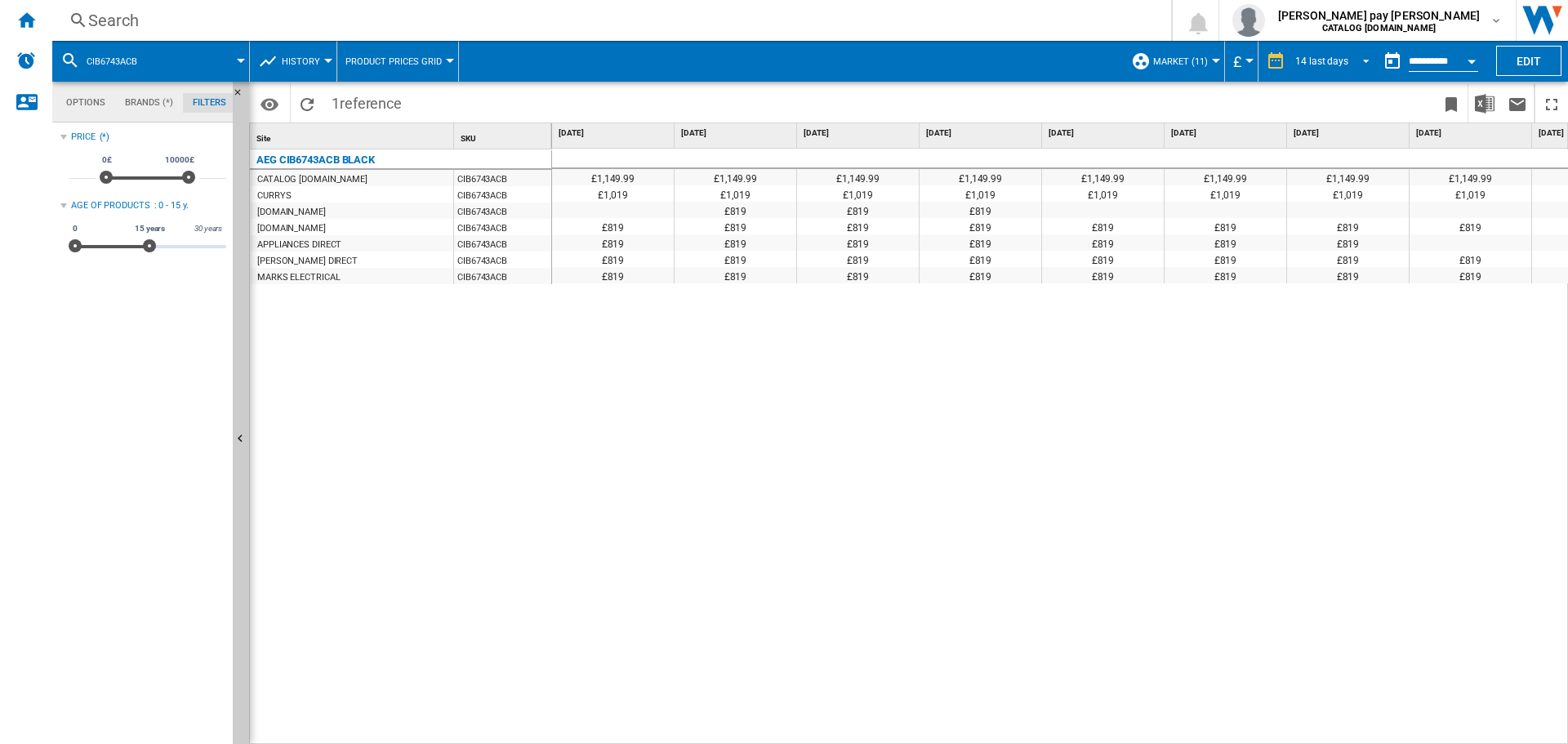
click at [1345, 63] on md-select-value "14 last days" at bounding box center [1334, 61] width 83 height 24
click at [1345, 63] on md-option "14 last days" at bounding box center [1336, 62] width 111 height 24
click at [1455, 62] on input "**********" at bounding box center [1443, 63] width 69 height 15
click at [1464, 62] on button "Open calendar" at bounding box center [1472, 59] width 30 height 30
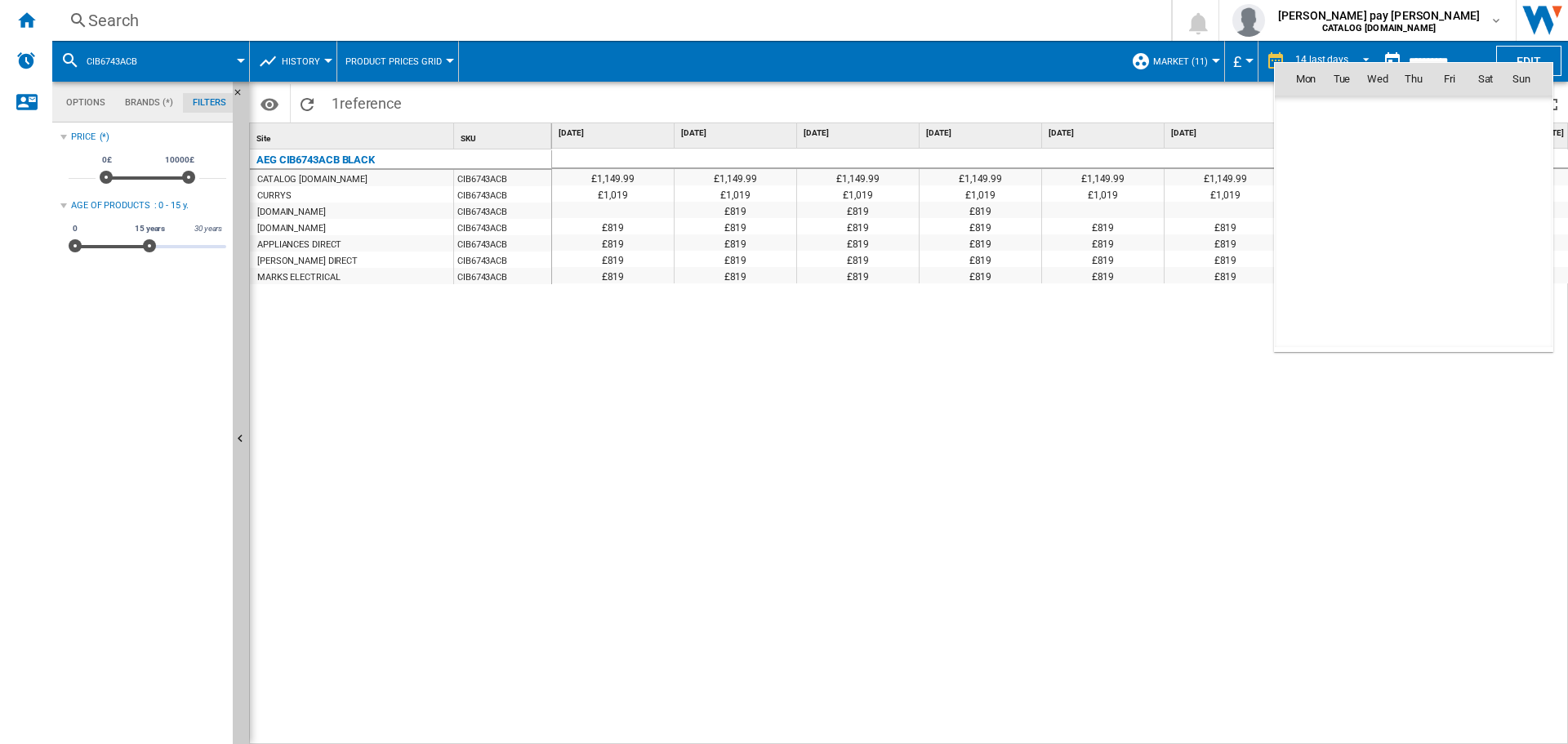
scroll to position [7794, 0]
click at [1459, 116] on span "1" at bounding box center [1450, 115] width 33 height 33
type input "**********"
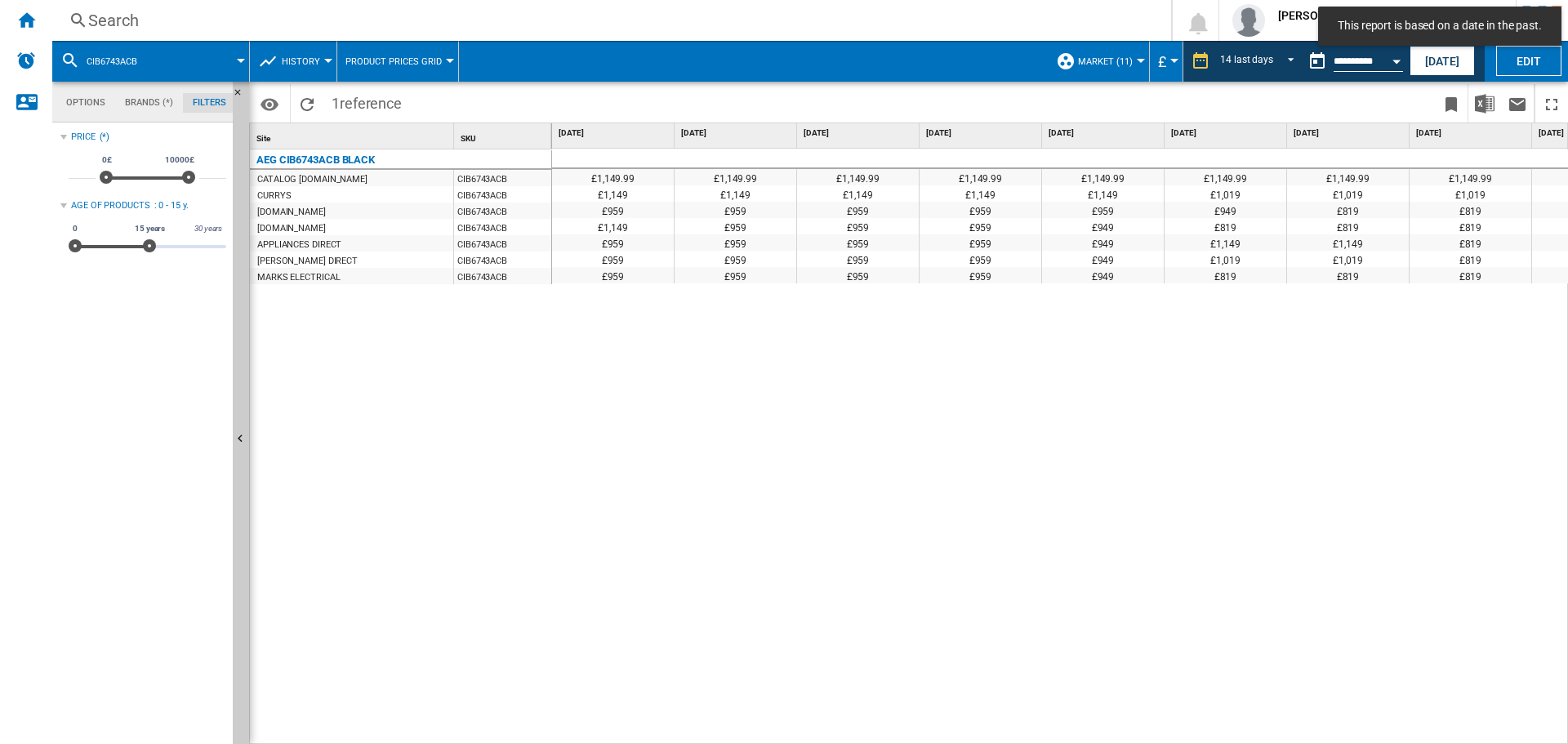
click at [1084, 659] on div "£1,149.99 £1,149.99 £1,149.99 £1,149.99 £1,149.99 £1,149.99 £1,149.99 £1,149.99…" at bounding box center [1060, 447] width 1016 height 596
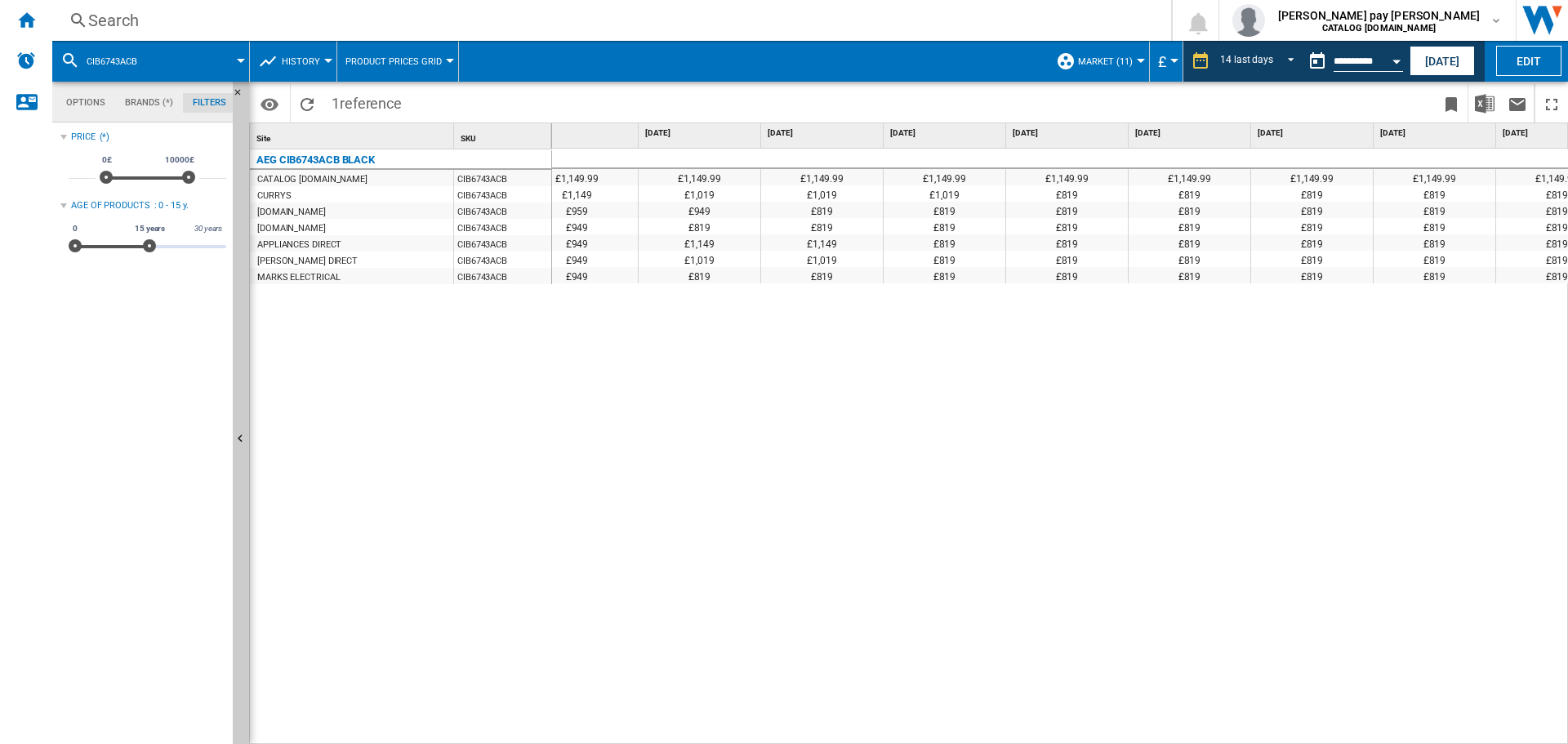
scroll to position [0, 177]
